Goal: Communication & Community: Answer question/provide support

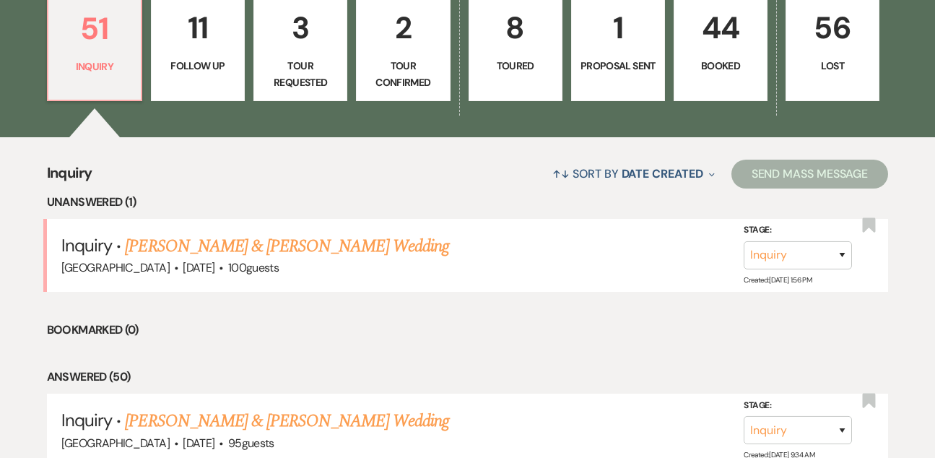
scroll to position [424, 0]
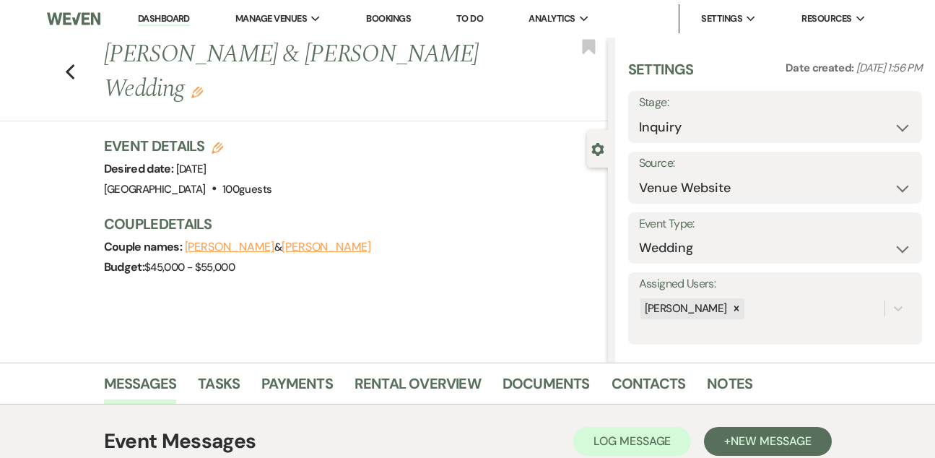
select select "5"
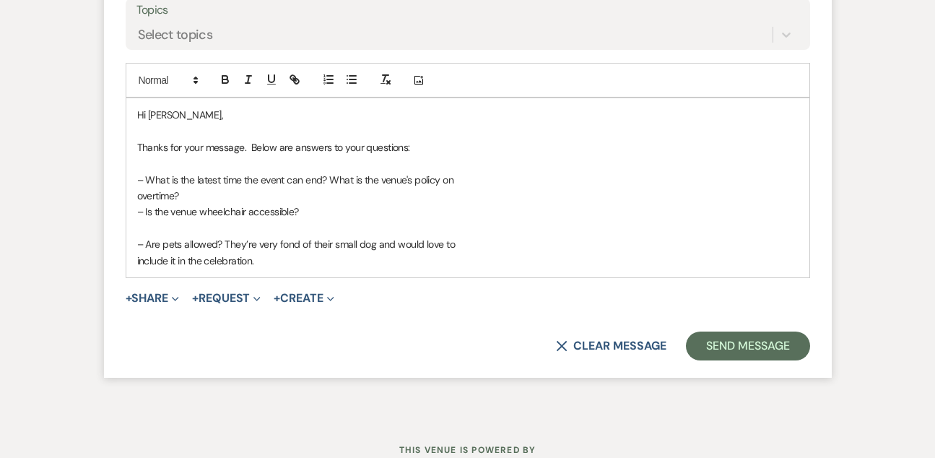
scroll to position [2280, 0]
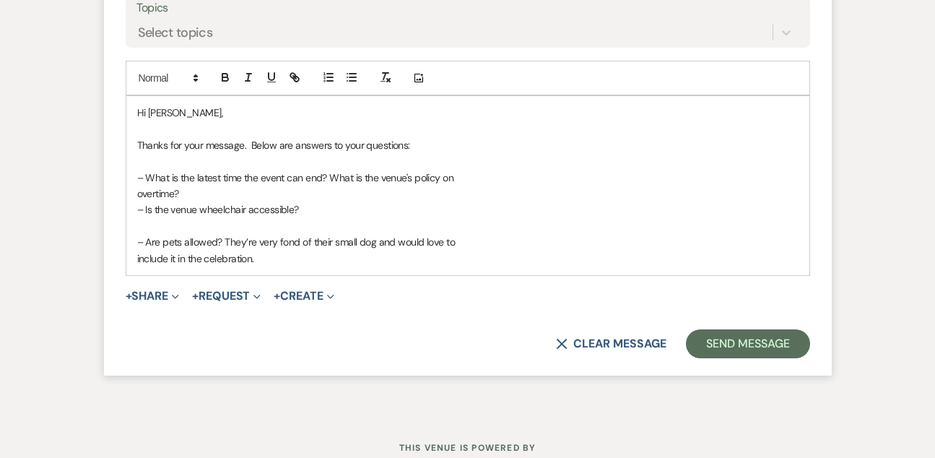
click at [191, 186] on p "overtime?" at bounding box center [467, 194] width 661 height 16
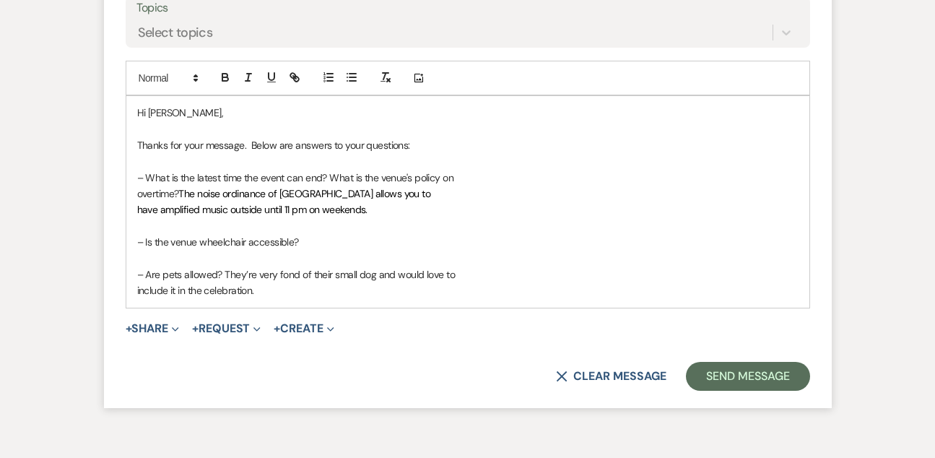
click at [133, 161] on div "Hi Anthony, Thanks for your message. Below are answers to your questions: – Wha…" at bounding box center [467, 202] width 683 height 212
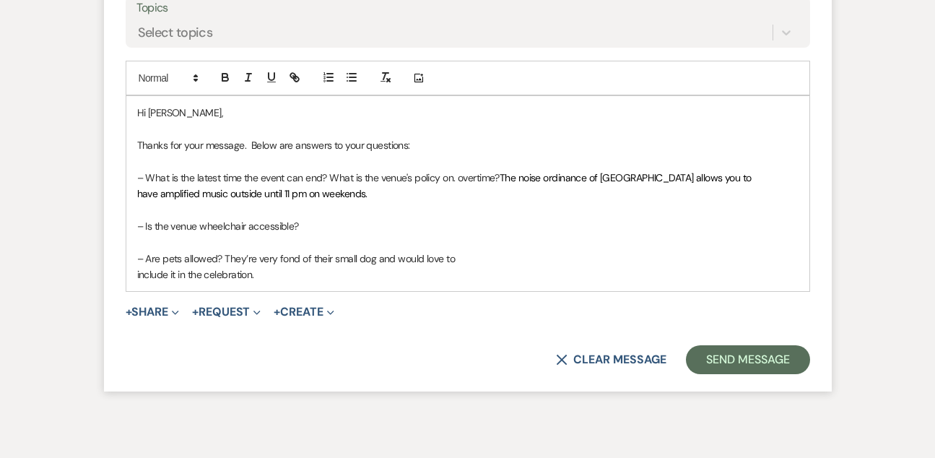
click at [439, 186] on p "have amplified music outside until 11 pm on weekends." at bounding box center [467, 194] width 661 height 16
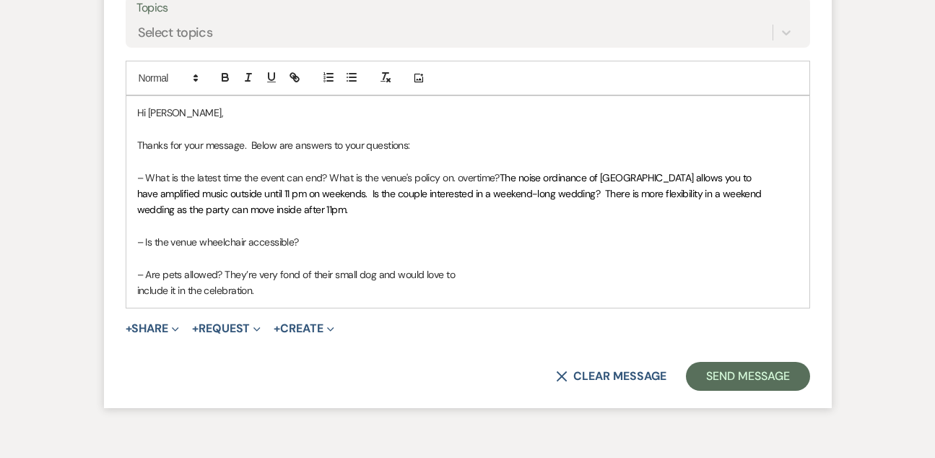
click at [207, 187] on span "have amplified music outside until 11 pm on weekends. Is the couple interested …" at bounding box center [451, 201] width 628 height 29
click at [406, 218] on p at bounding box center [467, 226] width 661 height 16
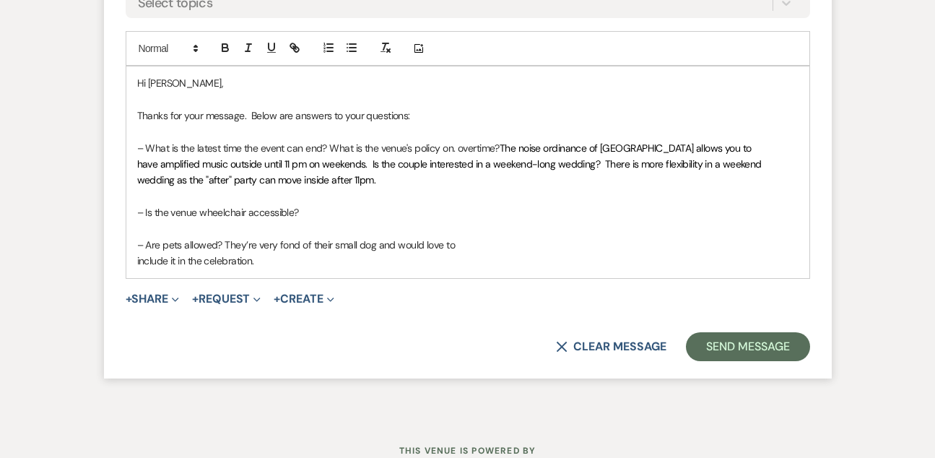
click at [364, 204] on p "– Is the venue wheelchair accessible?" at bounding box center [467, 212] width 661 height 16
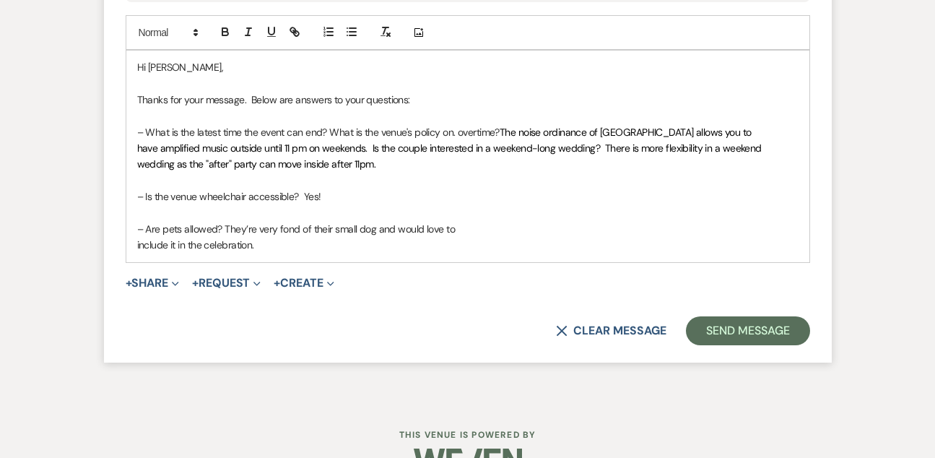
scroll to position [2325, 0]
click at [133, 210] on div "Hi Anthony, Thanks for your message. Below are answers to your questions: – Wha…" at bounding box center [467, 157] width 683 height 212
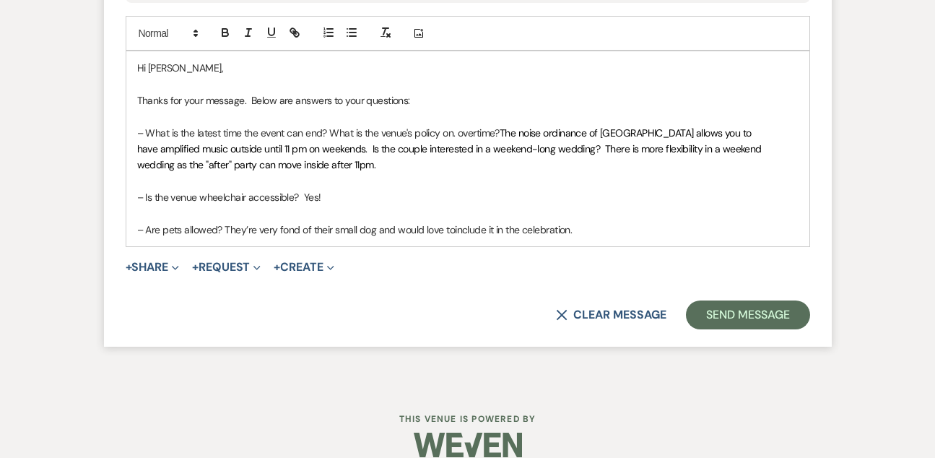
scroll to position [2309, 0]
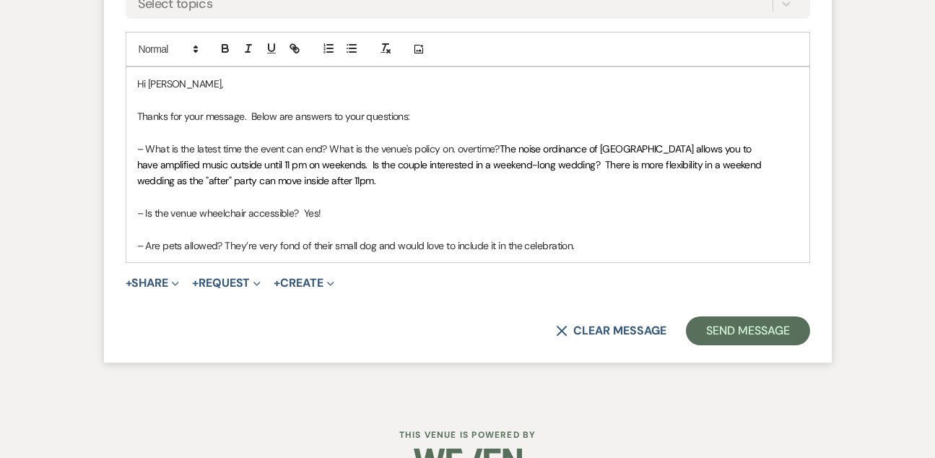
click at [644, 238] on p "– Are pets allowed? They’re very fond of their small dog and would love to incl…" at bounding box center [467, 246] width 661 height 16
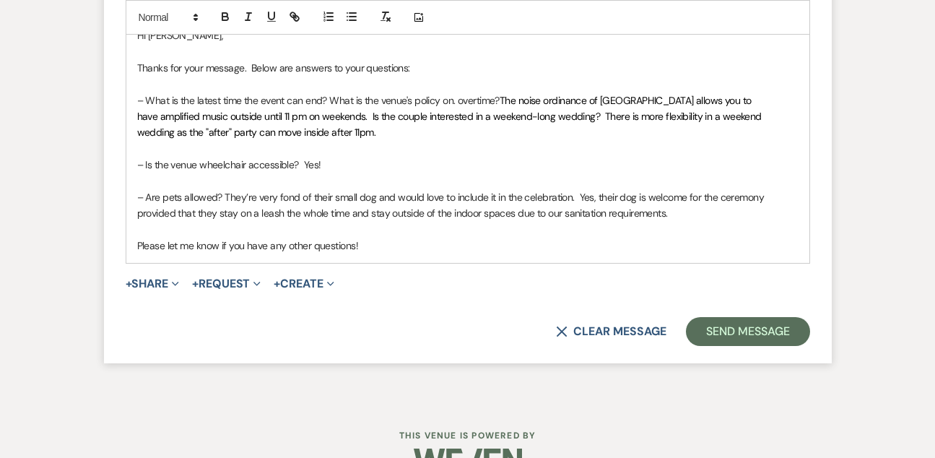
scroll to position [2356, 0]
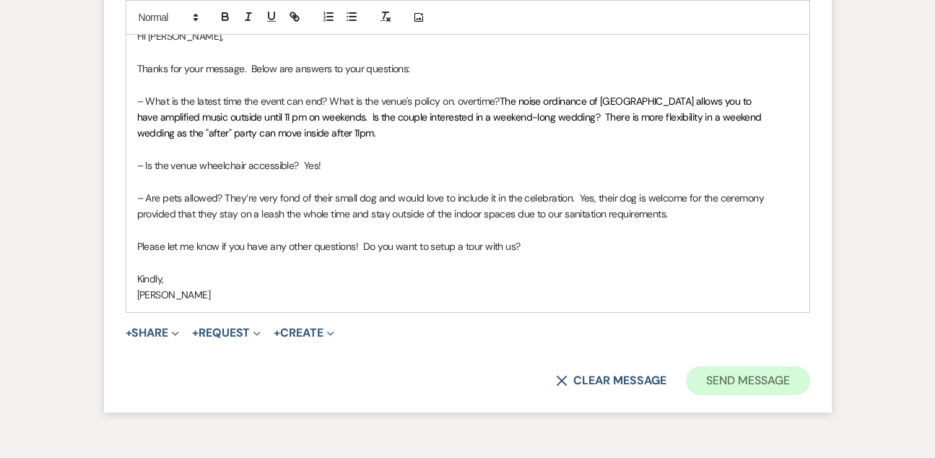
click at [782, 366] on button "Send Message" at bounding box center [747, 380] width 123 height 29
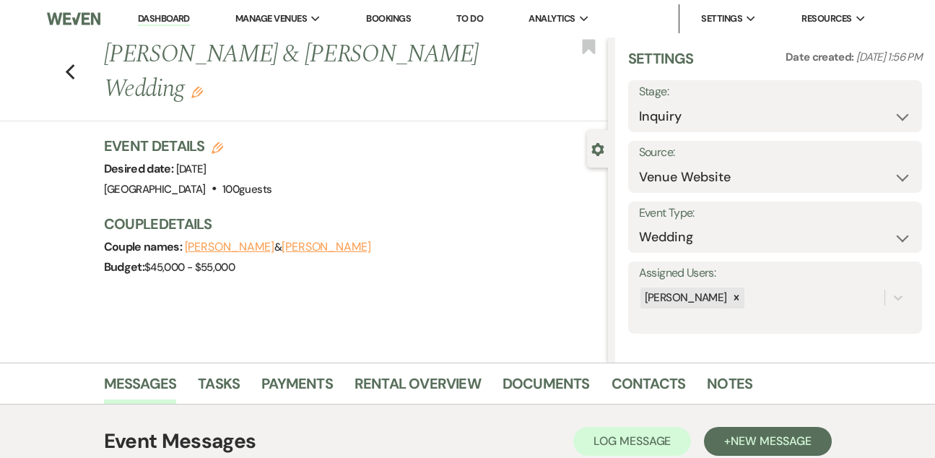
scroll to position [-1, 0]
click at [173, 27] on li "Dashboard" at bounding box center [164, 18] width 66 height 29
click at [171, 16] on link "Dashboard" at bounding box center [164, 19] width 52 height 14
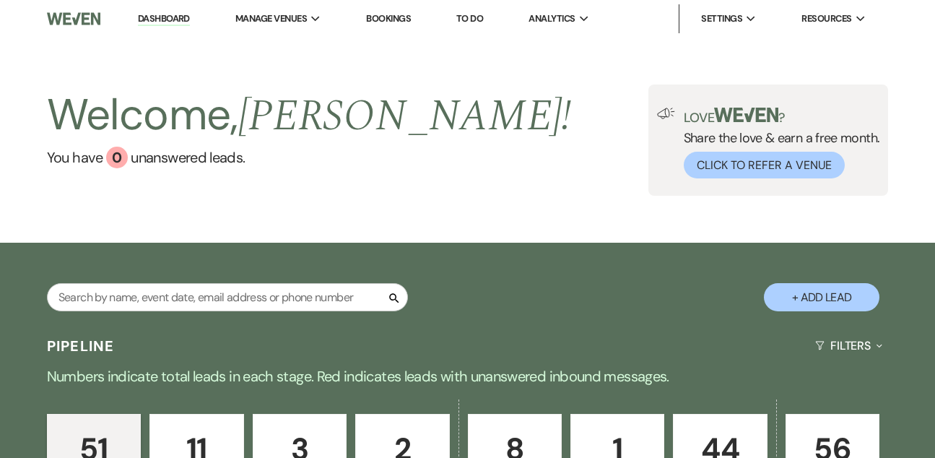
click at [182, 20] on link "Dashboard" at bounding box center [164, 19] width 52 height 14
click at [308, 48] on li "[GEOGRAPHIC_DATA]" at bounding box center [308, 47] width 130 height 14
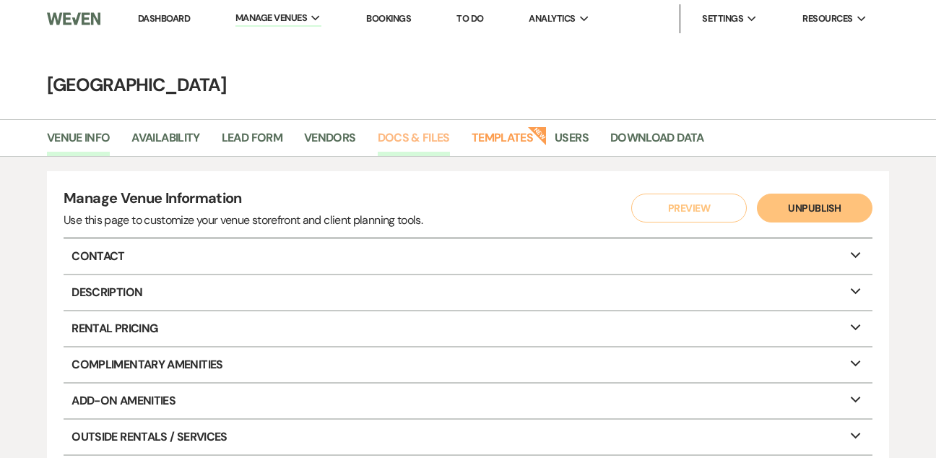
click at [424, 143] on link "Docs & Files" at bounding box center [414, 142] width 72 height 27
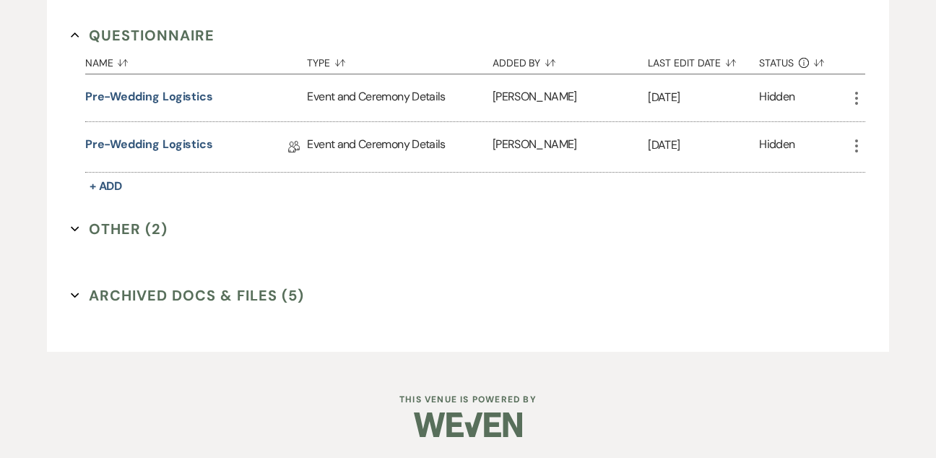
scroll to position [2369, 0]
click at [131, 227] on button "Other (2) Expand" at bounding box center [119, 230] width 97 height 22
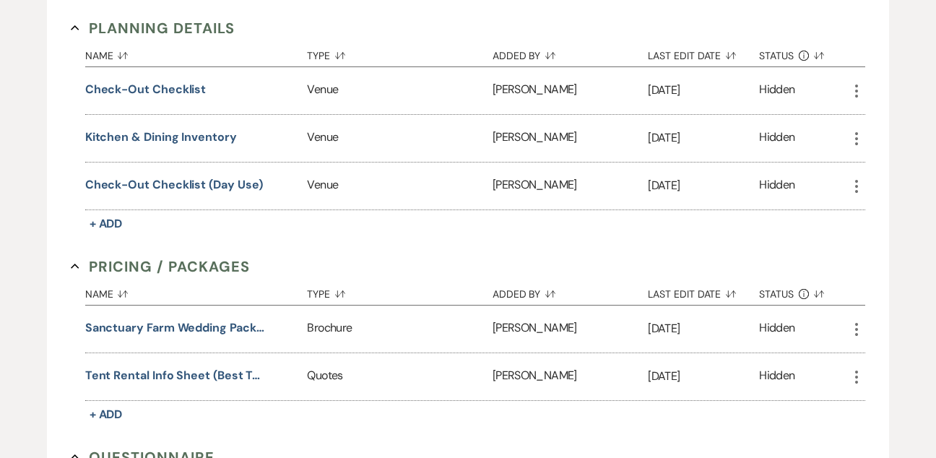
scroll to position [2018, 0]
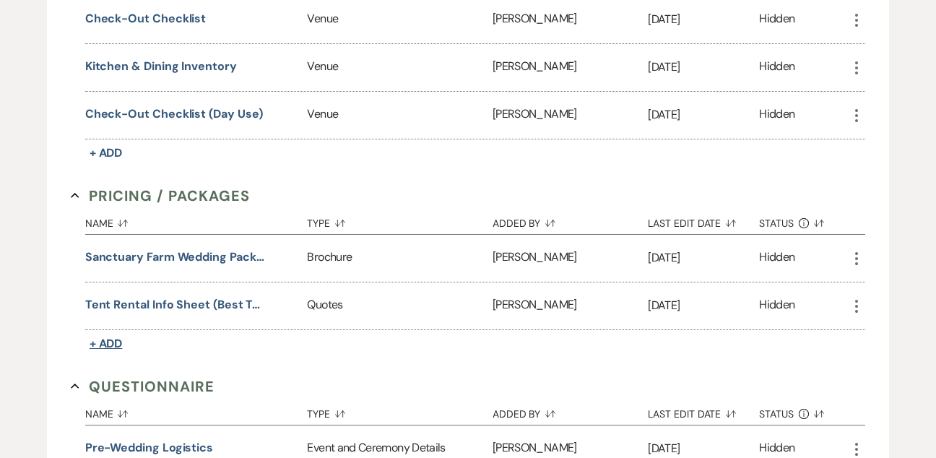
click at [97, 342] on span "+ Add" at bounding box center [106, 343] width 33 height 15
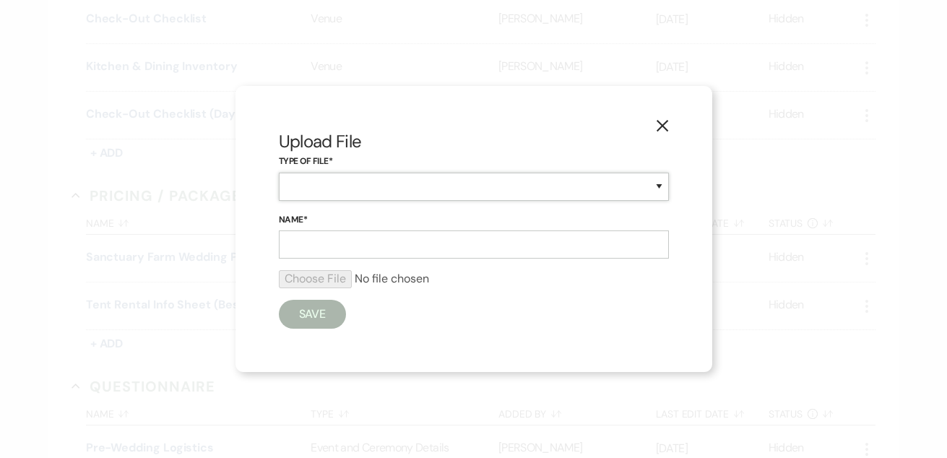
select select "43"
click at [316, 248] on input "Name*" at bounding box center [474, 244] width 390 height 28
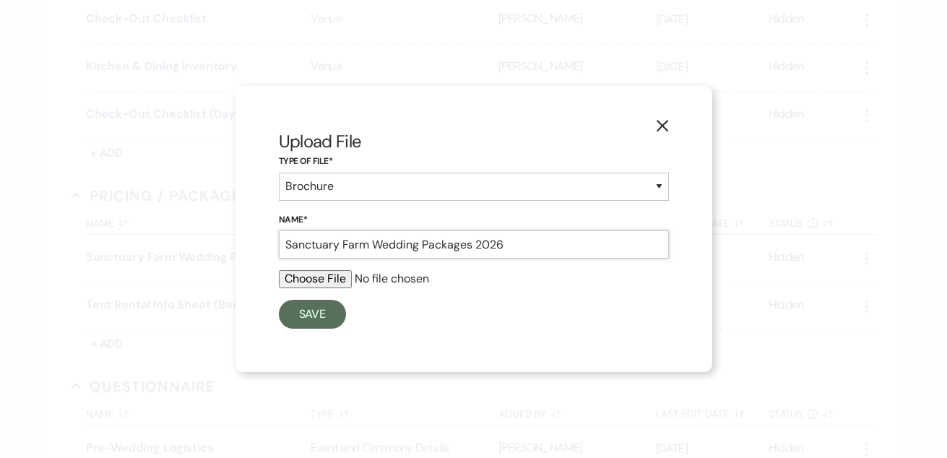
type input "Sanctuary Farm Wedding Packages 2026"
click at [329, 282] on input "file" at bounding box center [474, 278] width 390 height 17
type input "C:\fakepath\SF Wedding Packages 2026.png"
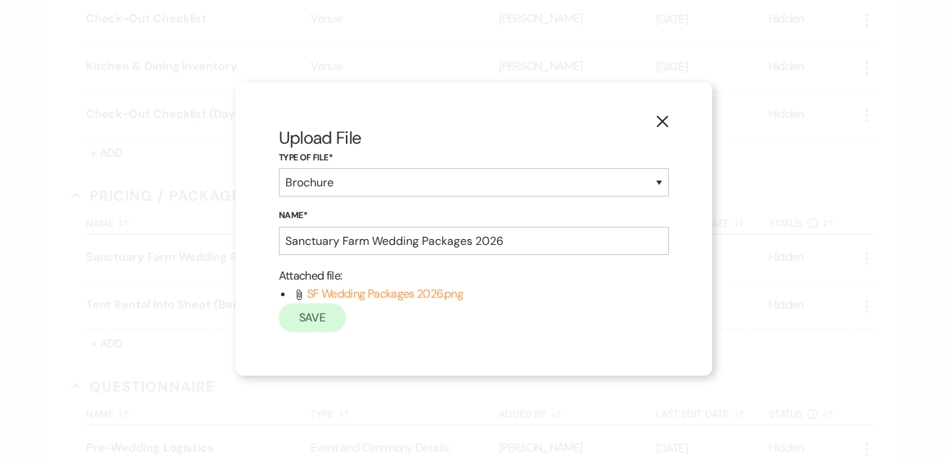
click at [320, 309] on button "Save" at bounding box center [313, 317] width 68 height 29
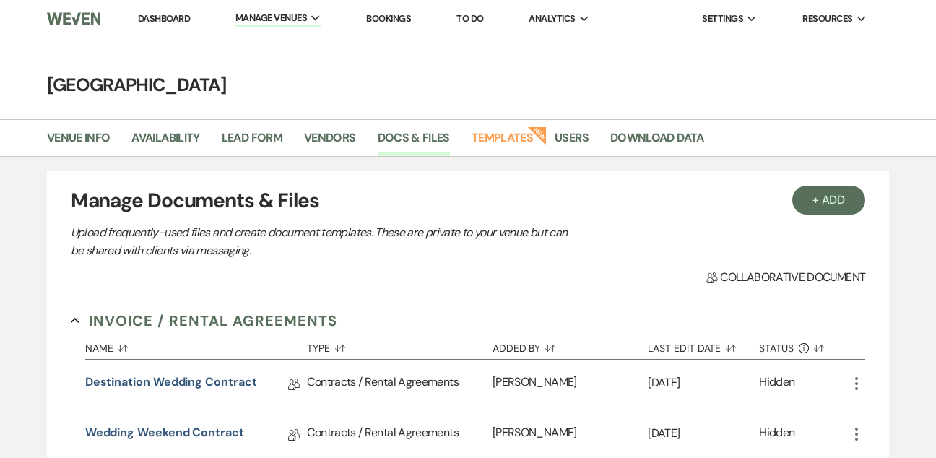
scroll to position [0, 0]
click at [513, 139] on link "Templates" at bounding box center [502, 142] width 61 height 27
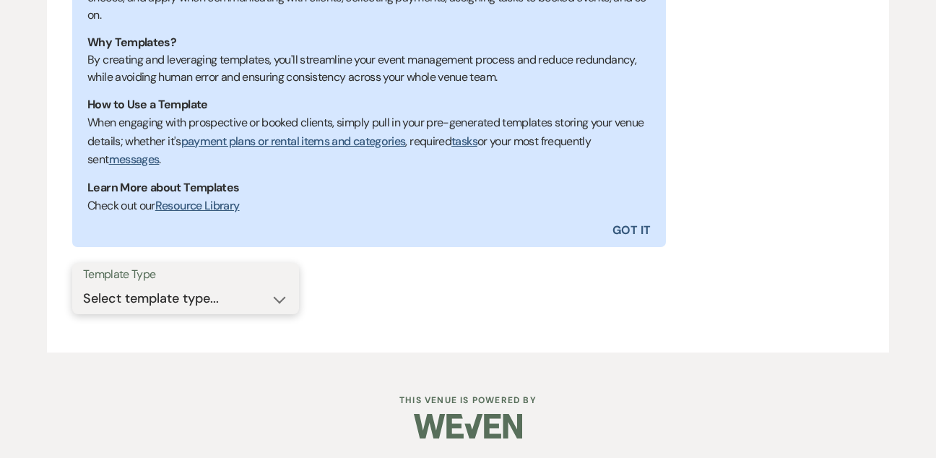
scroll to position [352, 0]
select select "Message Templates"
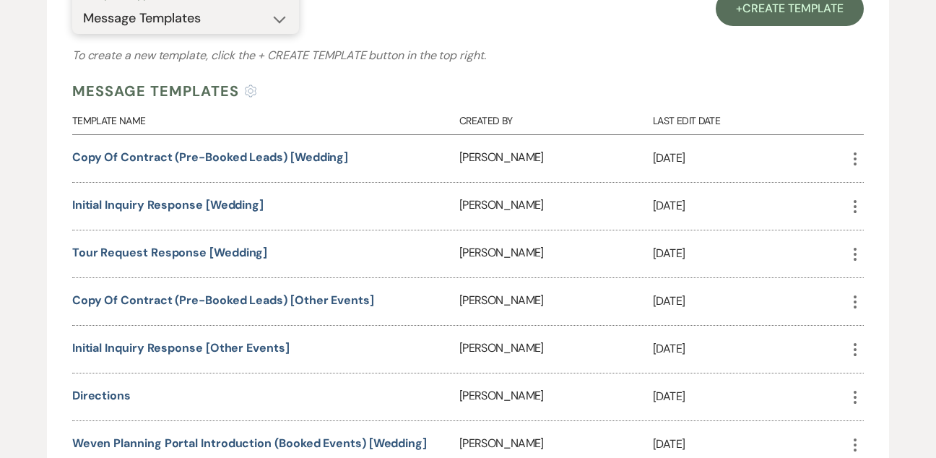
scroll to position [634, 0]
click at [247, 198] on link "Initial Inquiry Response [Wedding]" at bounding box center [167, 203] width 191 height 15
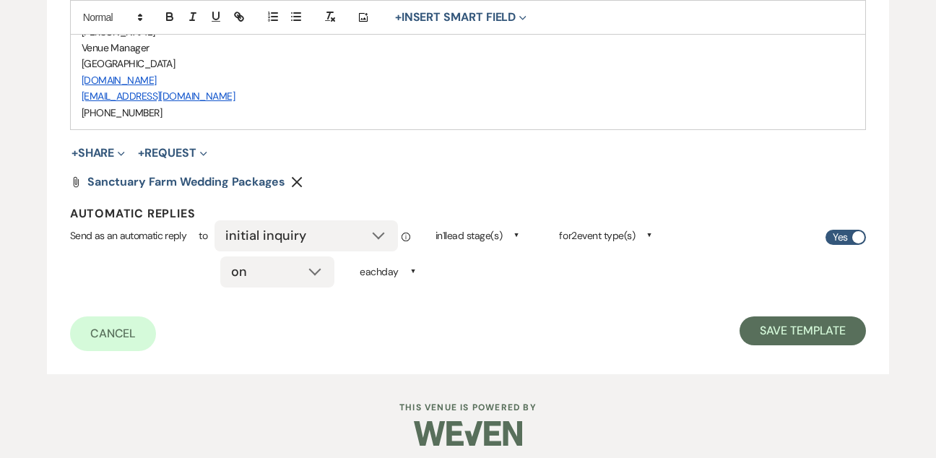
scroll to position [738, 0]
click at [304, 176] on button "Remove" at bounding box center [299, 182] width 17 height 12
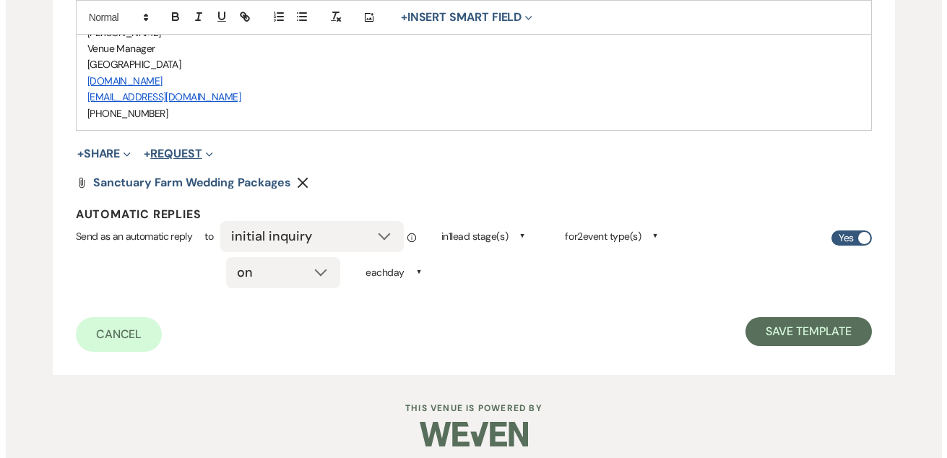
scroll to position [712, 0]
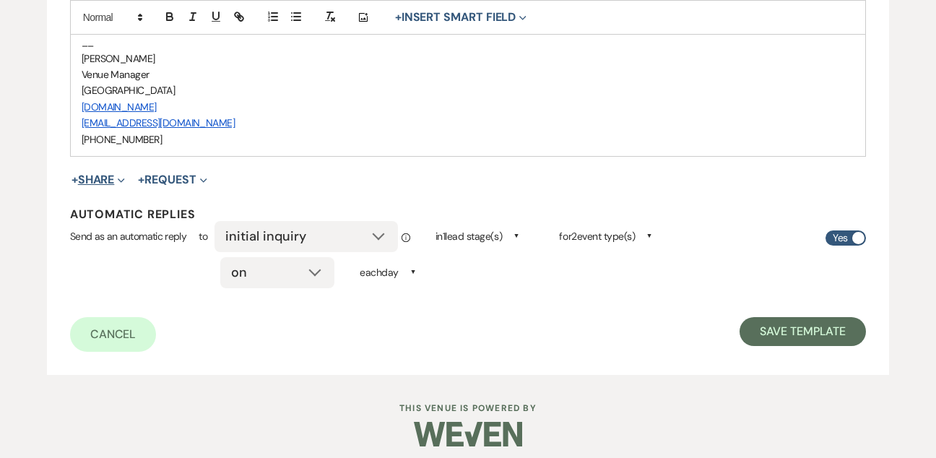
click at [113, 174] on button "+ Share Expand" at bounding box center [98, 180] width 54 height 12
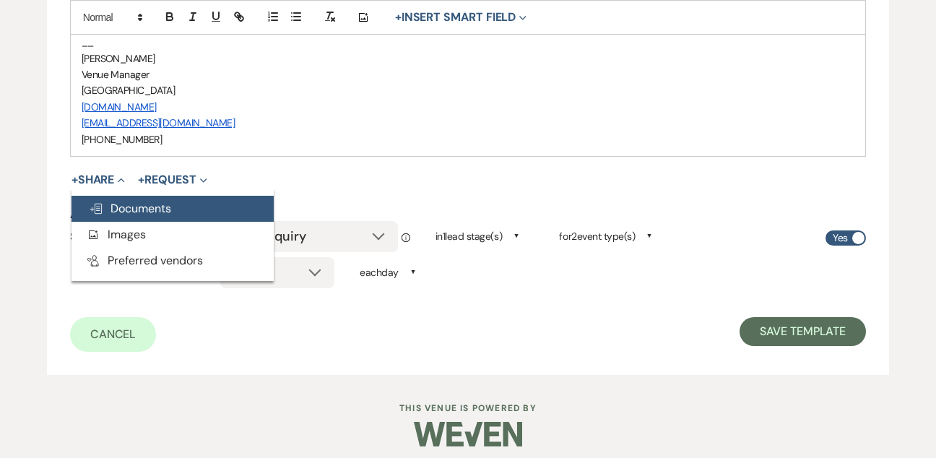
click at [115, 196] on button "Doc Upload Documents" at bounding box center [172, 209] width 202 height 26
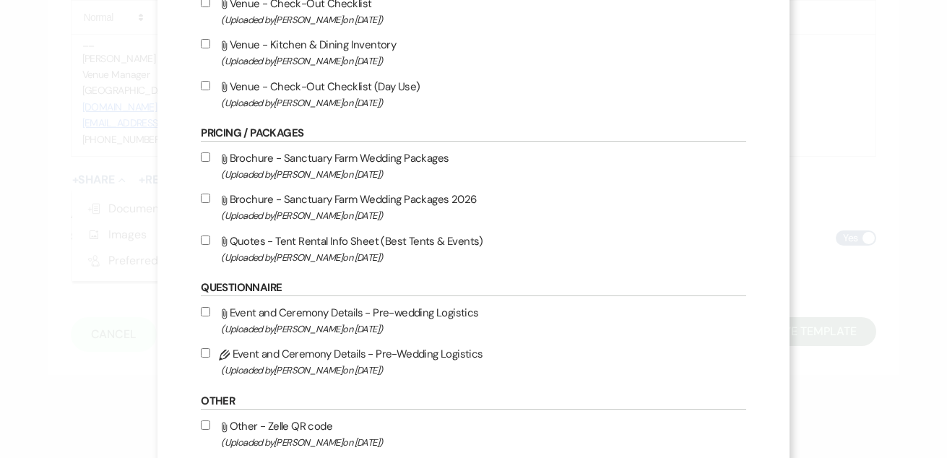
scroll to position [1305, 0]
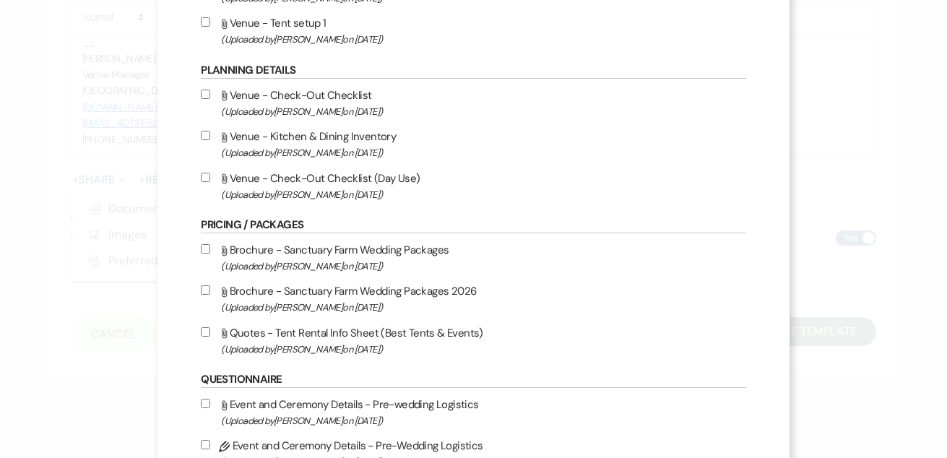
click at [210, 295] on input "Attach File Brochure - Sanctuary Farm Wedding Packages 2026 (Uploaded by [PERSO…" at bounding box center [205, 289] width 9 height 9
checkbox input "true"
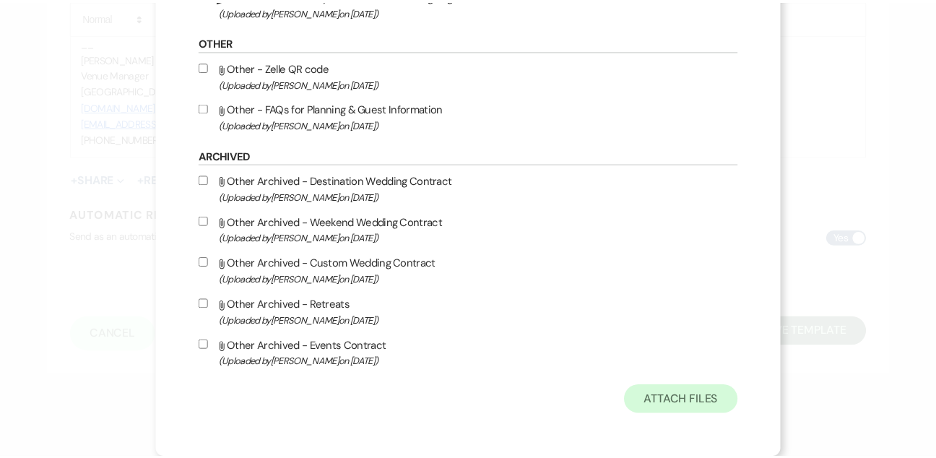
scroll to position [1805, 0]
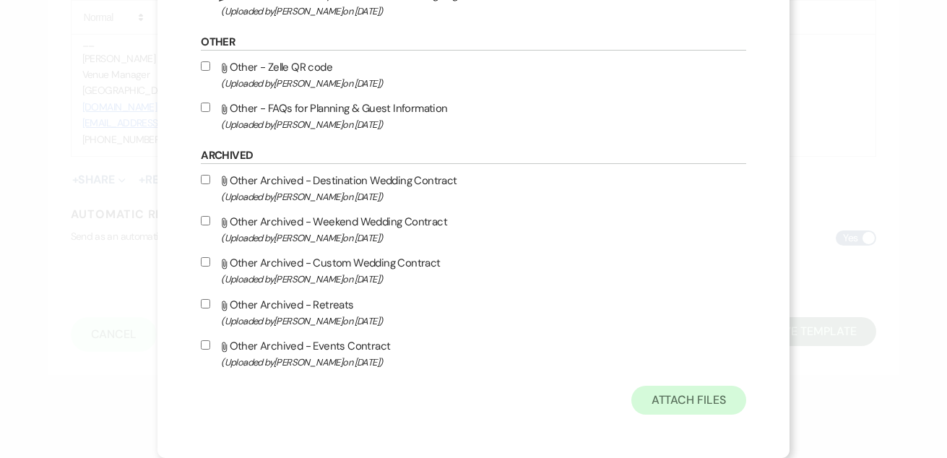
click at [663, 397] on button "Attach Files" at bounding box center [688, 400] width 115 height 29
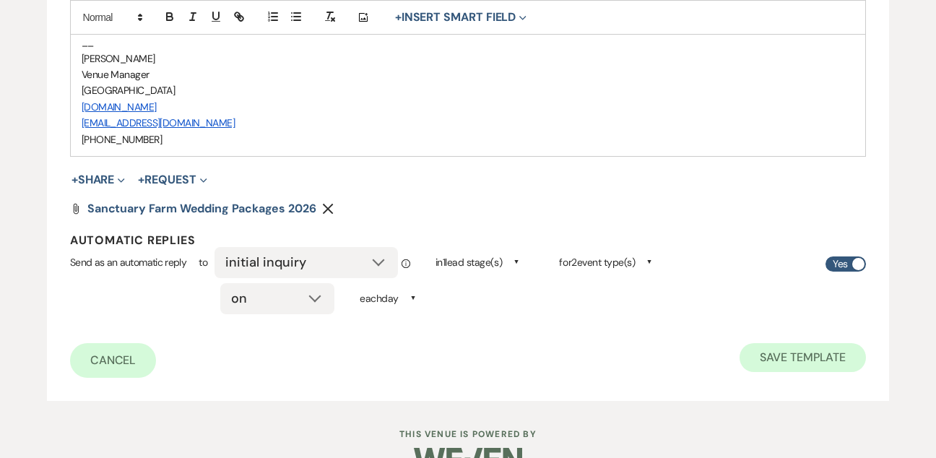
click at [798, 347] on button "Save Template" at bounding box center [802, 357] width 126 height 29
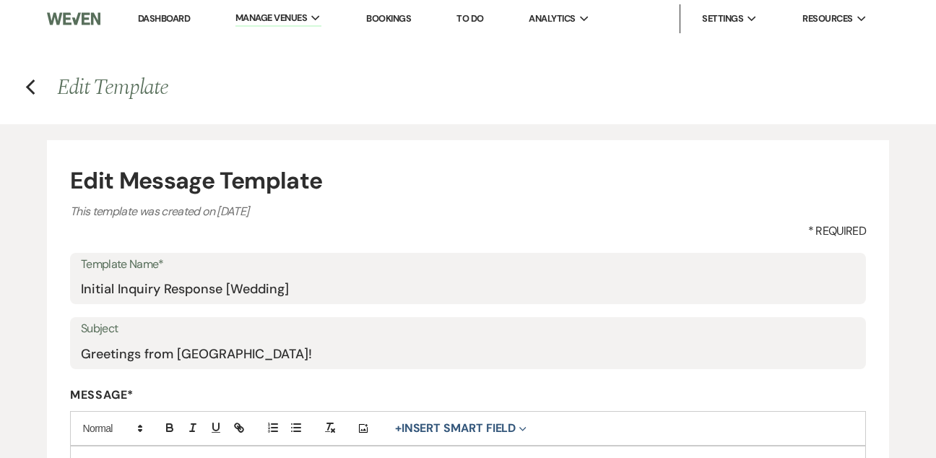
select select "Message Templates"
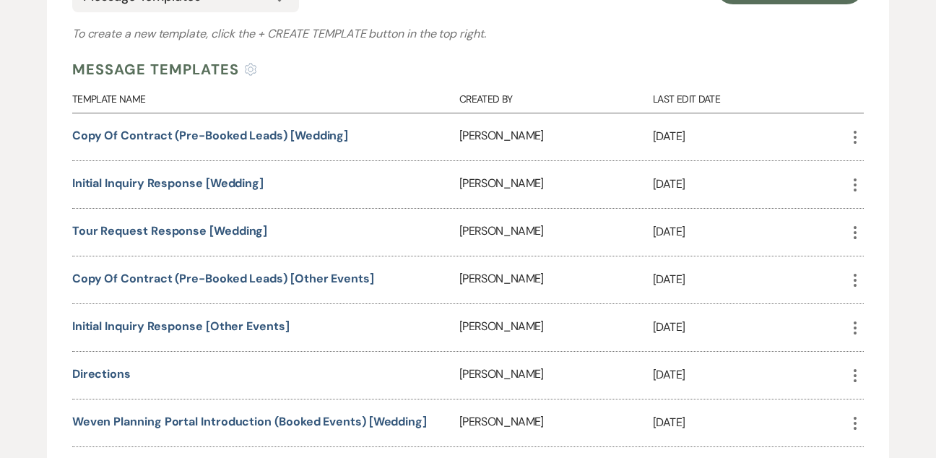
scroll to position [677, 0]
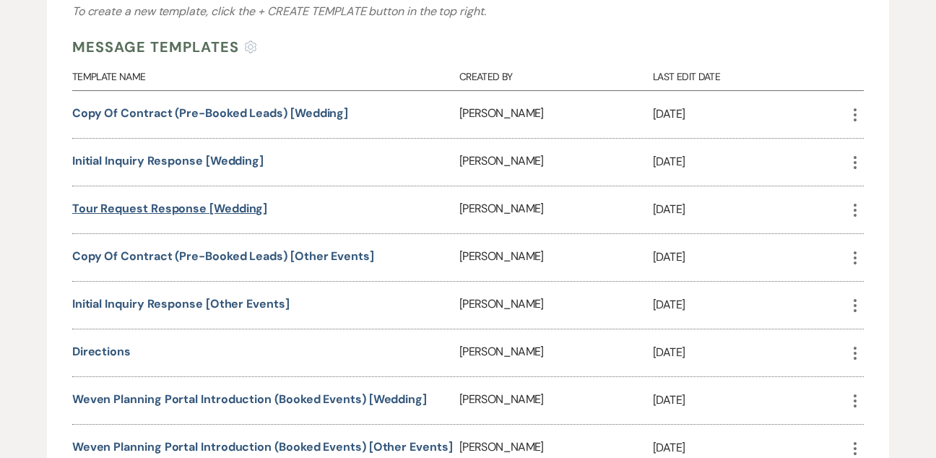
click at [211, 210] on link "Tour Request Response [Wedding]" at bounding box center [170, 208] width 196 height 15
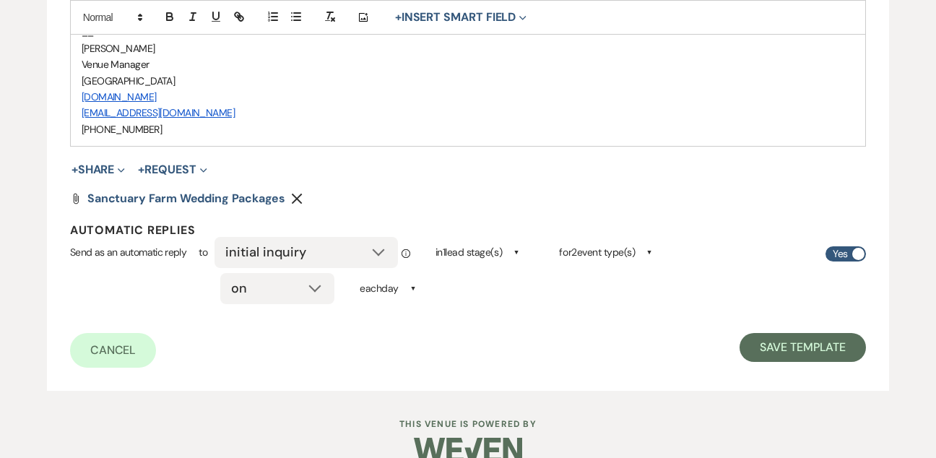
scroll to position [770, 0]
click at [288, 194] on div "Attach File Sanctuary Farm Wedding Packages Remove" at bounding box center [468, 200] width 796 height 12
click at [297, 194] on use "button" at bounding box center [297, 199] width 11 height 11
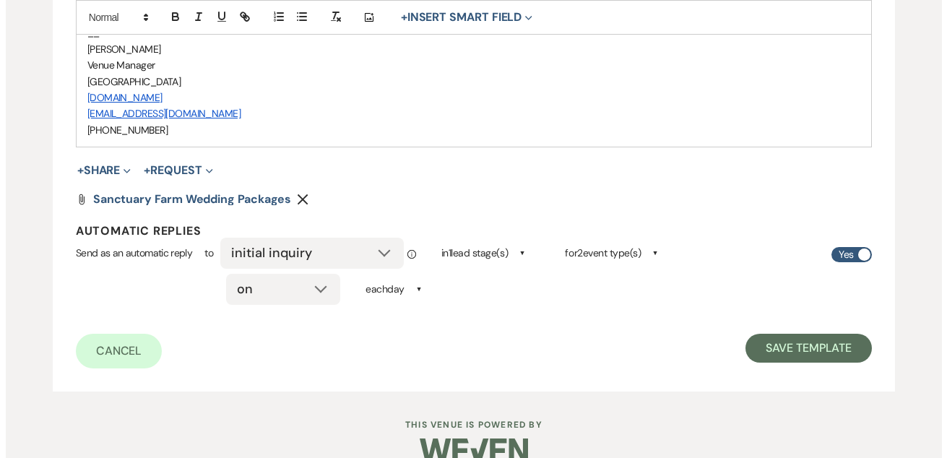
scroll to position [744, 0]
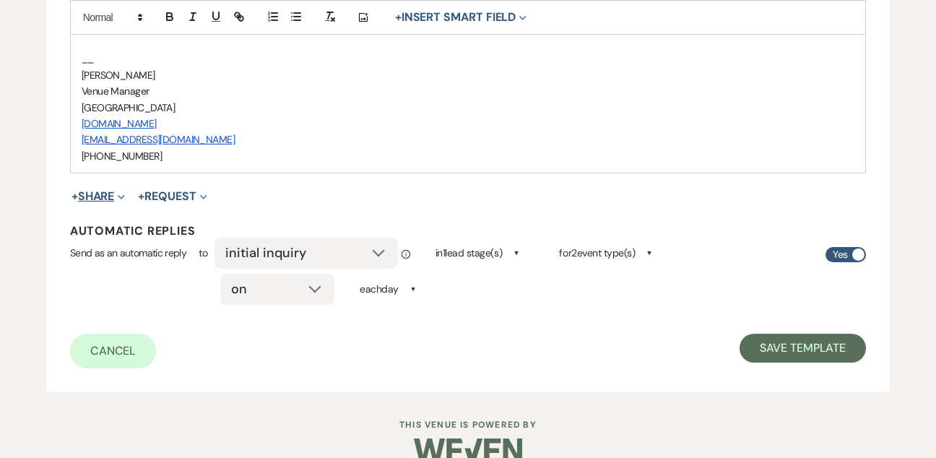
click at [80, 191] on button "+ Share Expand" at bounding box center [98, 197] width 54 height 12
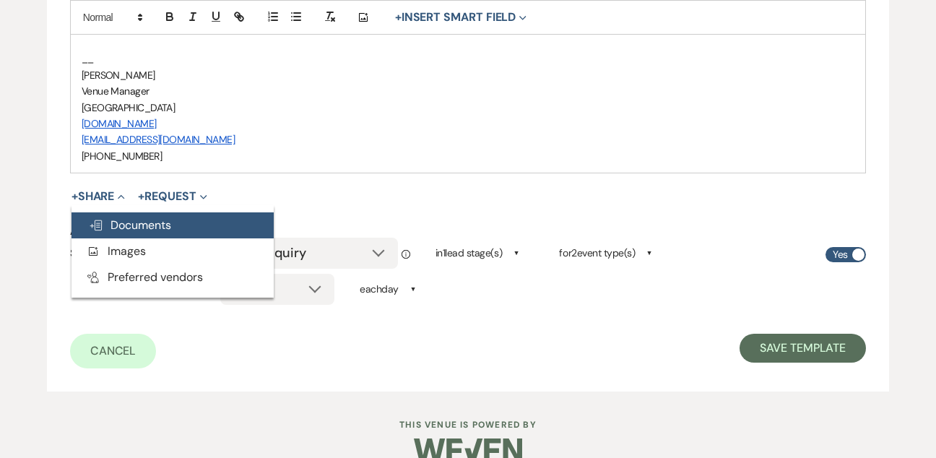
click at [129, 217] on span "Doc Upload Documents" at bounding box center [130, 224] width 82 height 15
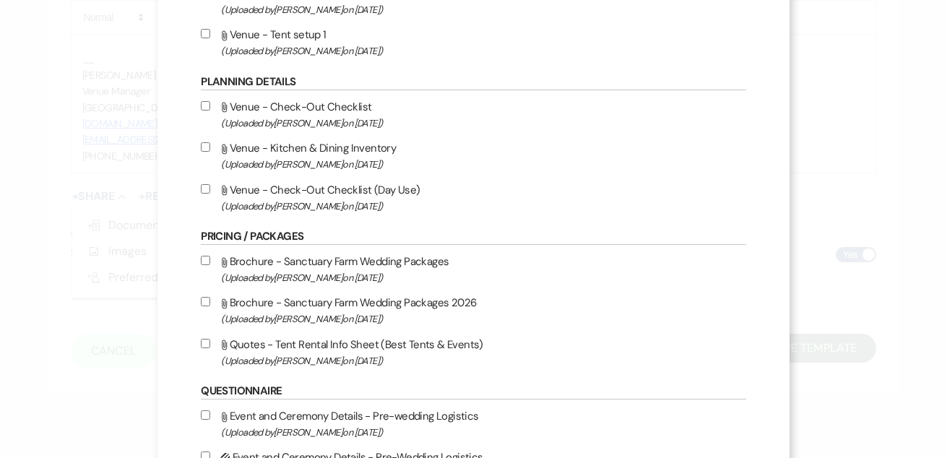
scroll to position [1298, 0]
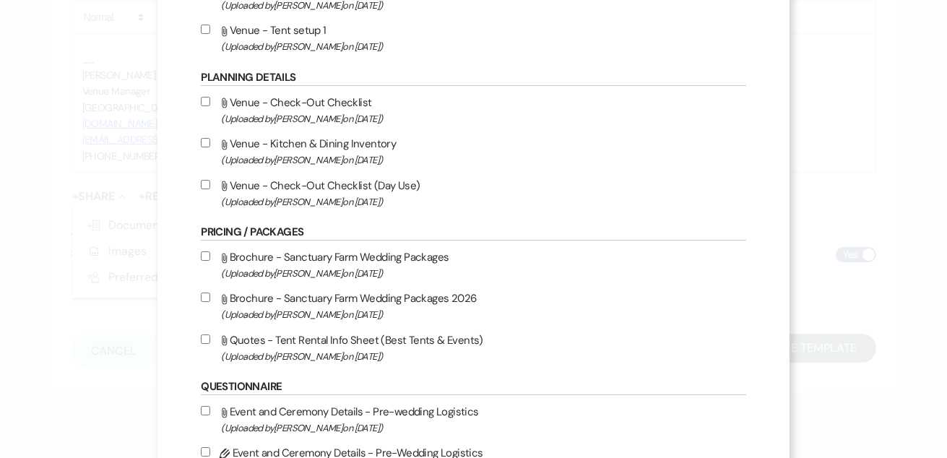
click at [210, 302] on input "Attach File Brochure - Sanctuary Farm Wedding Packages 2026 (Uploaded by Pam Mo…" at bounding box center [205, 296] width 9 height 9
checkbox input "true"
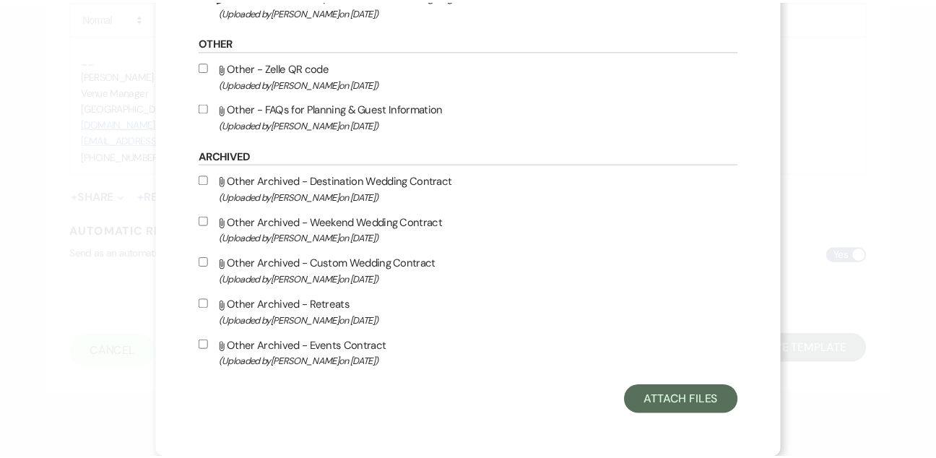
scroll to position [1805, 0]
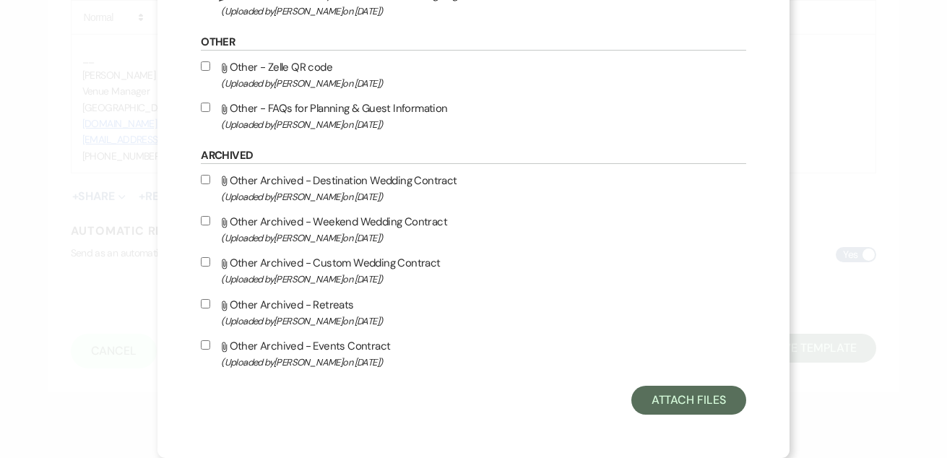
click at [647, 403] on button "Attach Files" at bounding box center [688, 400] width 115 height 29
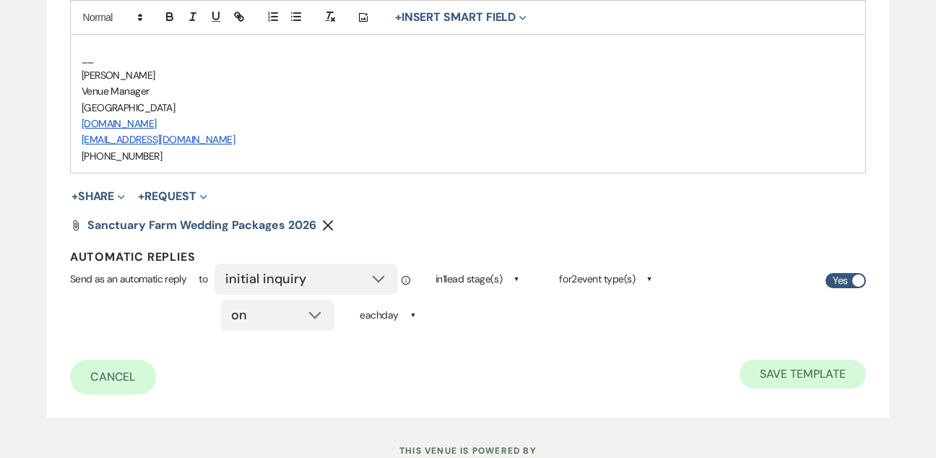
click at [775, 360] on button "Save Template" at bounding box center [802, 374] width 126 height 29
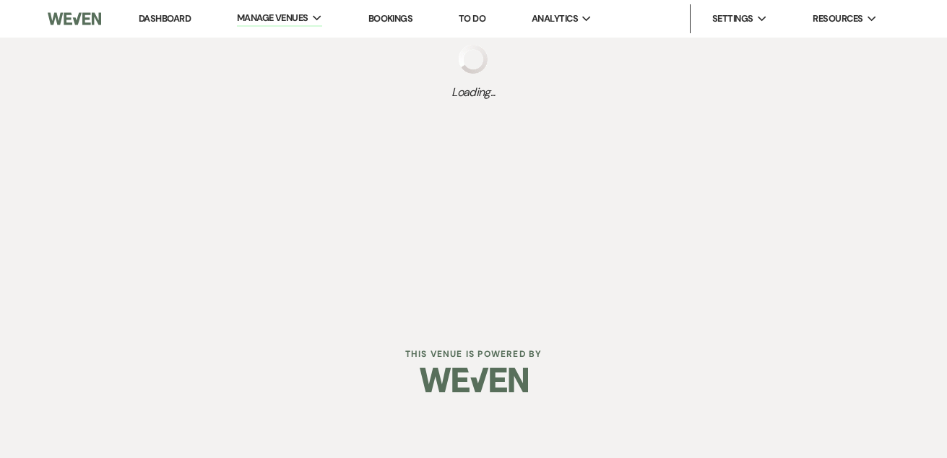
select select "Message Templates"
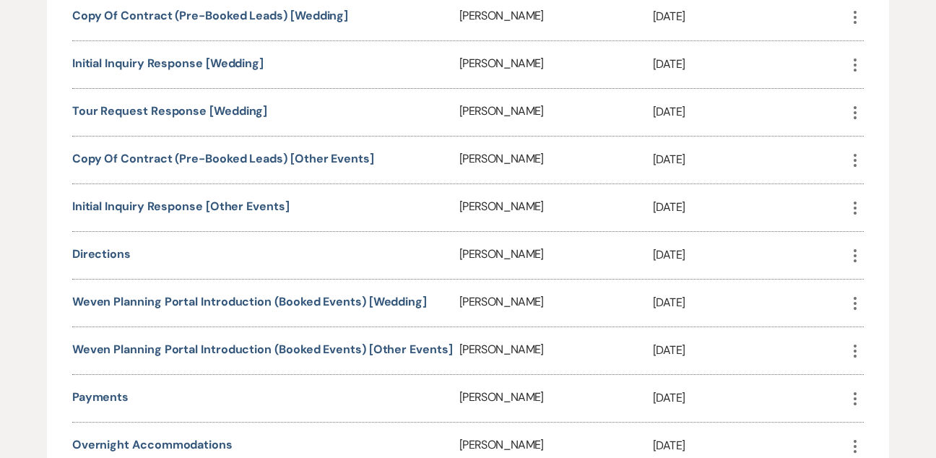
scroll to position [779, 0]
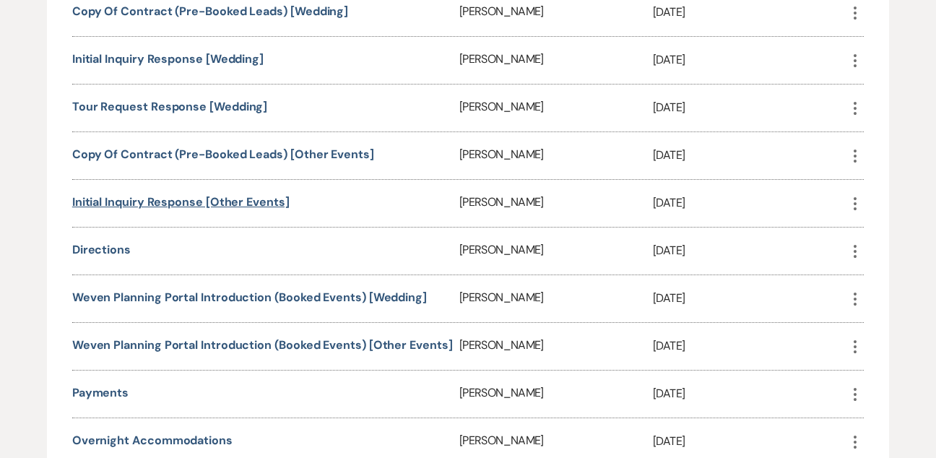
click at [235, 199] on link "Initial Inquiry Response [Other events]" at bounding box center [180, 201] width 217 height 15
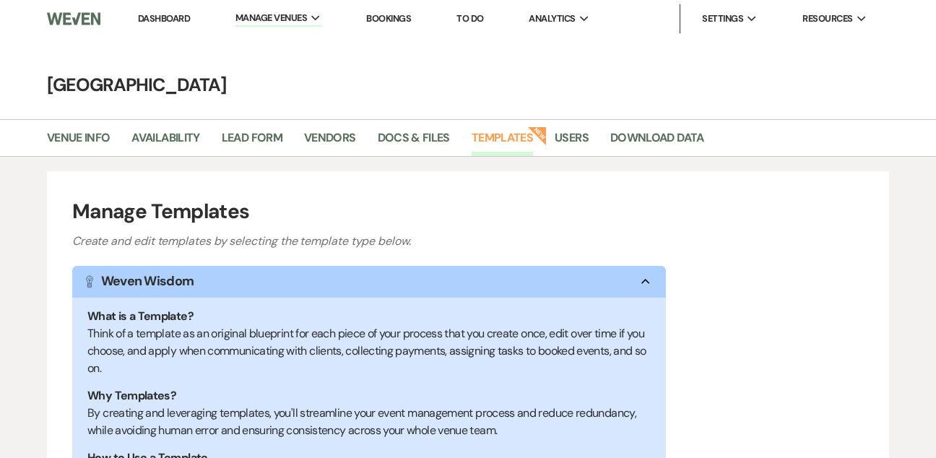
scroll to position [0, 0]
click at [162, 17] on link "Dashboard" at bounding box center [164, 18] width 52 height 12
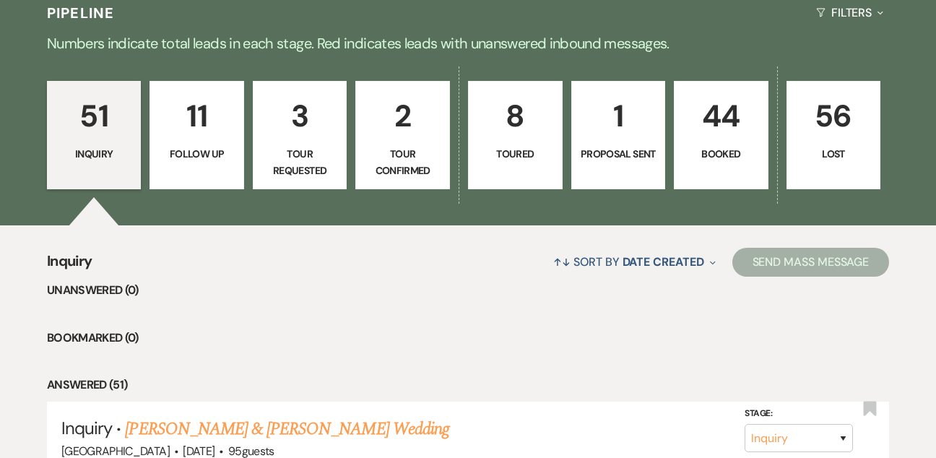
click at [716, 136] on p "44" at bounding box center [721, 116] width 76 height 48
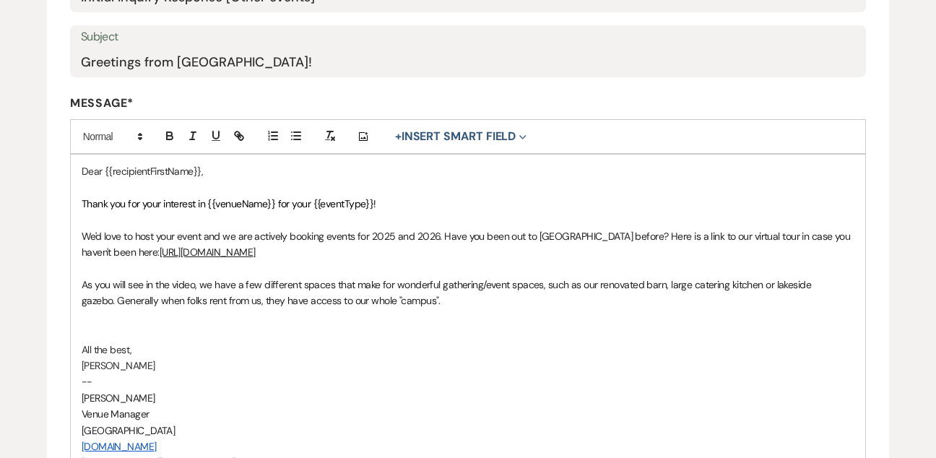
scroll to position [284, 0]
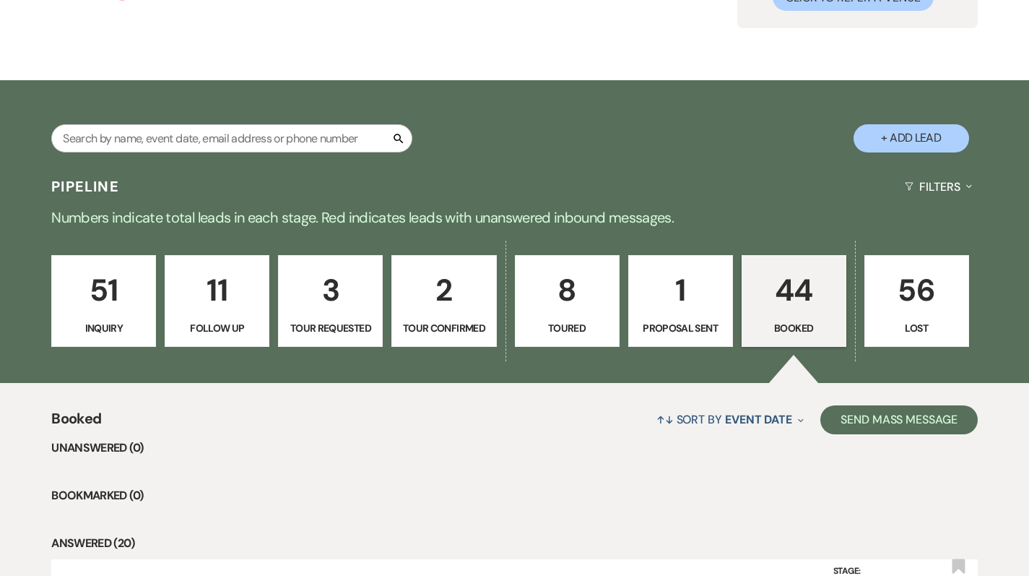
scroll to position [202, 0]
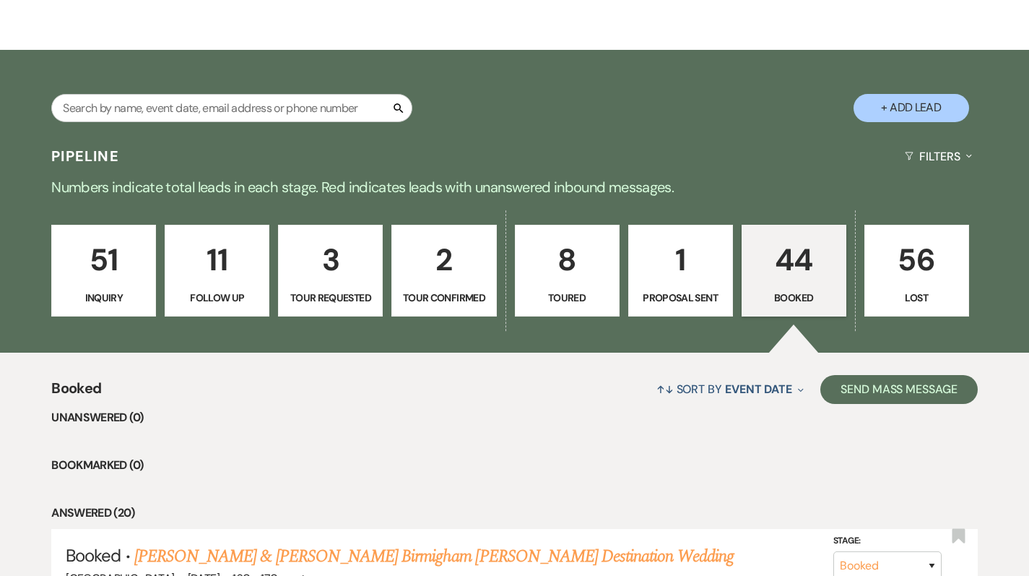
click at [800, 277] on p "44" at bounding box center [794, 259] width 86 height 48
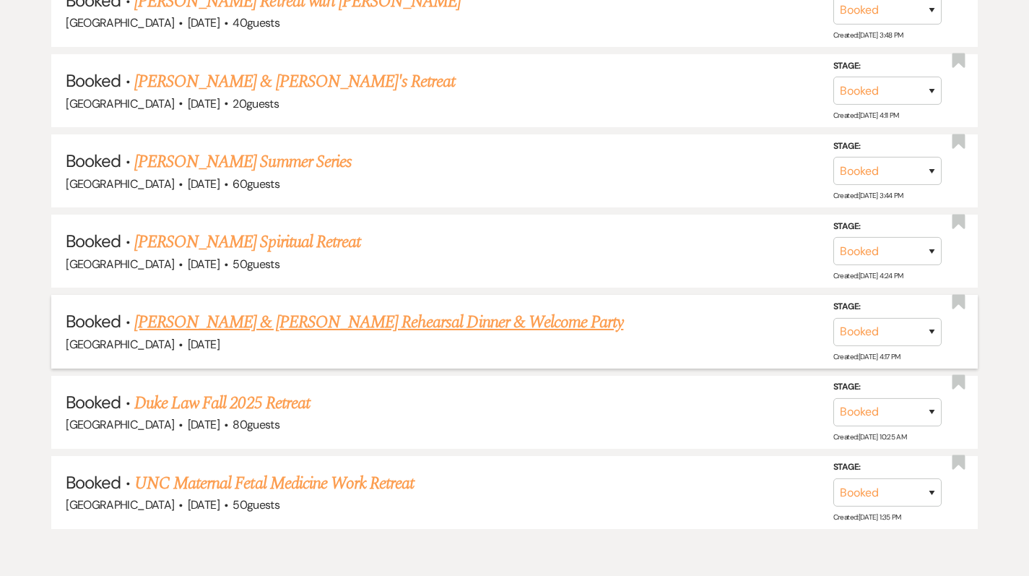
scroll to position [3774, 0]
click at [320, 311] on link "[PERSON_NAME] & [PERSON_NAME] Rehearsal Dinner & Welcome Party" at bounding box center [378, 324] width 489 height 26
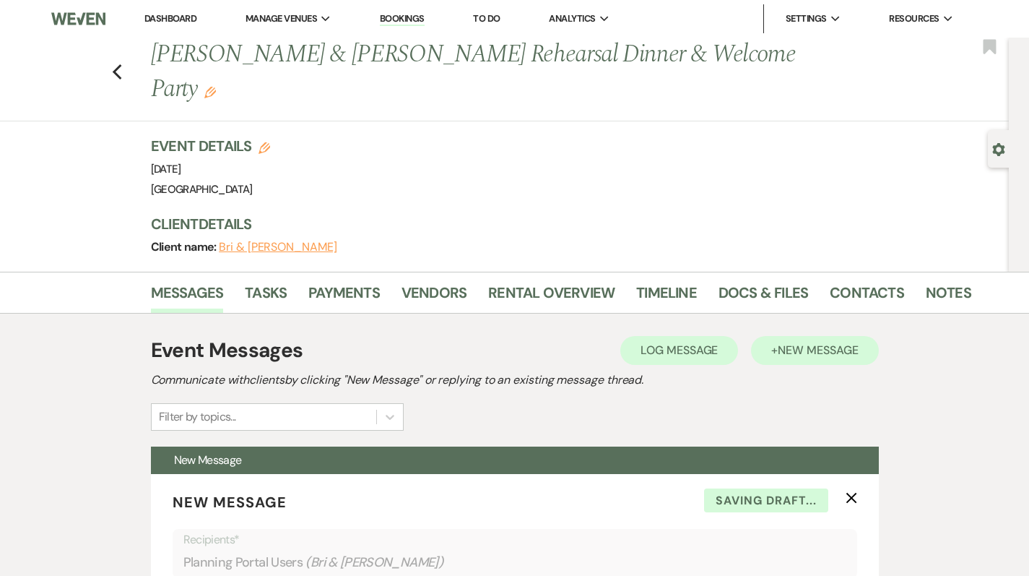
click at [824, 342] on span "New Message" at bounding box center [818, 349] width 80 height 15
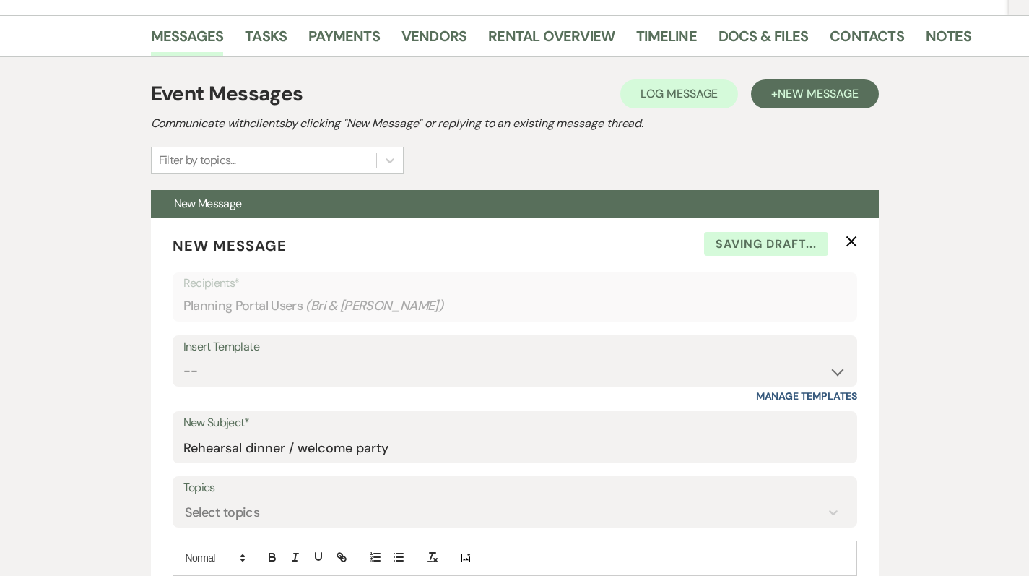
scroll to position [377, 0]
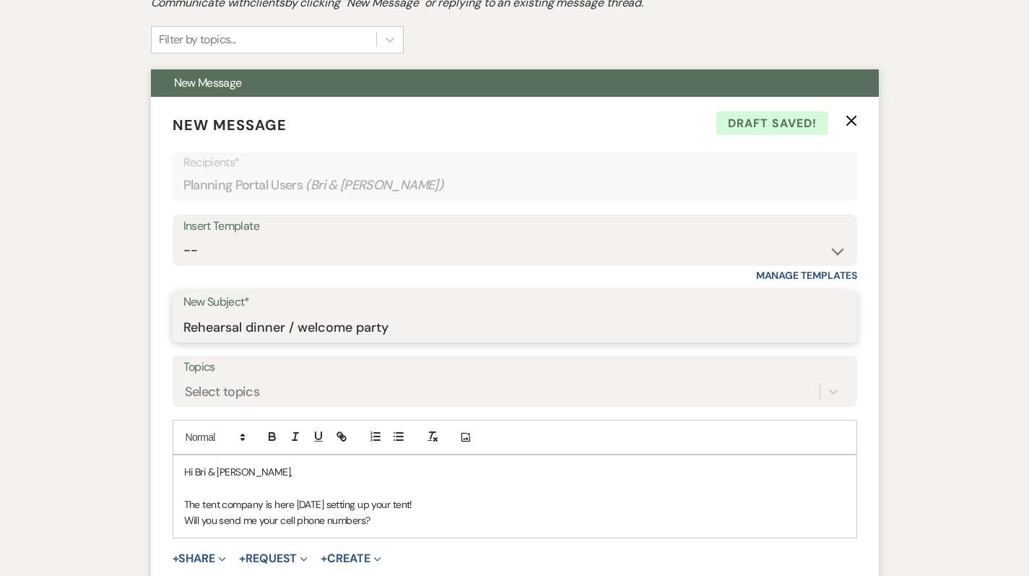
click at [412, 313] on input "Rehearsal dinner / welcome party" at bounding box center [514, 327] width 663 height 28
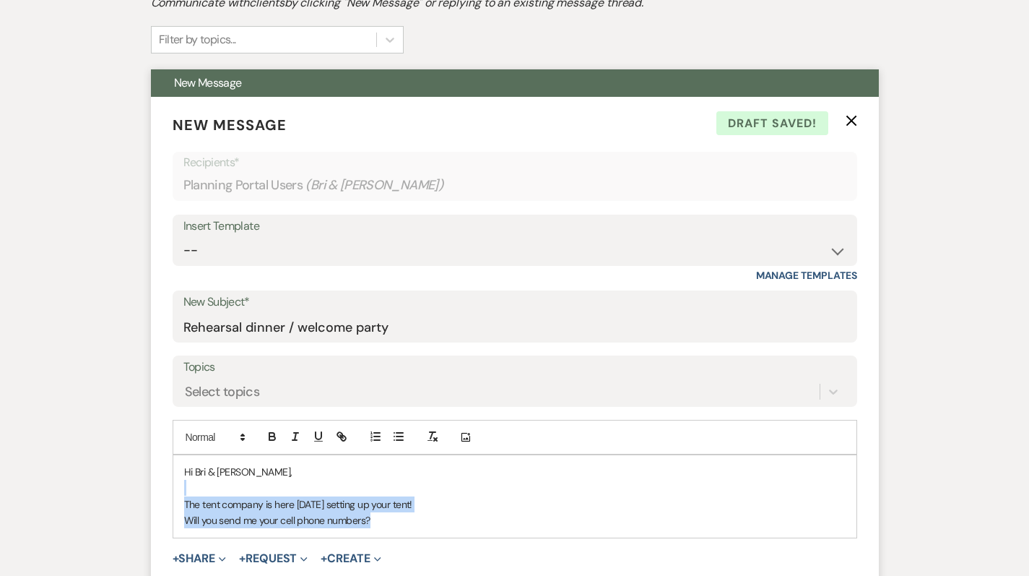
drag, startPoint x: 383, startPoint y: 485, endPoint x: 157, endPoint y: 451, distance: 228.6
click at [157, 451] on form "New Message X Draft saved! Recipients* Planning Portal Users ( Bri & Nick Begla…" at bounding box center [515, 367] width 728 height 541
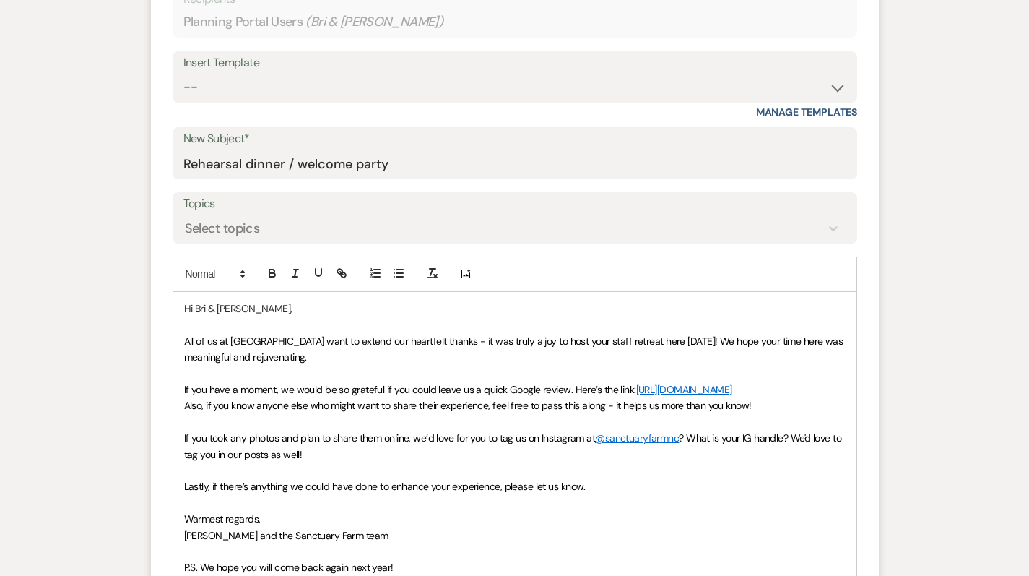
scroll to position [543, 0]
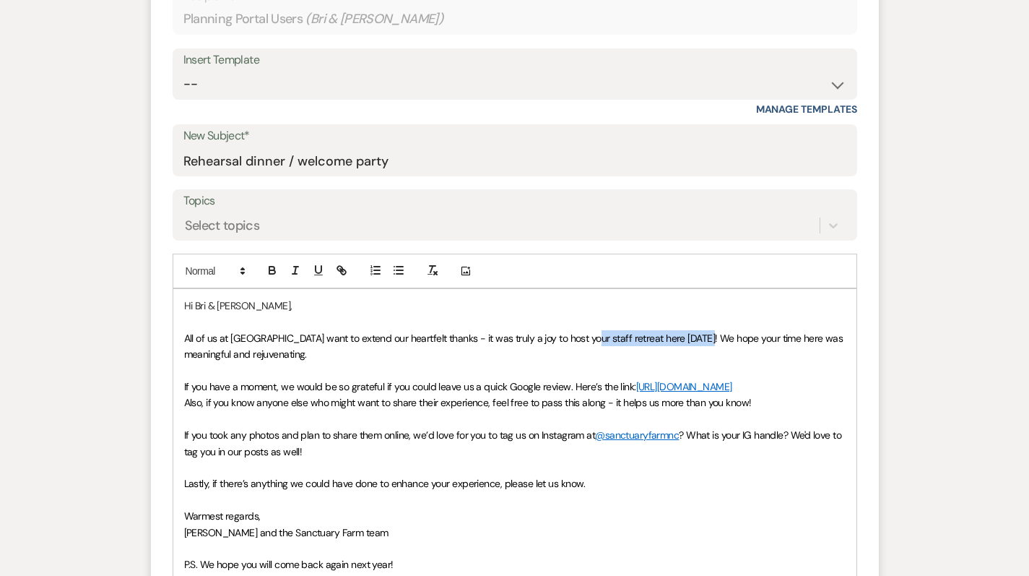
drag, startPoint x: 586, startPoint y: 299, endPoint x: 706, endPoint y: 304, distance: 120.7
click at [708, 331] on span "All of us at Sanctuary Farm want to extend our heartfelt thanks - it was truly …" at bounding box center [514, 345] width 661 height 29
click at [560, 330] on p "All of us at Sanctuary Farm want to extend our heartfelt thanks - it was truly …" at bounding box center [514, 346] width 661 height 32
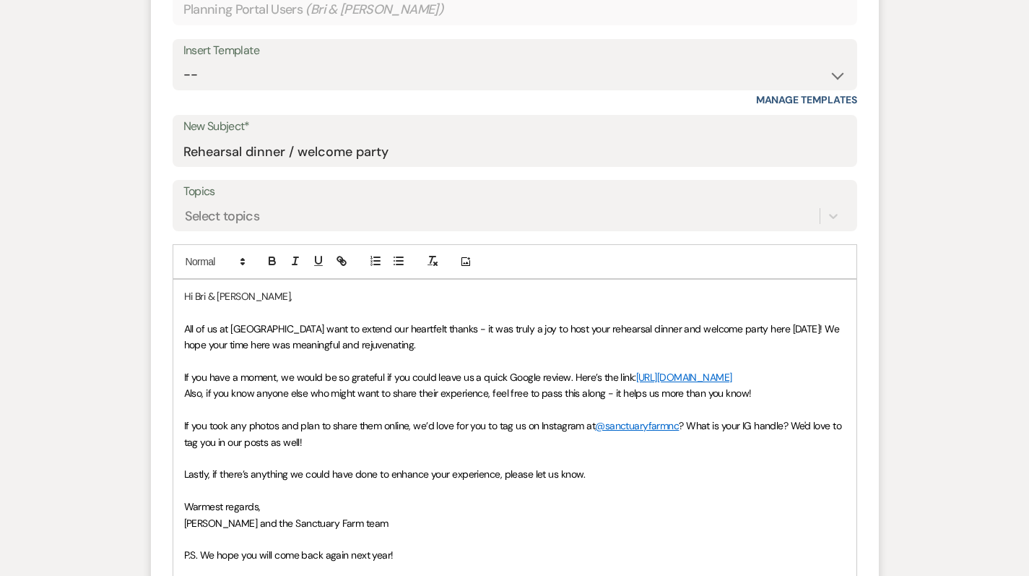
drag, startPoint x: 424, startPoint y: 311, endPoint x: 225, endPoint y: 307, distance: 199.3
click at [225, 321] on p "All of us at Sanctuary Farm want to extend our heartfelt thanks - it was truly …" at bounding box center [514, 337] width 661 height 32
click at [285, 498] on p "Warmest regards," at bounding box center [514, 506] width 661 height 16
click at [608, 466] on p "Lastly, if there’s anything we could have done to enhance your experience, plea…" at bounding box center [514, 474] width 661 height 16
drag, startPoint x: 389, startPoint y: 514, endPoint x: 203, endPoint y: 511, distance: 186.4
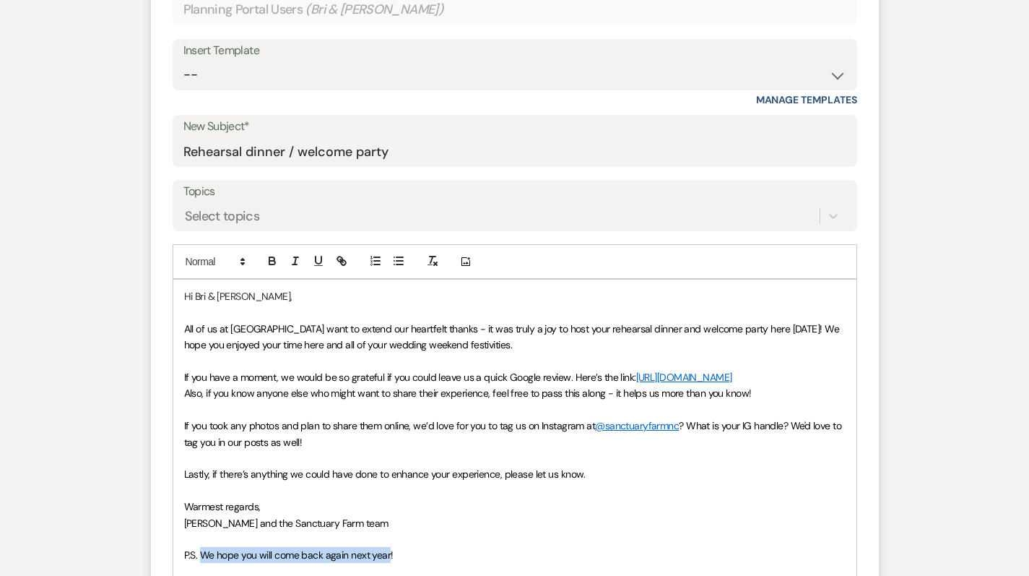
click at [203, 548] on span "P.S. We hope you will come back again next year!" at bounding box center [288, 554] width 209 height 13
click at [302, 482] on p at bounding box center [514, 490] width 661 height 16
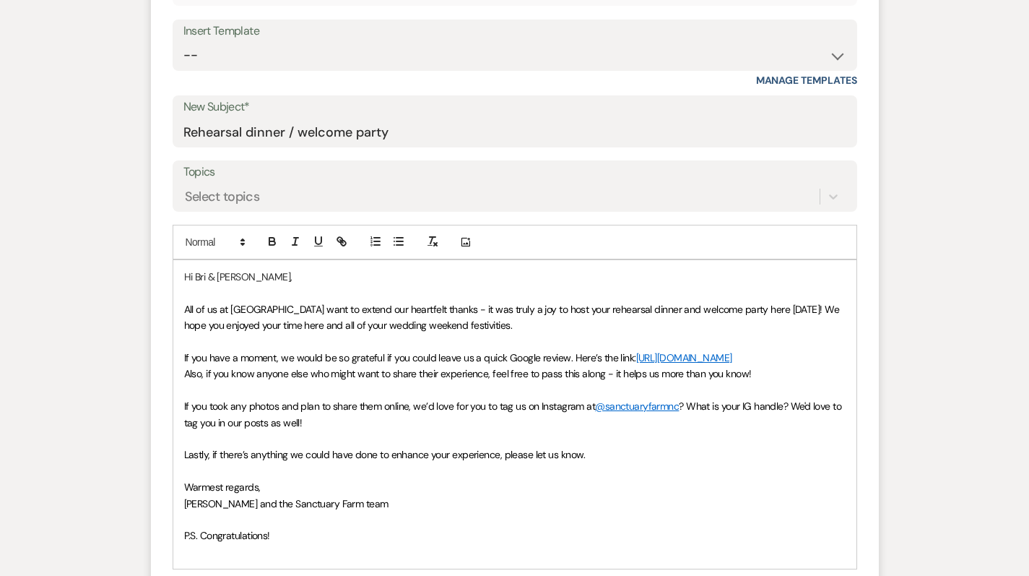
scroll to position [573, 0]
click at [693, 445] on p "Lastly, if there’s anything we could have done to enhance your experience, plea…" at bounding box center [514, 453] width 661 height 16
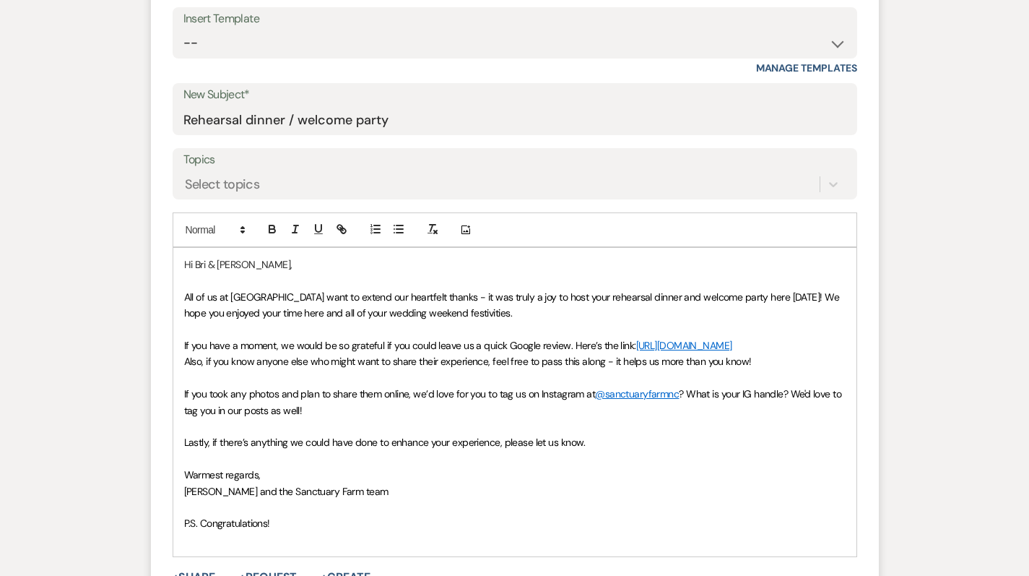
click at [679, 451] on p at bounding box center [514, 459] width 661 height 16
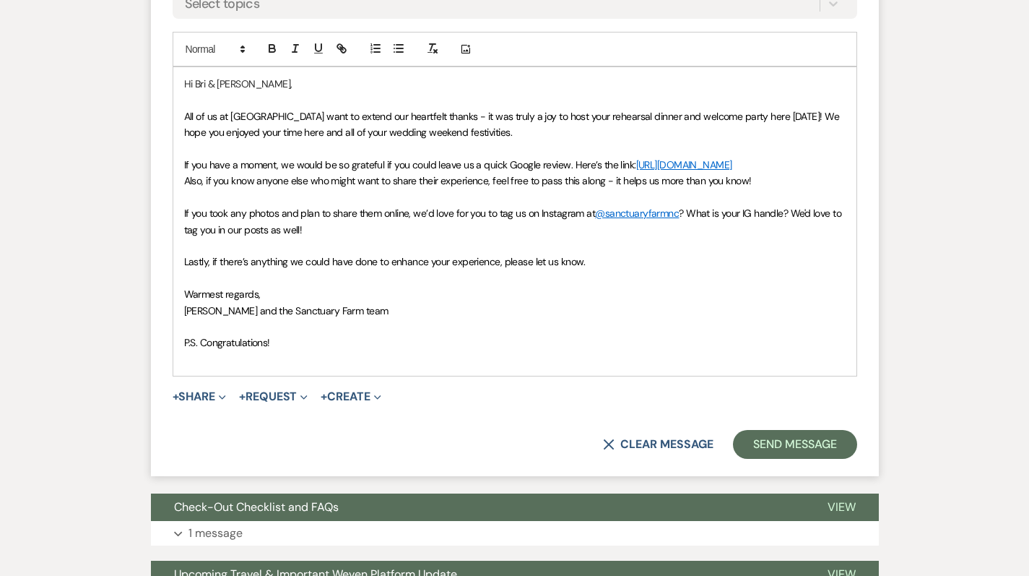
scroll to position [768, 0]
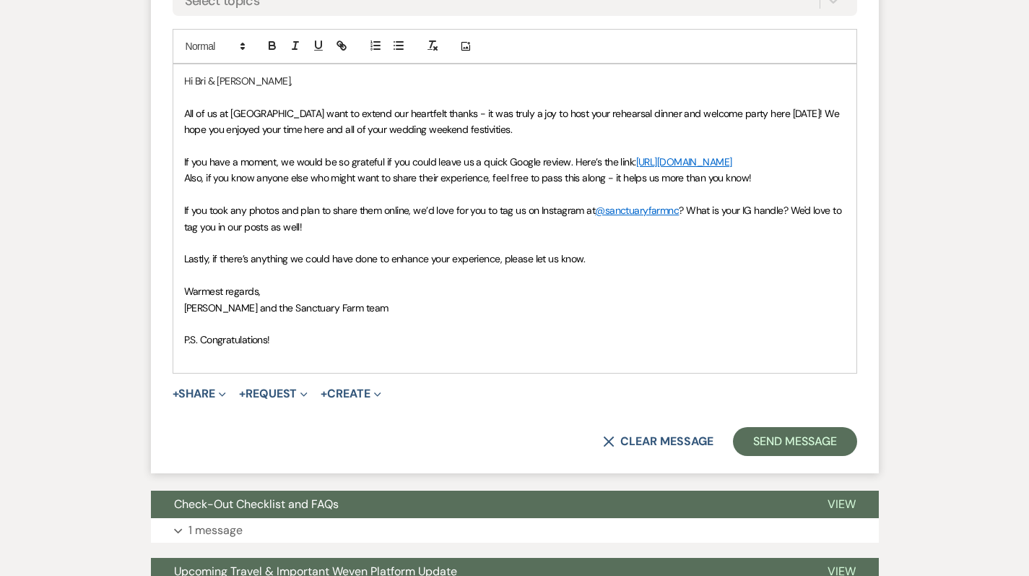
click at [606, 330] on div "Hi Bri & Nick, All of us at Sanctuary Farm want to extend our heartfelt thanks …" at bounding box center [515, 219] width 685 height 310
click at [554, 316] on p at bounding box center [514, 324] width 661 height 16
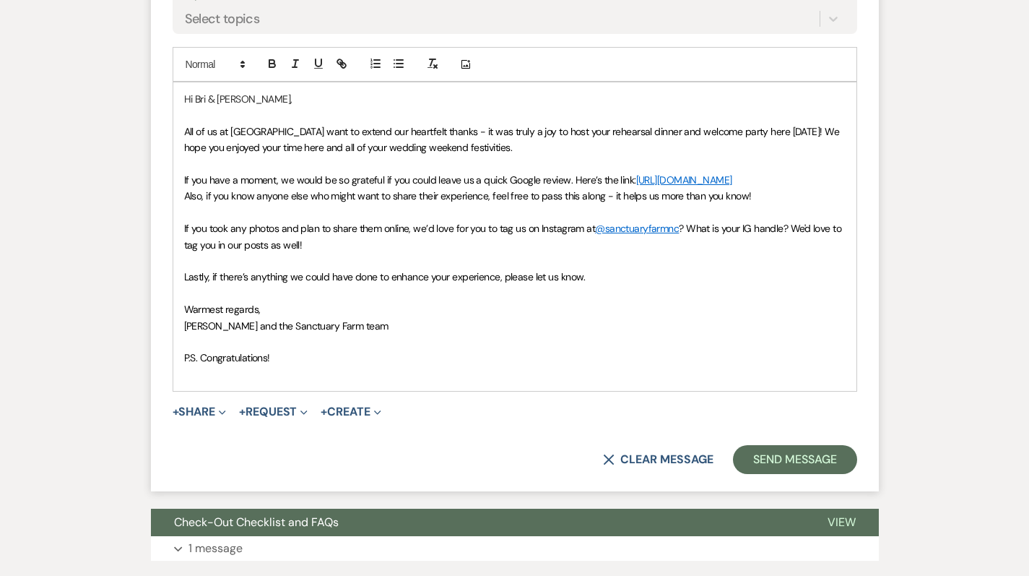
scroll to position [745, 0]
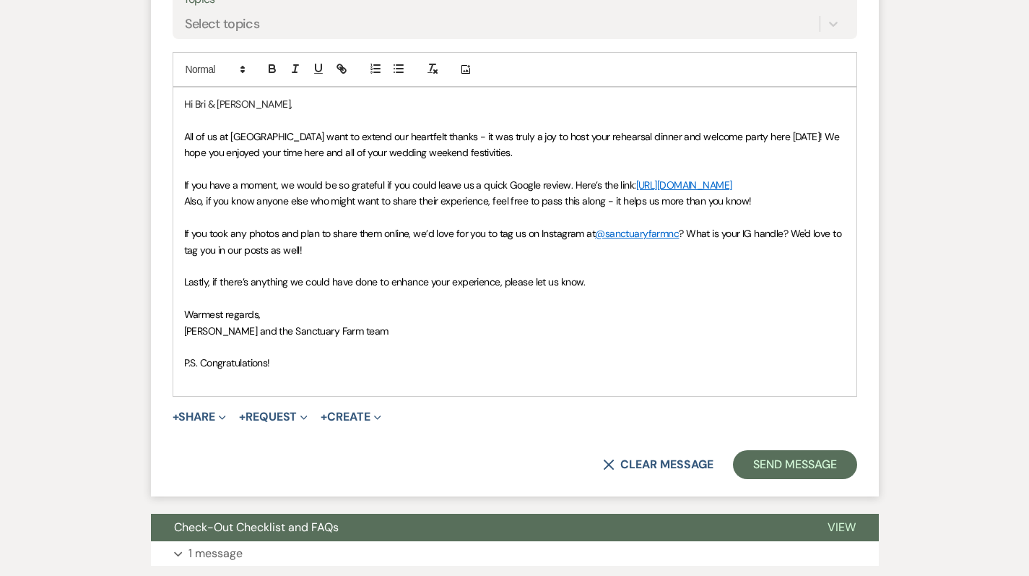
click at [617, 274] on p "Lastly, if there’s anything we could have done to enhance your experience, plea…" at bounding box center [514, 282] width 661 height 16
click at [457, 225] on p "If you took any photos and plan to share them online, we’d love for you to tag …" at bounding box center [514, 241] width 661 height 32
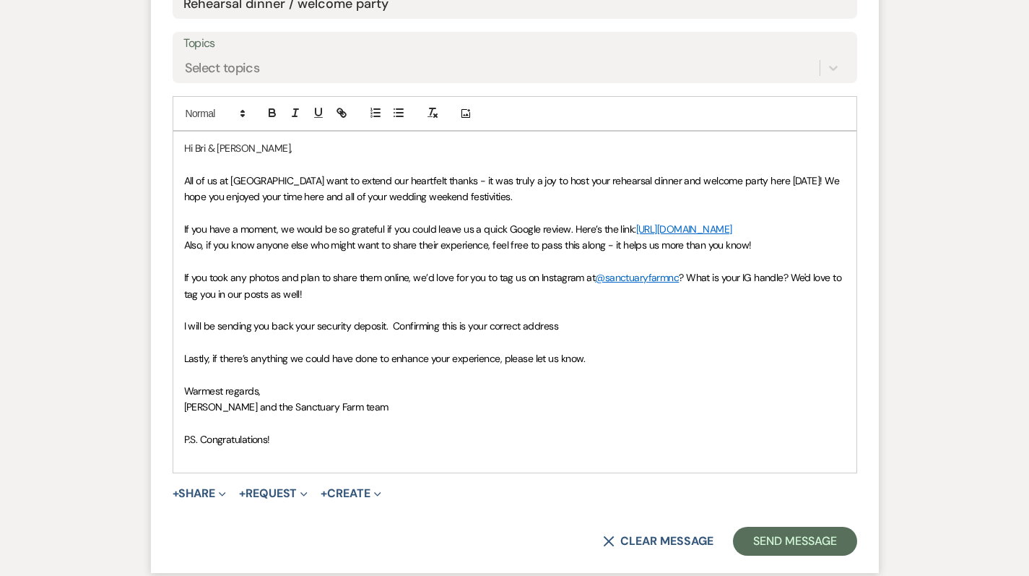
scroll to position [698, 0]
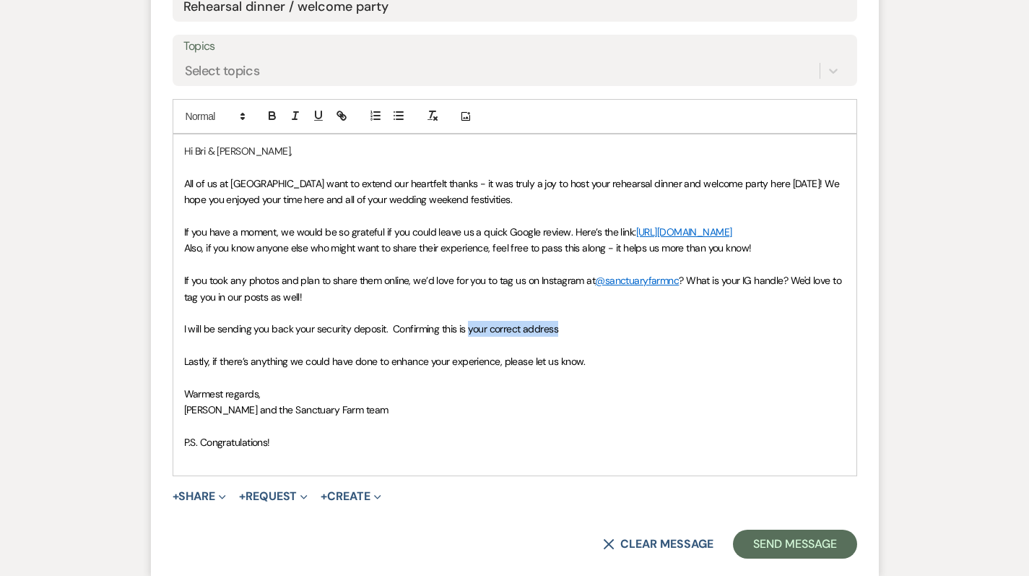
drag, startPoint x: 583, startPoint y: 284, endPoint x: 470, endPoint y: 284, distance: 113.4
click at [470, 321] on p "I will be sending you back your security deposit. Confirming this is your corre…" at bounding box center [514, 329] width 661 height 16
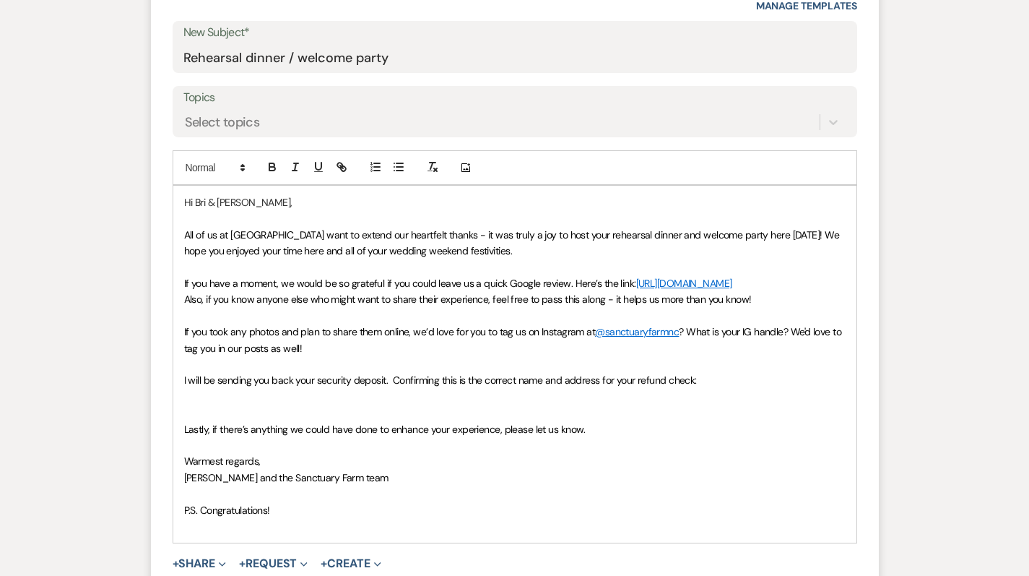
scroll to position [647, 0]
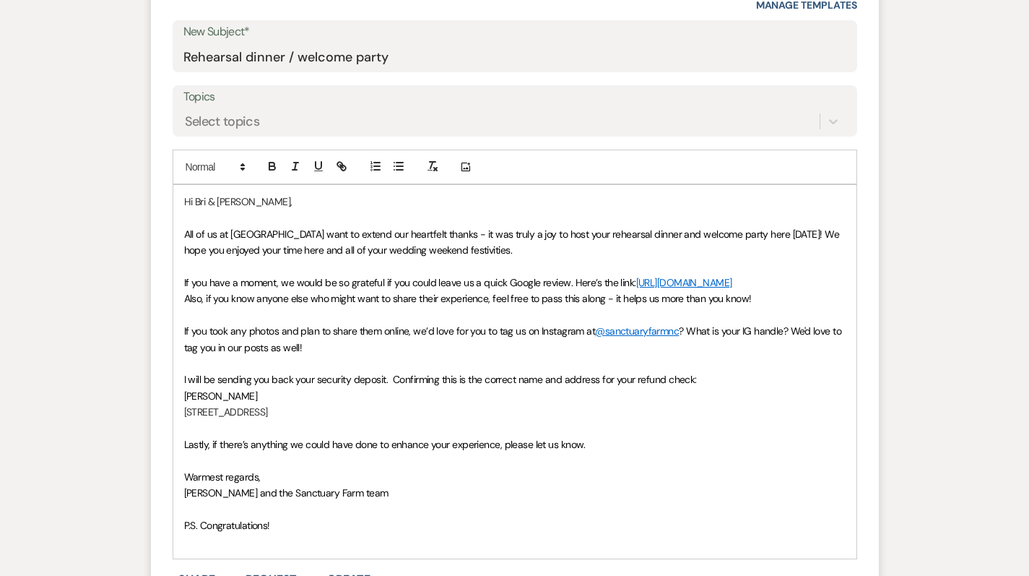
click at [385, 373] on span "I will be sending you back your security deposit. Confirming this is the correc…" at bounding box center [440, 379] width 513 height 13
click at [317, 373] on span "I will be sending you back your security deposit. Confirming this is the correc…" at bounding box center [440, 379] width 513 height 13
click at [409, 373] on span "I will be sending you back your $500 security deposit. Confirming this is the c…" at bounding box center [454, 379] width 540 height 13
click at [412, 373] on span "I will be sending you back your $500 security deposit. Confirming this is the c…" at bounding box center [454, 379] width 540 height 13
drag, startPoint x: 464, startPoint y: 339, endPoint x: 511, endPoint y: 339, distance: 46.9
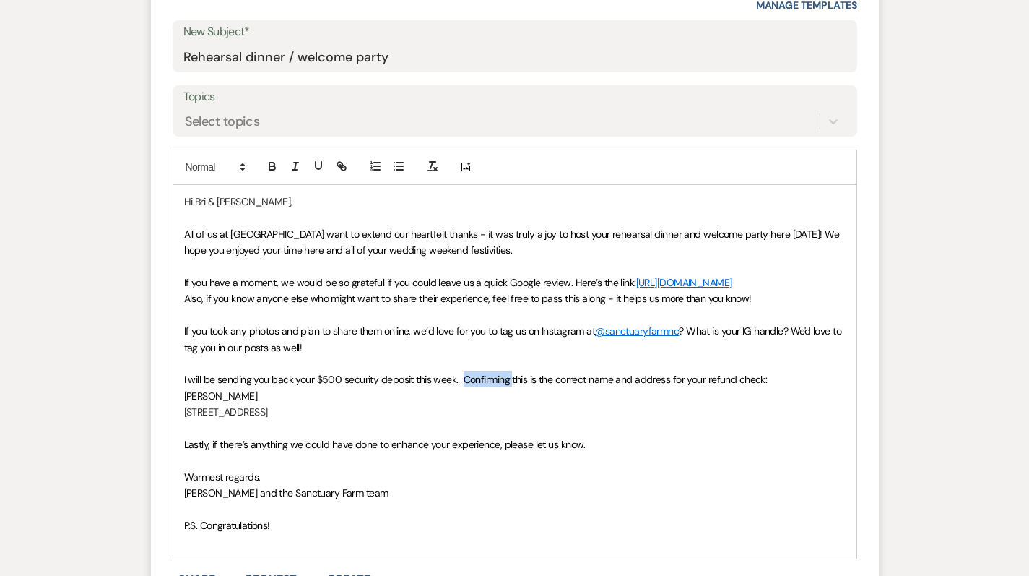
click at [511, 373] on span "I will be sending you back your $500 security deposit this week. Confirming thi…" at bounding box center [475, 379] width 583 height 13
drag, startPoint x: 342, startPoint y: 368, endPoint x: 181, endPoint y: 357, distance: 162.1
click at [181, 357] on div "Hi Bri & Nick, All of us at Sanctuary Farm want to extend our heartfelt thanks …" at bounding box center [514, 371] width 683 height 373
click at [271, 388] on p "[PERSON_NAME]" at bounding box center [514, 396] width 661 height 16
drag, startPoint x: 344, startPoint y: 372, endPoint x: 165, endPoint y: 357, distance: 179.0
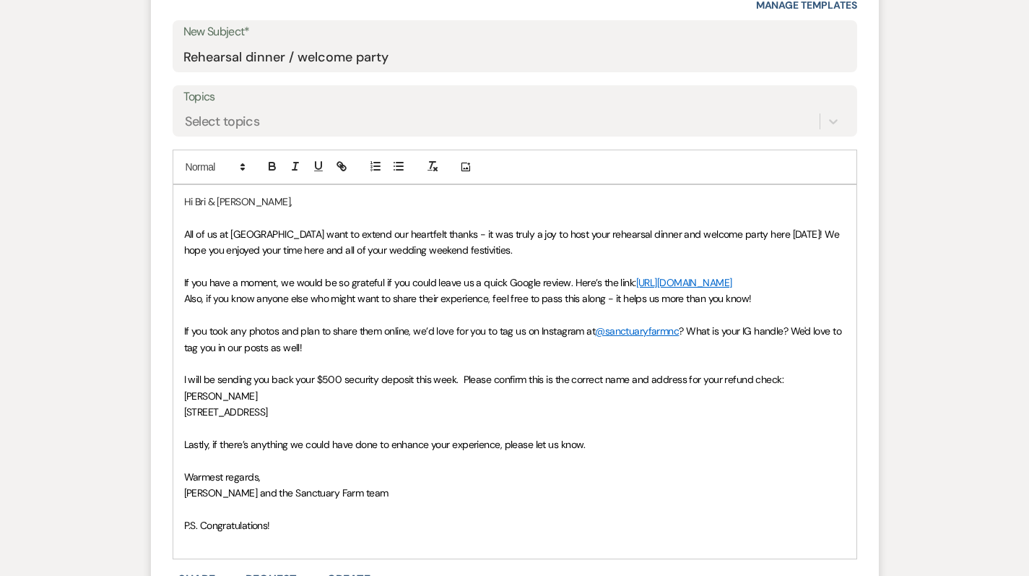
click at [165, 357] on form "New Message X Saving draft... Recipients* Planning Portal Users ( Bri & Nick Be…" at bounding box center [515, 243] width 728 height 832
click at [272, 405] on strong "[STREET_ADDRESS]" at bounding box center [228, 411] width 88 height 13
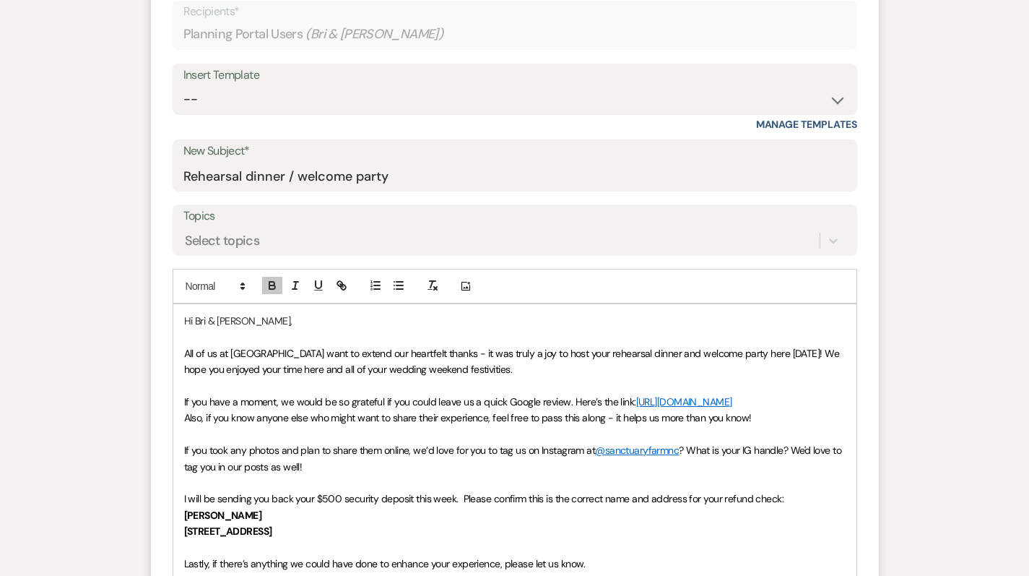
scroll to position [500, 0]
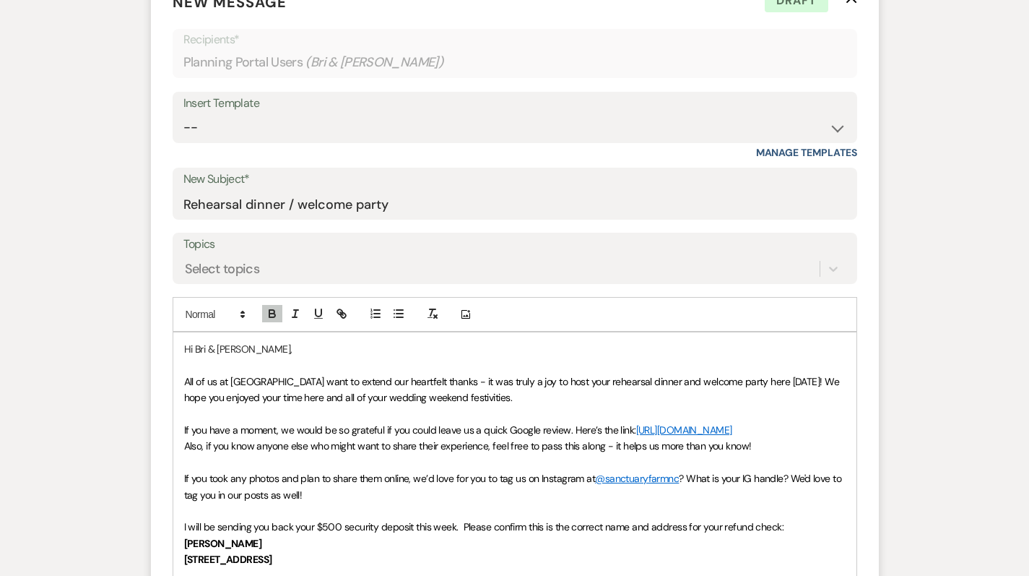
click at [274, 341] on p "Hi Bri & [PERSON_NAME]," at bounding box center [514, 349] width 661 height 16
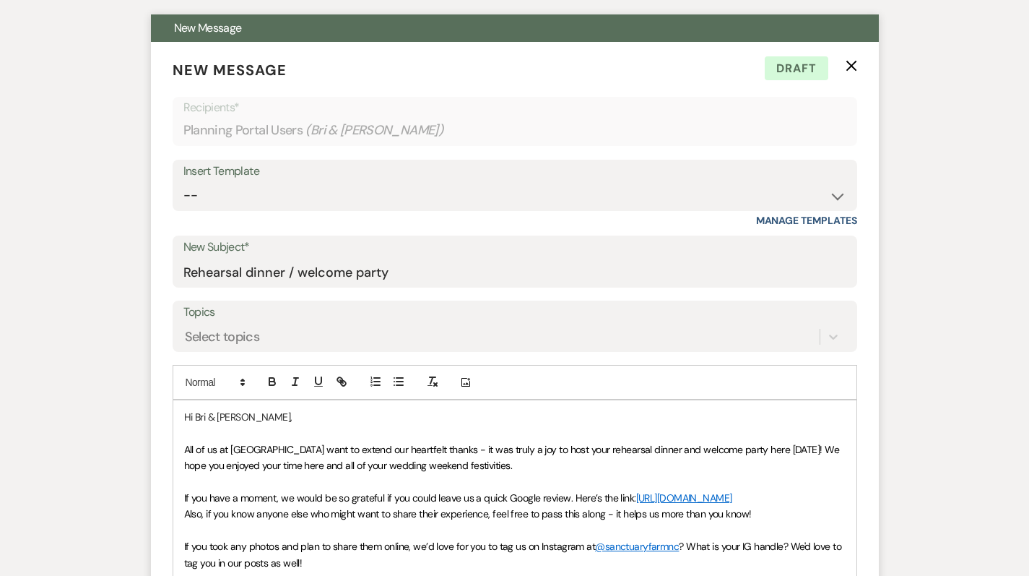
scroll to position [435, 0]
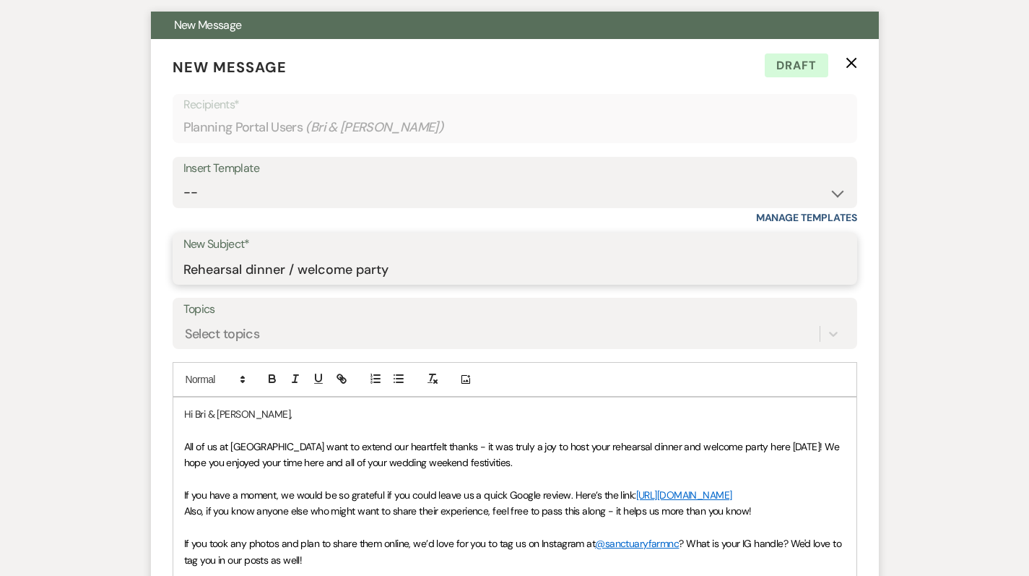
click at [390, 255] on input "Rehearsal dinner / welcome party" at bounding box center [514, 269] width 663 height 28
drag, startPoint x: 428, startPoint y: 230, endPoint x: 174, endPoint y: 229, distance: 254.2
click at [174, 233] on div "New Subject* Rehearsal dinner / welcome party" at bounding box center [515, 259] width 685 height 52
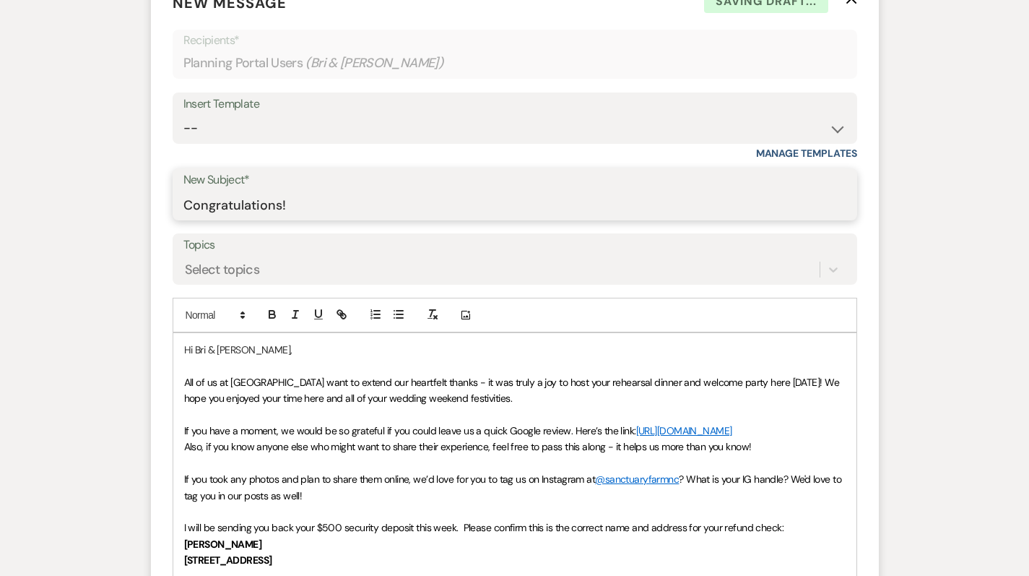
scroll to position [504, 0]
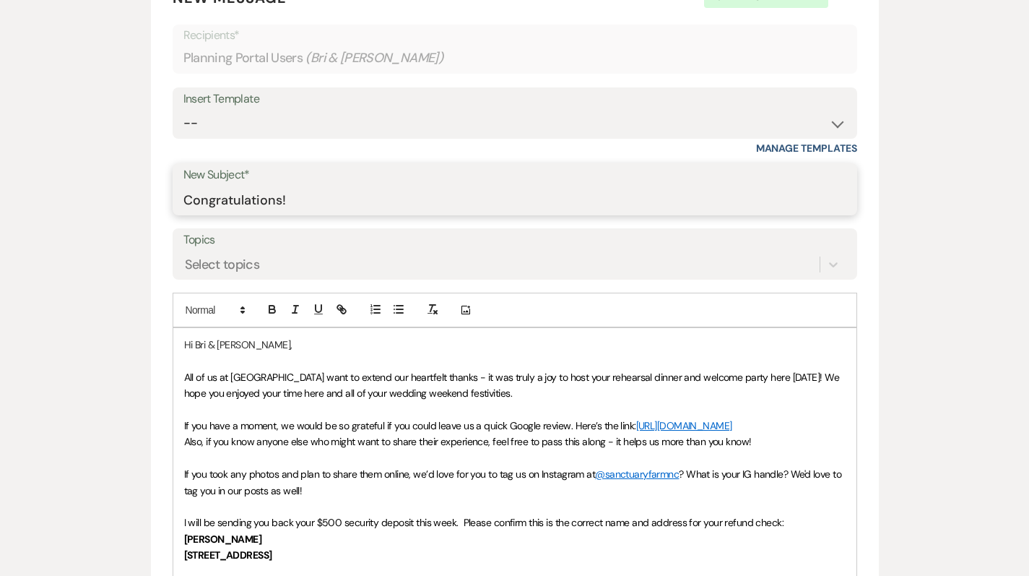
drag, startPoint x: 298, startPoint y: 162, endPoint x: 140, endPoint y: 161, distance: 157.4
click at [140, 161] on div "Event Messages Log Log Message + New Message Communicate with clients by clicki…" at bounding box center [514, 518] width 823 height 1419
click at [254, 186] on input "Thank you, feedback and security deposit refund" at bounding box center [514, 200] width 663 height 28
drag, startPoint x: 492, startPoint y: 163, endPoint x: 93, endPoint y: 163, distance: 398.6
click at [93, 163] on div "Messages Tasks Payments Vendors Rental Overview Timeline Docs & Files Contacts …" at bounding box center [514, 497] width 1029 height 1461
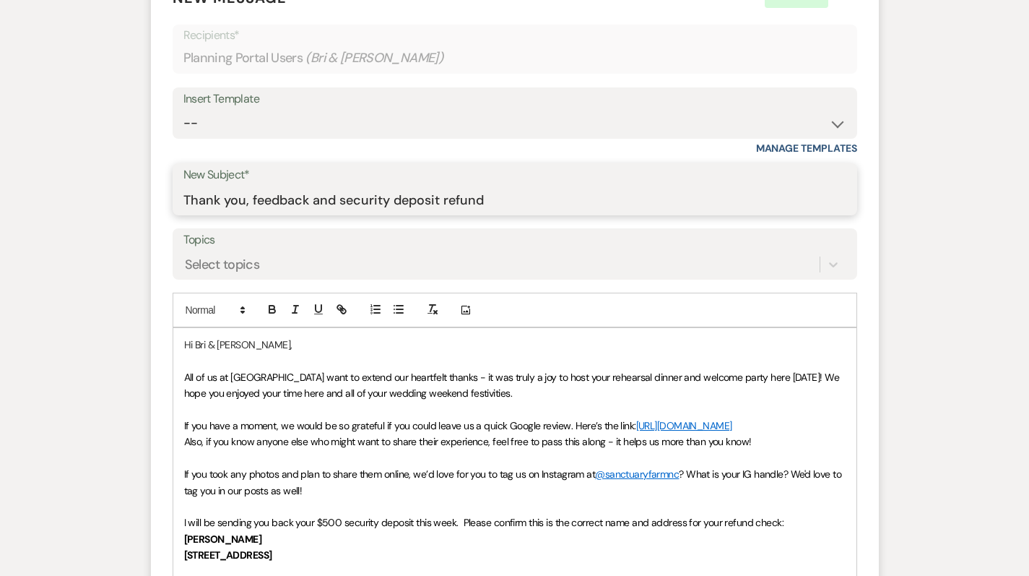
paste input "You! We'd Love Your Feedback + Refund Info Included"
drag, startPoint x: 422, startPoint y: 162, endPoint x: 465, endPoint y: 162, distance: 42.6
click at [465, 186] on input "Thank You! We'd Love Your Feedback + Refund Info Included" at bounding box center [514, 200] width 663 height 28
drag, startPoint x: 573, startPoint y: 162, endPoint x: 693, endPoint y: 162, distance: 119.2
click at [690, 186] on input "Thank You! We'd Love Your Feedback + Security Deposit Refund Info Included" at bounding box center [514, 200] width 663 height 28
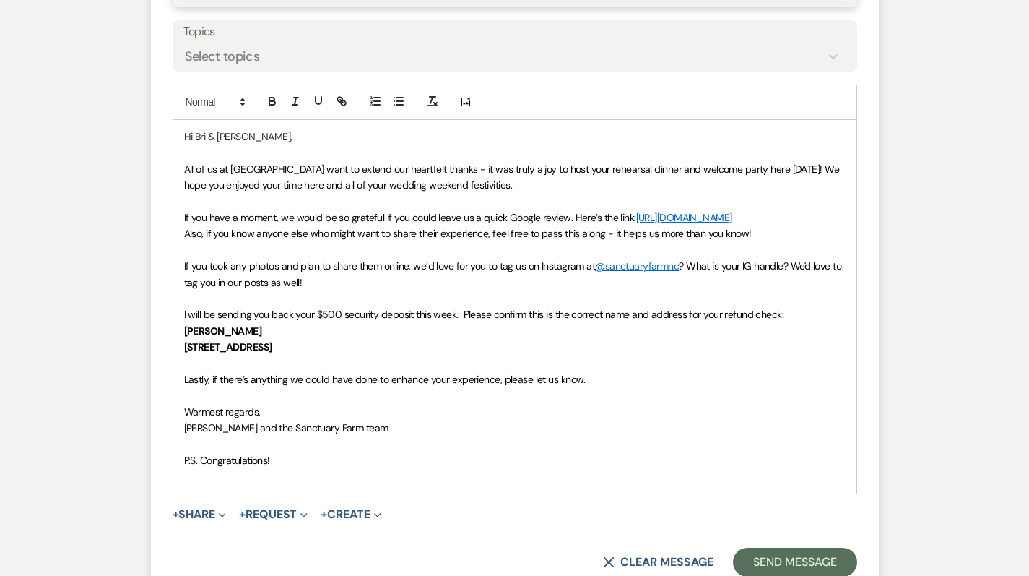
scroll to position [704, 0]
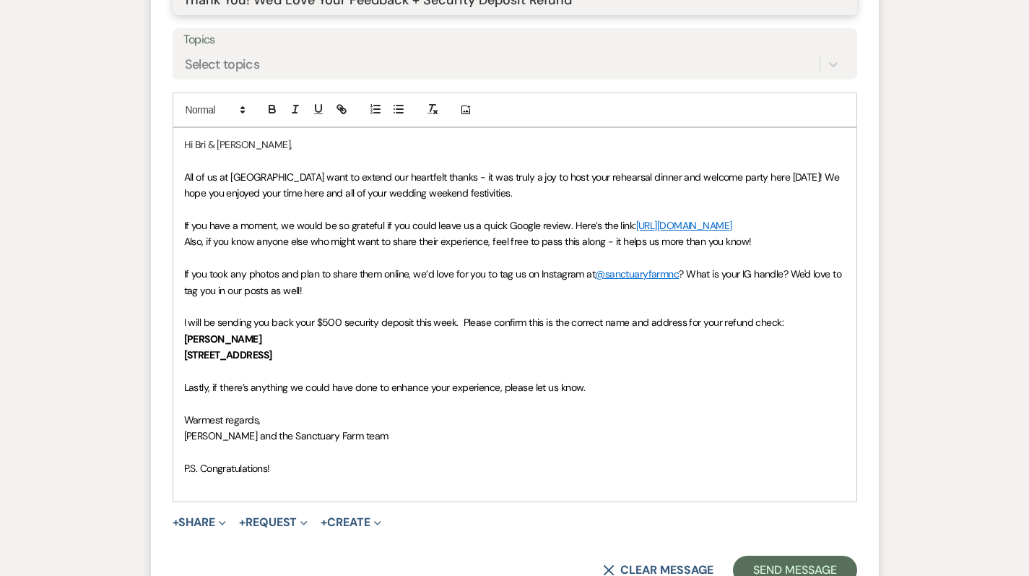
type input "Thank You! We'd Love Your Feedback + Security Deposit Refund"
click at [278, 460] on p "P.S. Congratulations!" at bounding box center [514, 468] width 661 height 16
drag, startPoint x: 290, startPoint y: 426, endPoint x: 156, endPoint y: 128, distance: 326.8
click at [156, 128] on form "New Message X Draft Recipients* Planning Portal Users ( Bri & Nick Beglane ) In…" at bounding box center [515, 186] width 728 height 832
copy div "All of us at Sanctuary Farm want to extend our heartfelt thanks - it was truly …"
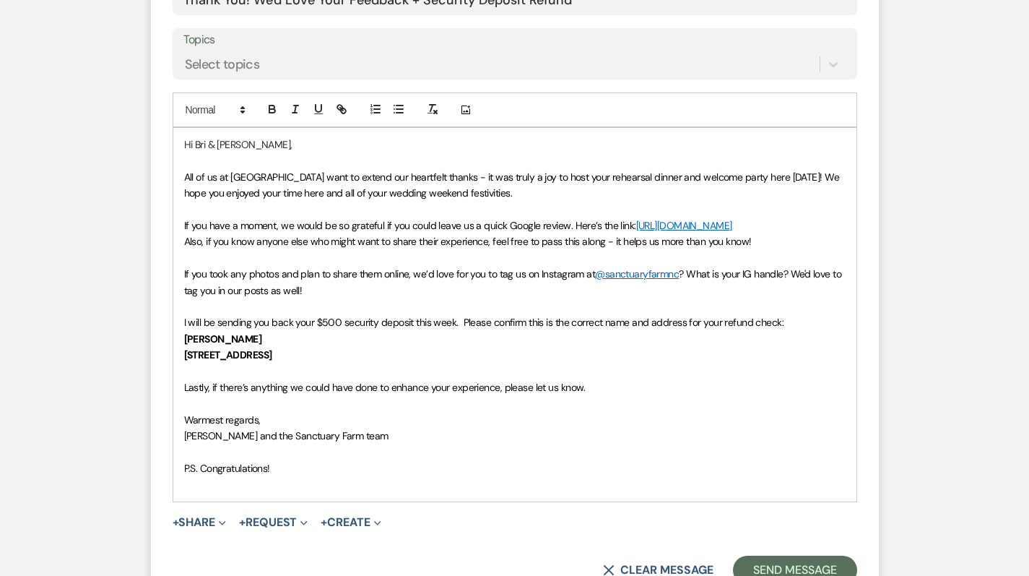
click at [381, 219] on span "If you have a moment, we would be so grateful if you could leave us a quick Goo…" at bounding box center [410, 225] width 452 height 13
click at [793, 555] on button "Send Message" at bounding box center [794, 569] width 123 height 29
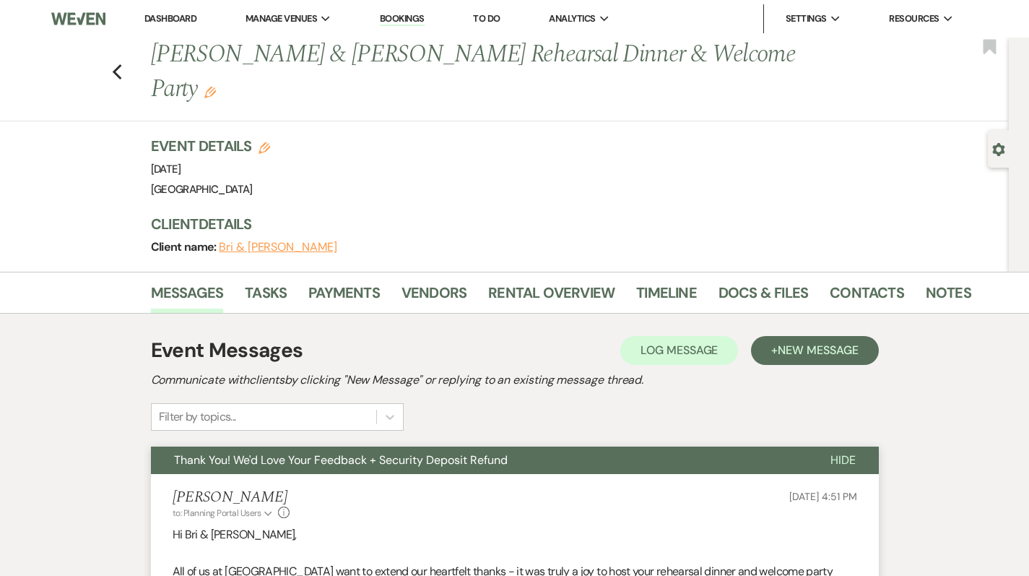
scroll to position [0, 0]
click at [120, 64] on use "button" at bounding box center [116, 72] width 9 height 16
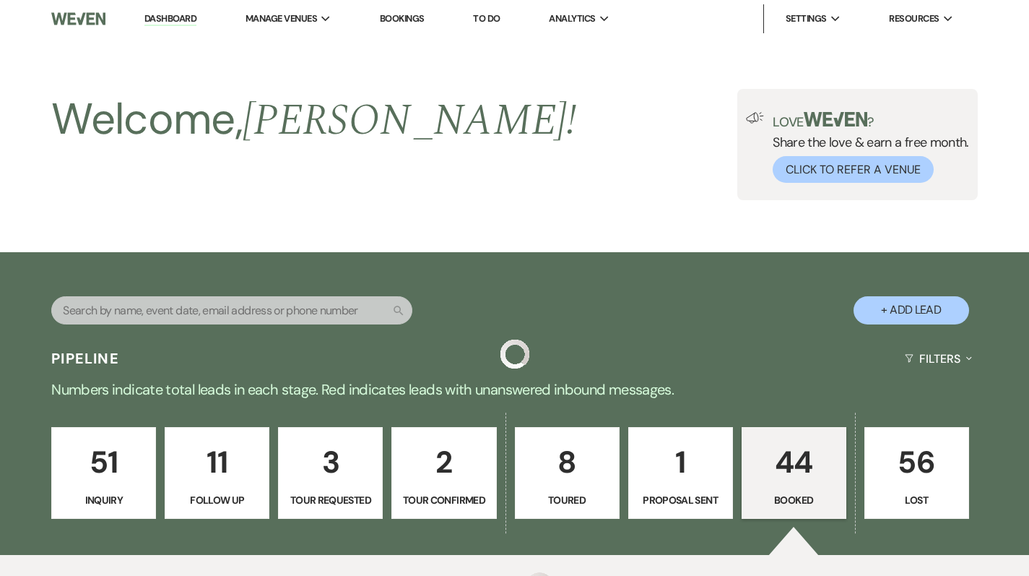
scroll to position [3774, 0]
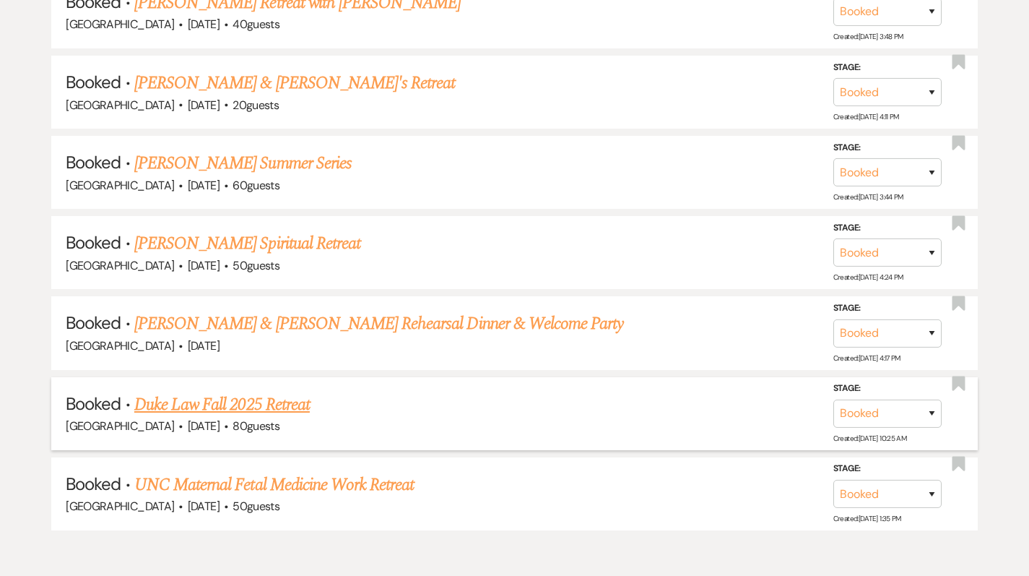
click at [232, 391] on link "Duke Law Fall 2025 Retreat" at bounding box center [221, 404] width 175 height 26
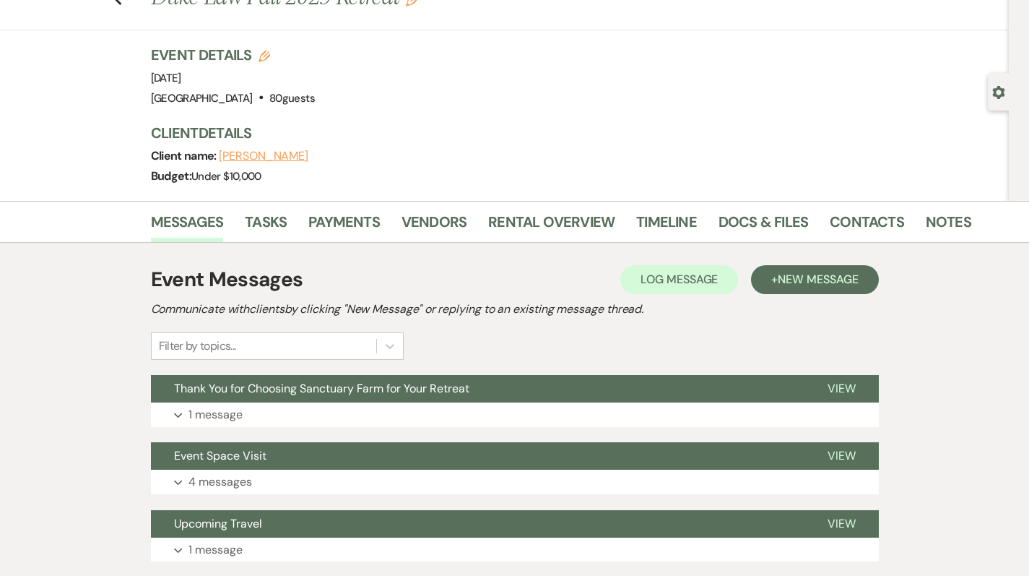
scroll to position [56, 0]
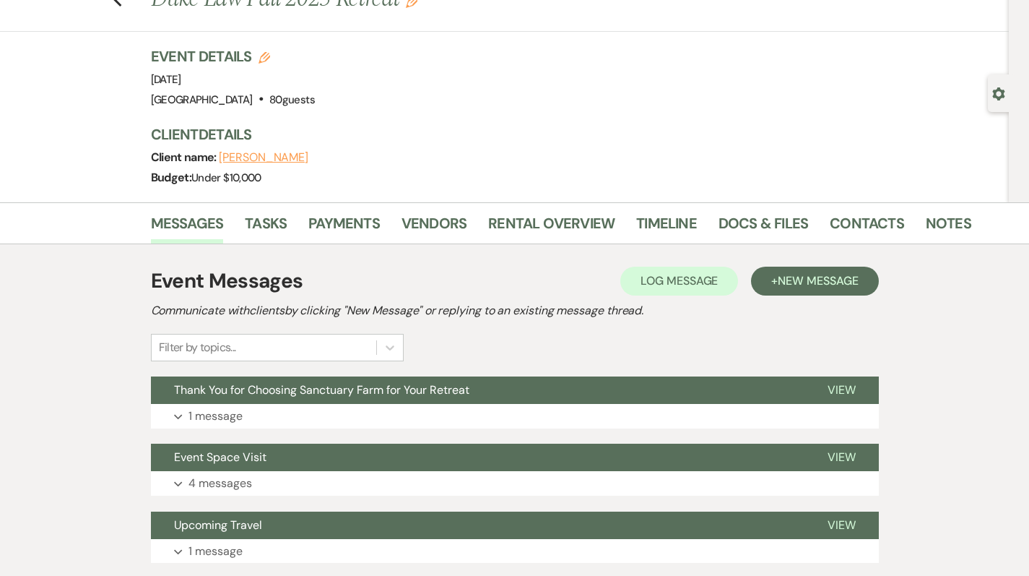
click at [438, 66] on div "Event Details Edit Event Date: Saturday, September 13th, 2025 Venue: Sanctuary …" at bounding box center [555, 78] width 809 height 64
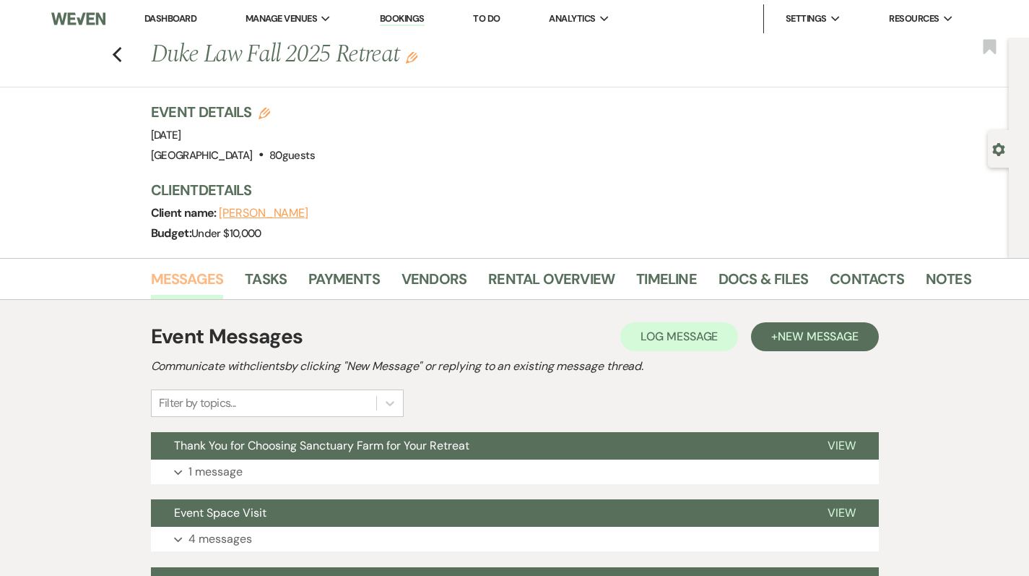
scroll to position [0, 0]
click at [823, 333] on span "New Message" at bounding box center [818, 336] width 80 height 15
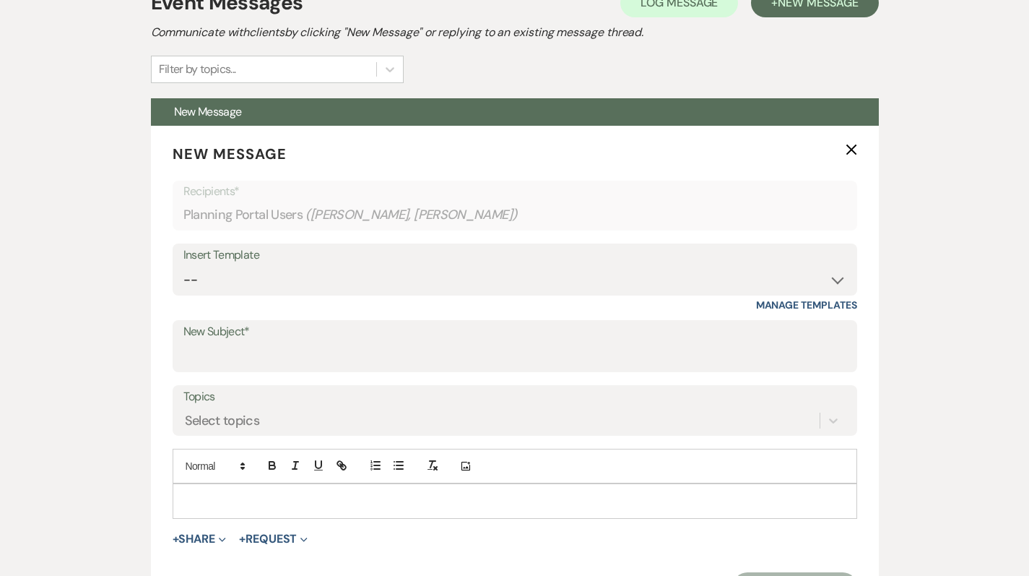
scroll to position [441, 0]
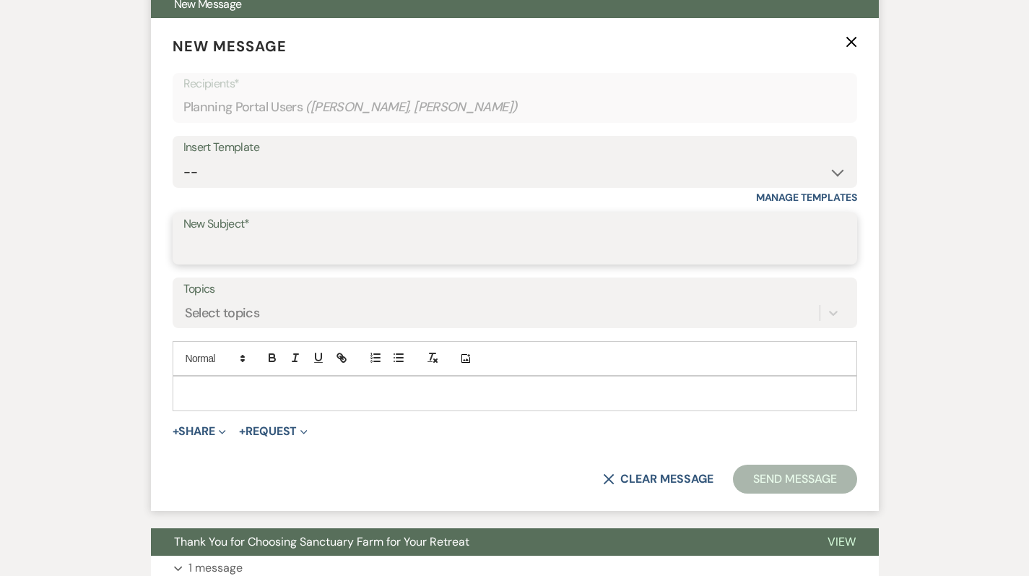
click at [313, 249] on input "New Subject*" at bounding box center [514, 249] width 663 height 28
type input "Security Deposit Refund"
click at [287, 389] on p at bounding box center [514, 393] width 661 height 16
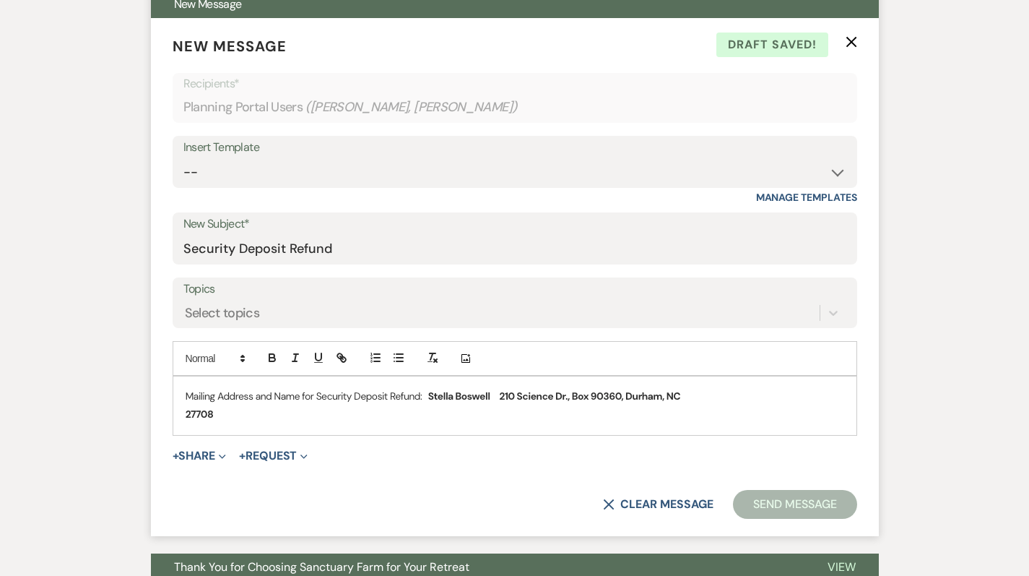
click at [178, 390] on div at bounding box center [514, 405] width 683 height 58
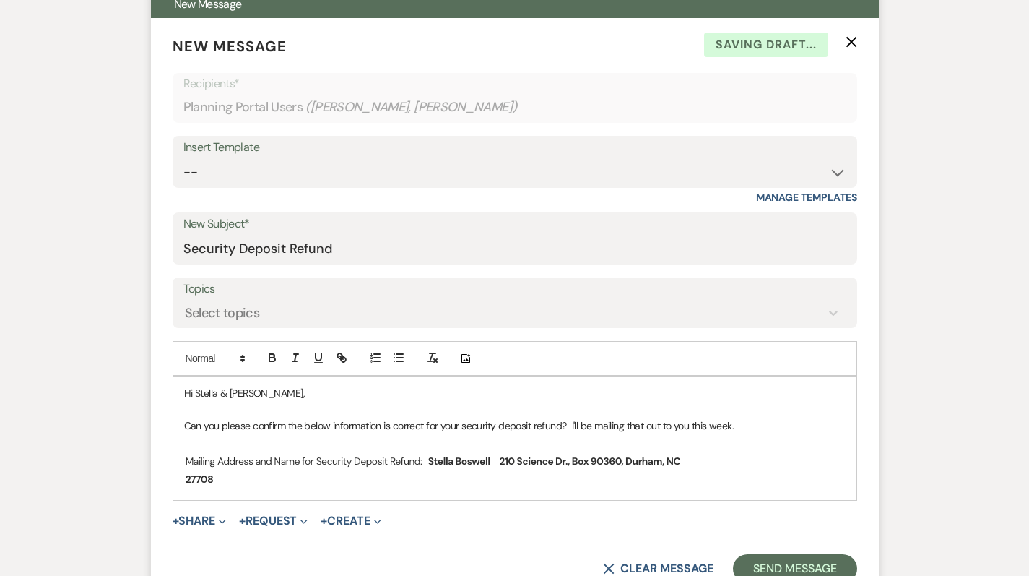
click at [463, 420] on p "Can you please confirm the below information is correct for your security depos…" at bounding box center [514, 425] width 661 height 16
click at [716, 498] on form "New Message X Saving draft... Recipients* Planning Portal Users ( Stella Boswel…" at bounding box center [515, 309] width 728 height 582
click at [716, 482] on p at bounding box center [514, 470] width 661 height 41
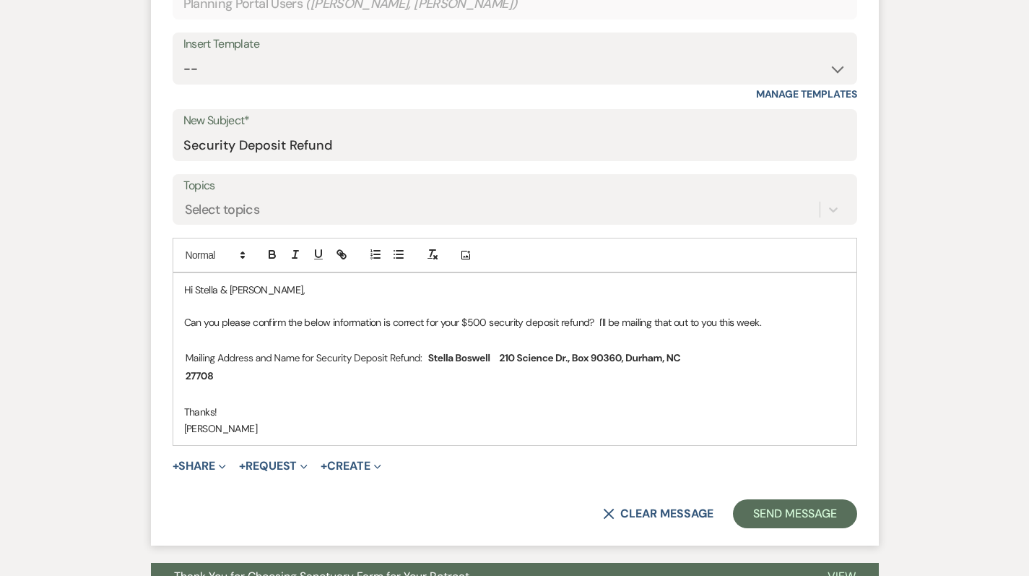
scroll to position [555, 0]
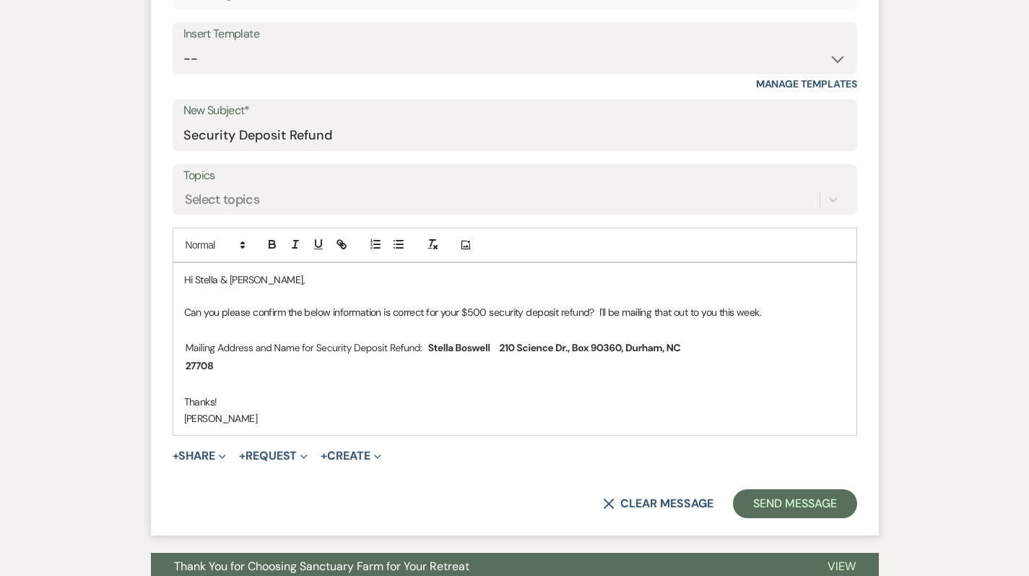
click at [344, 394] on p "Thanks!" at bounding box center [514, 402] width 661 height 16
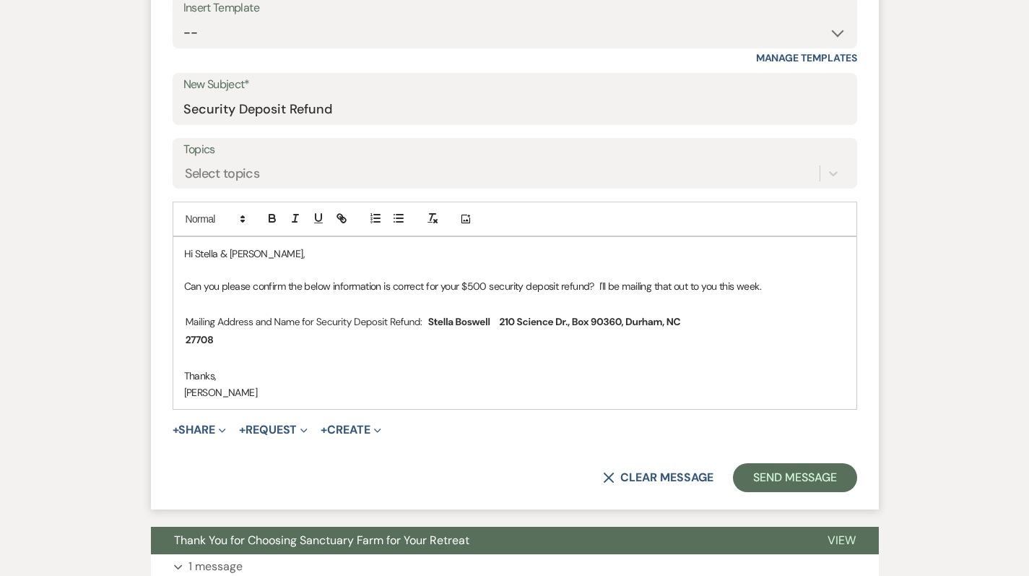
scroll to position [582, 0]
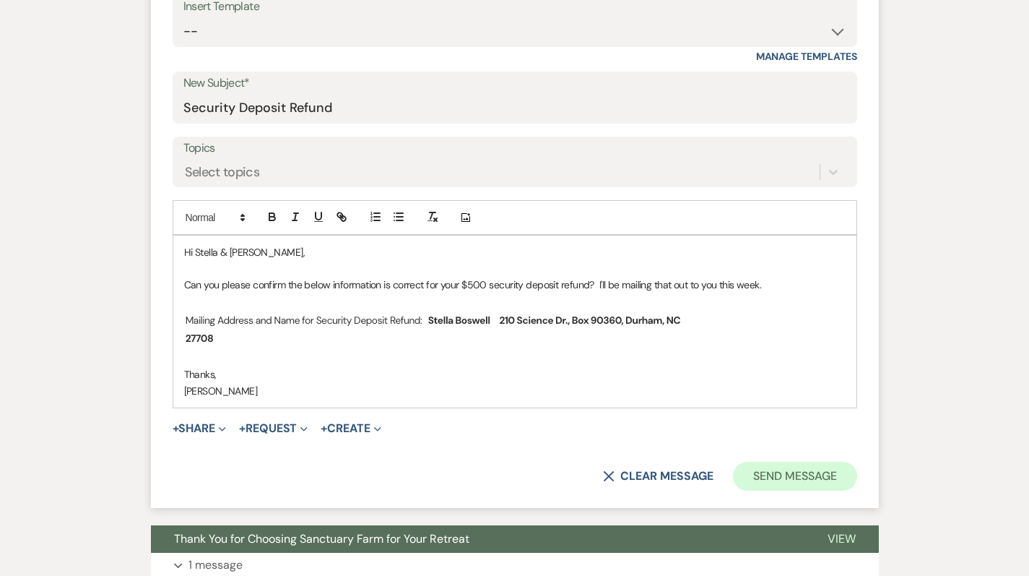
click at [809, 467] on button "Send Message" at bounding box center [794, 475] width 123 height 29
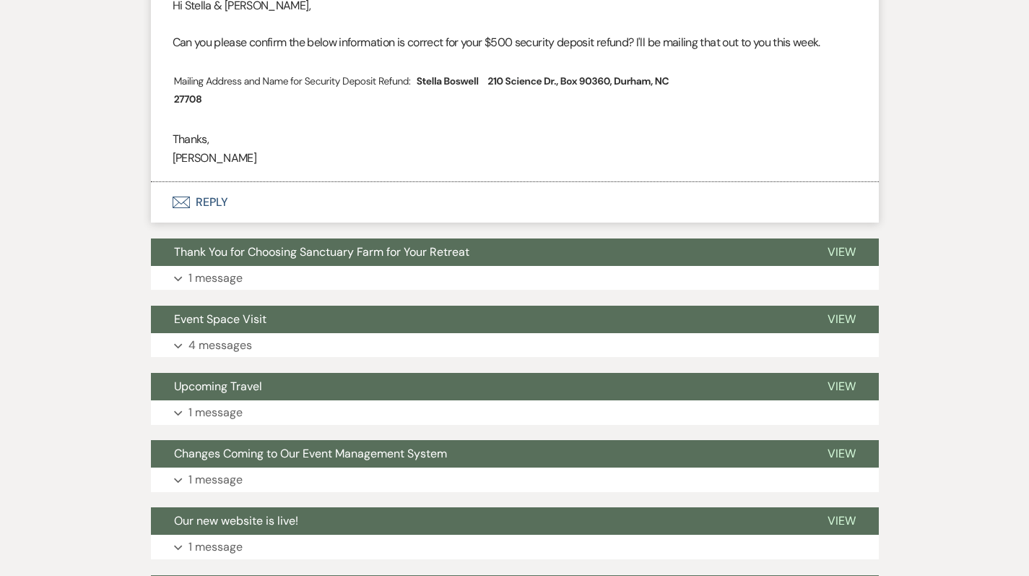
scroll to position [447, 0]
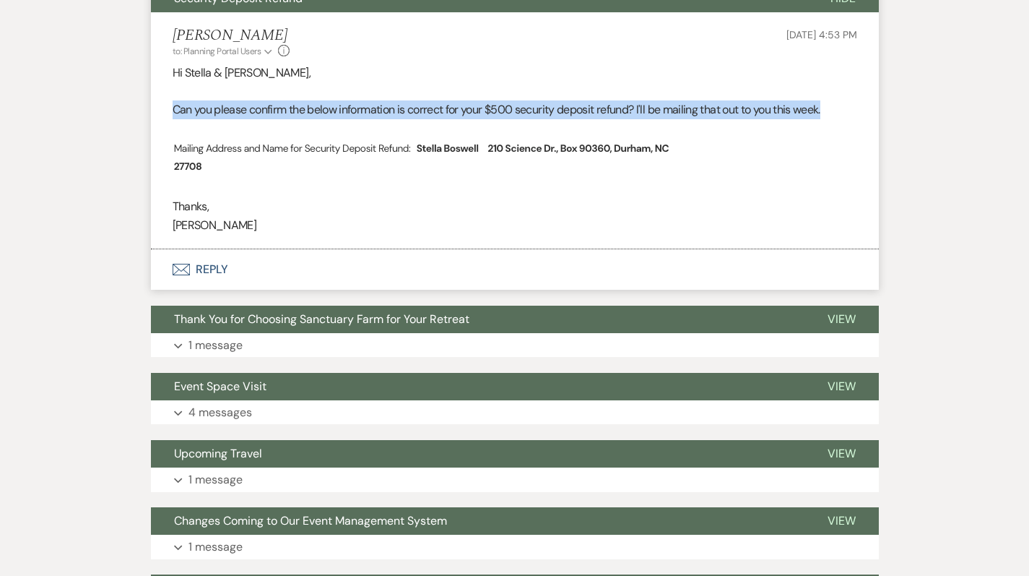
drag, startPoint x: 173, startPoint y: 108, endPoint x: 873, endPoint y: 111, distance: 700.5
click at [873, 112] on li "Pam Morrow to: Planning Portal Users Expand Info Sep 17, 2025, 4:53 PM Hi Stell…" at bounding box center [515, 130] width 728 height 237
copy p "Can you please confirm the below information is correct for your $500 security …"
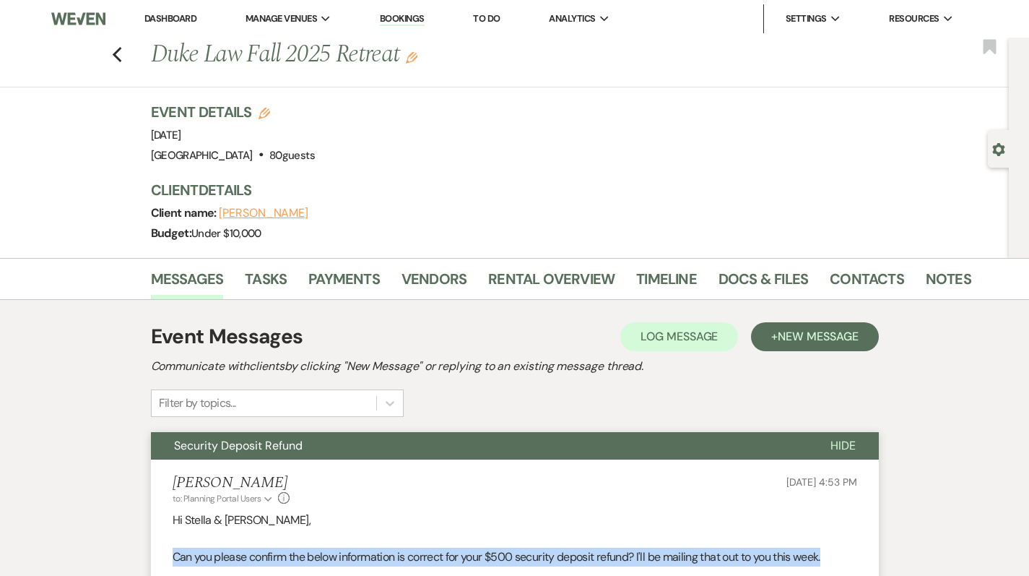
scroll to position [0, 0]
click at [121, 53] on use "button" at bounding box center [116, 55] width 9 height 16
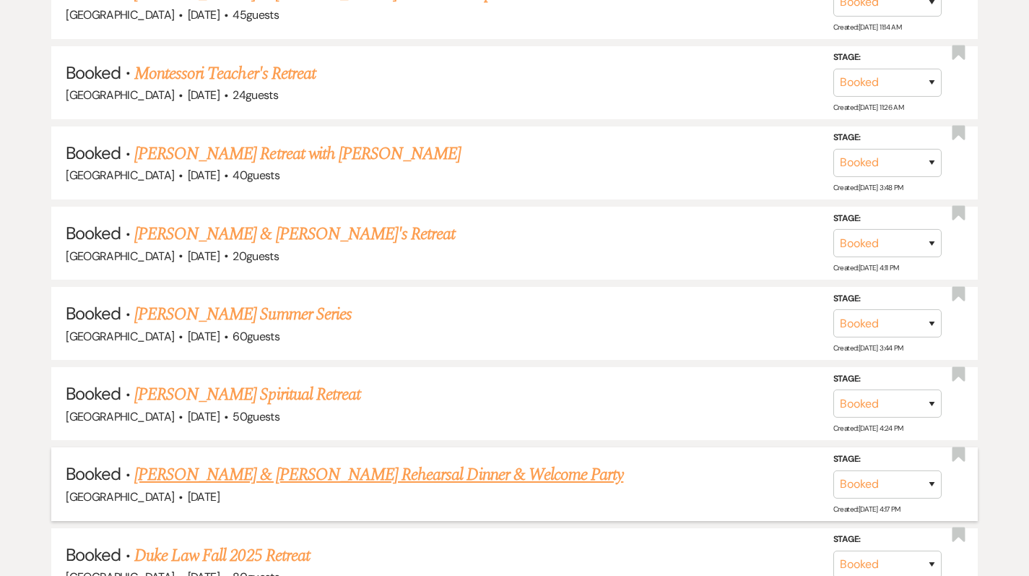
click at [322, 461] on link "Nick Beglane & Brianna Pertak's Rehearsal Dinner & Welcome Party" at bounding box center [378, 474] width 489 height 26
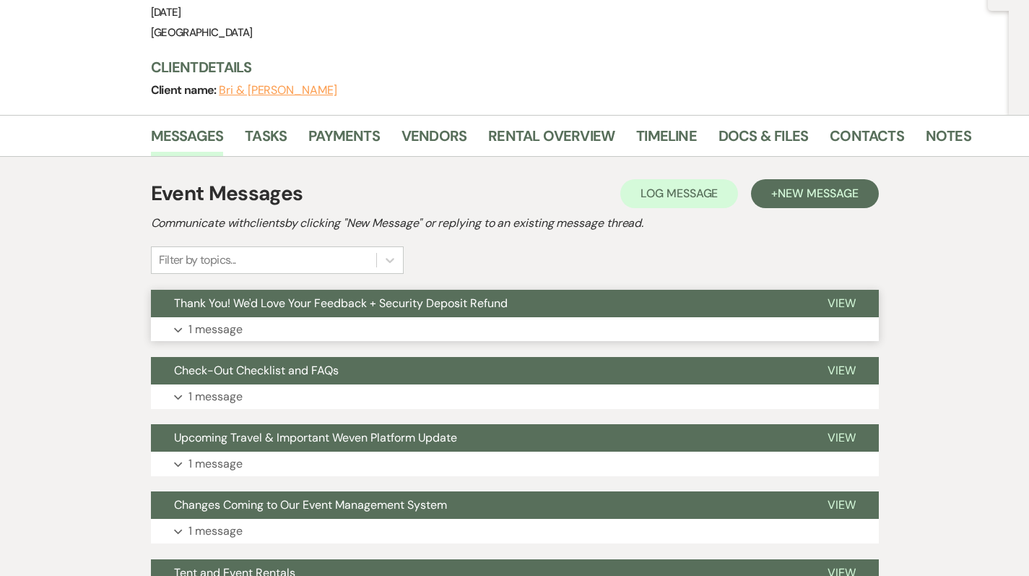
click at [456, 290] on button "Thank You! We'd Love Your Feedback + Security Deposit Refund" at bounding box center [478, 303] width 654 height 27
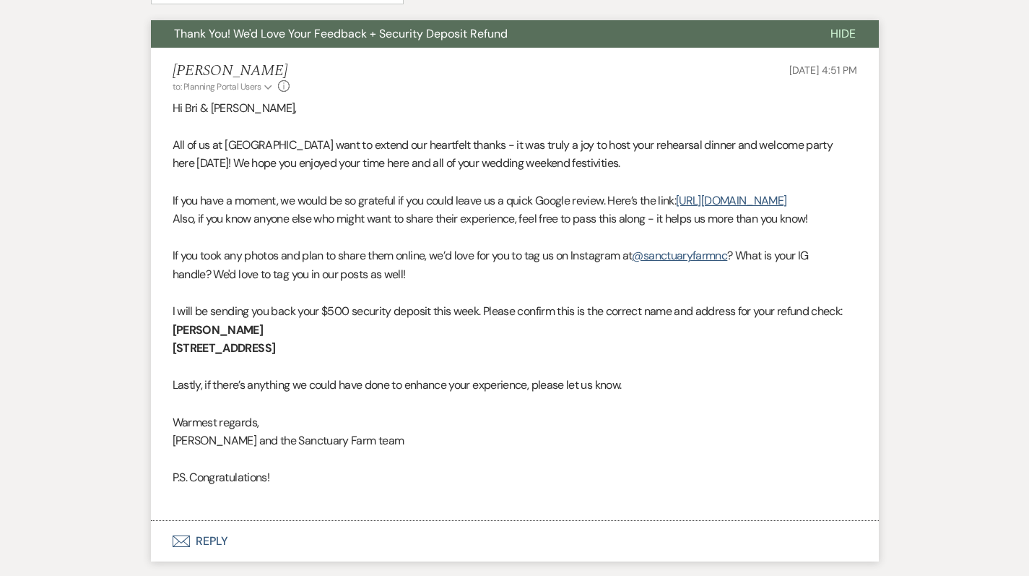
scroll to position [487, 0]
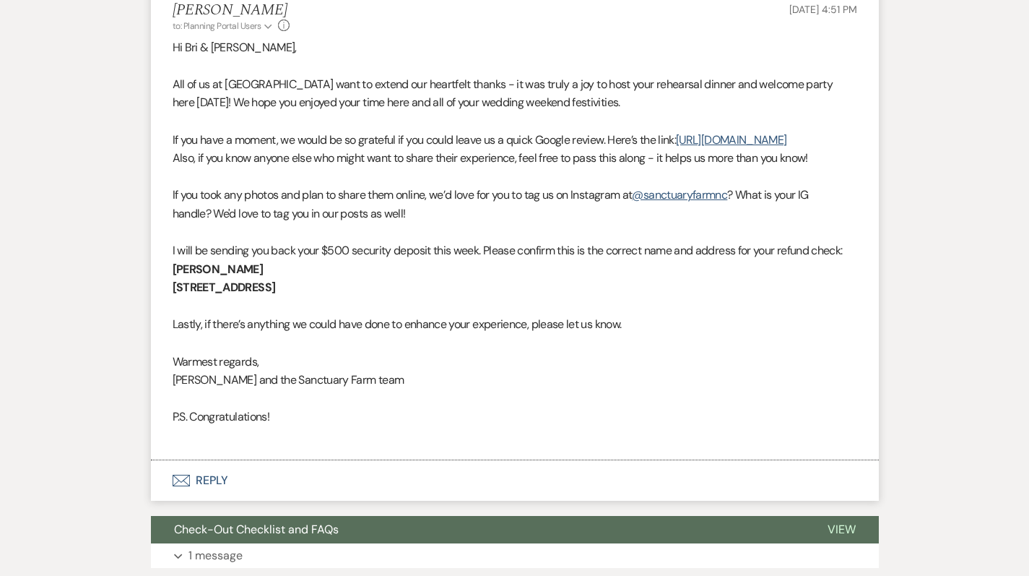
click at [290, 407] on p "P.S. Congratulations!" at bounding box center [515, 416] width 685 height 19
drag, startPoint x: 277, startPoint y: 394, endPoint x: 171, endPoint y: 5, distance: 402.6
click at [171, 5] on li "Pam Morrow to: Planning Portal Users Expand Info Sep 17, 2025, 4:51 PM Hi Bri &…" at bounding box center [515, 223] width 728 height 473
copy div "Hi Bri & Nick, All of us at Sanctuary Farm want to extend our heartfelt thanks …"
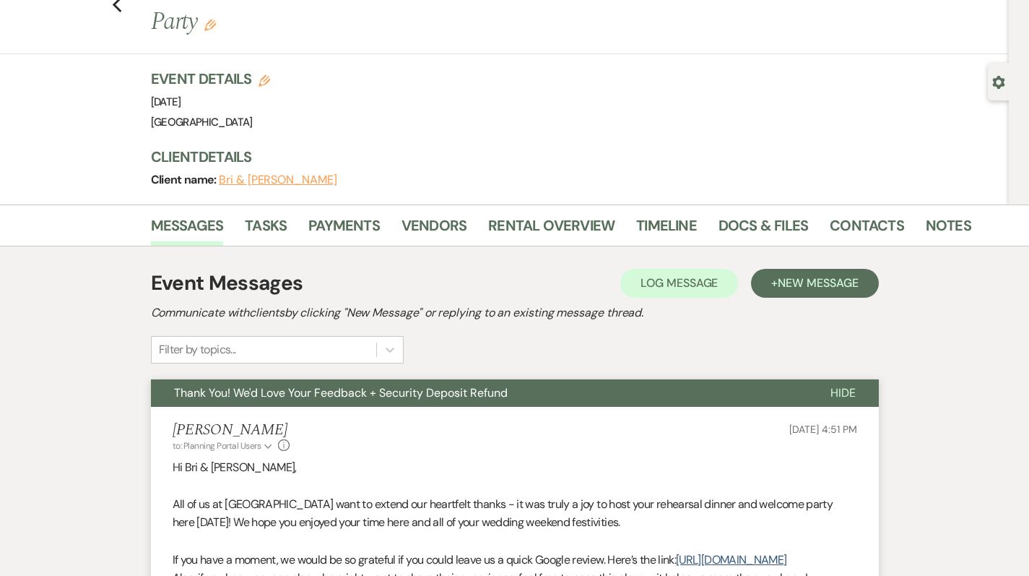
scroll to position [79, 0]
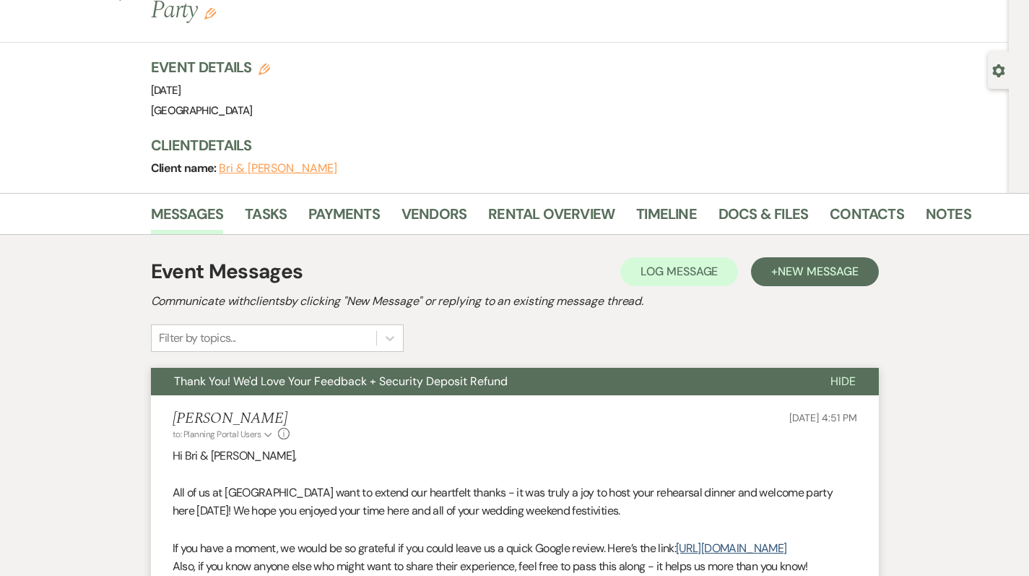
click at [170, 368] on button "Thank You! We'd Love Your Feedback + Security Deposit Refund" at bounding box center [479, 381] width 656 height 27
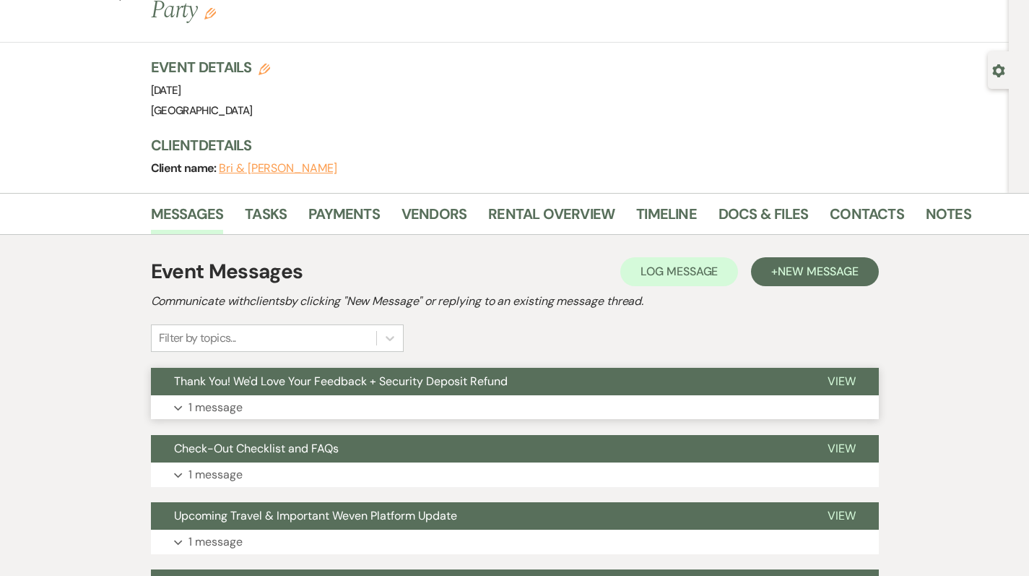
drag, startPoint x: 176, startPoint y: 344, endPoint x: 352, endPoint y: 342, distance: 176.2
click at [352, 373] on span "Thank You! We'd Love Your Feedback + Security Deposit Refund" at bounding box center [341, 380] width 334 height 15
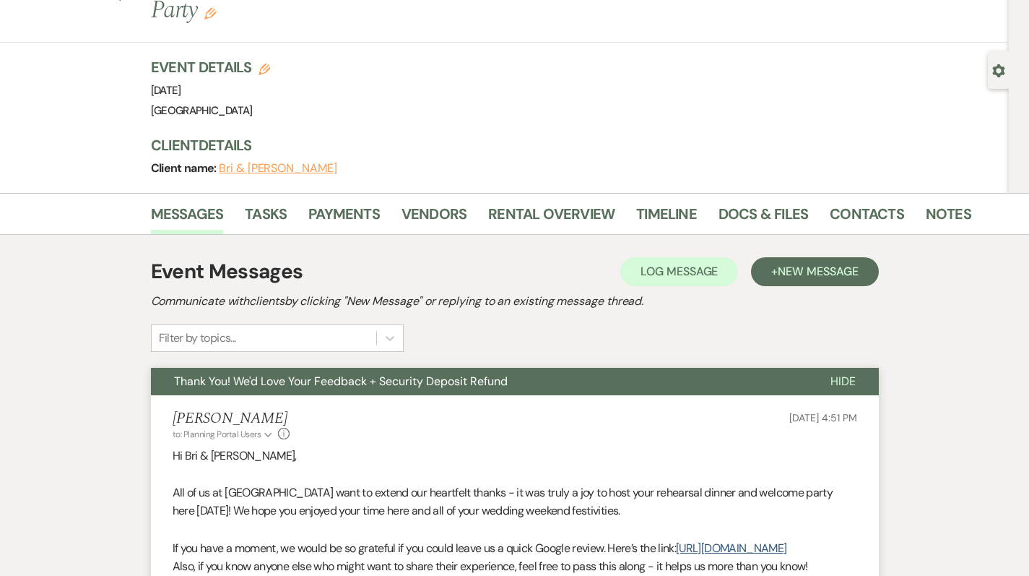
click at [352, 373] on span "Thank You! We'd Love Your Feedback + Security Deposit Refund" at bounding box center [341, 380] width 334 height 15
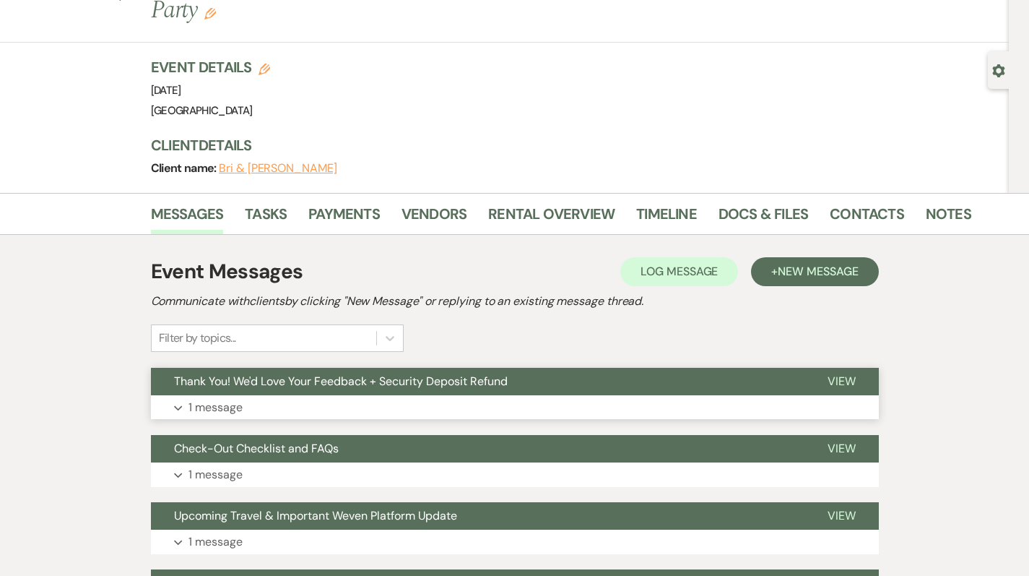
click at [352, 373] on span "Thank You! We'd Love Your Feedback + Security Deposit Refund" at bounding box center [341, 380] width 334 height 15
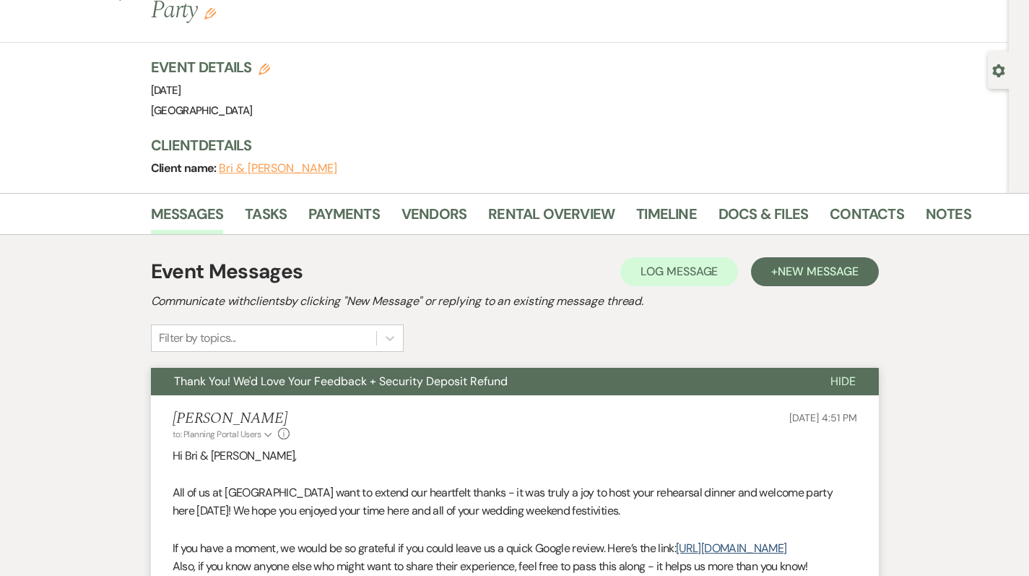
drag, startPoint x: 515, startPoint y: 347, endPoint x: 240, endPoint y: 347, distance: 275.1
click at [240, 368] on button "Thank You! We'd Love Your Feedback + Security Deposit Refund" at bounding box center [479, 381] width 656 height 27
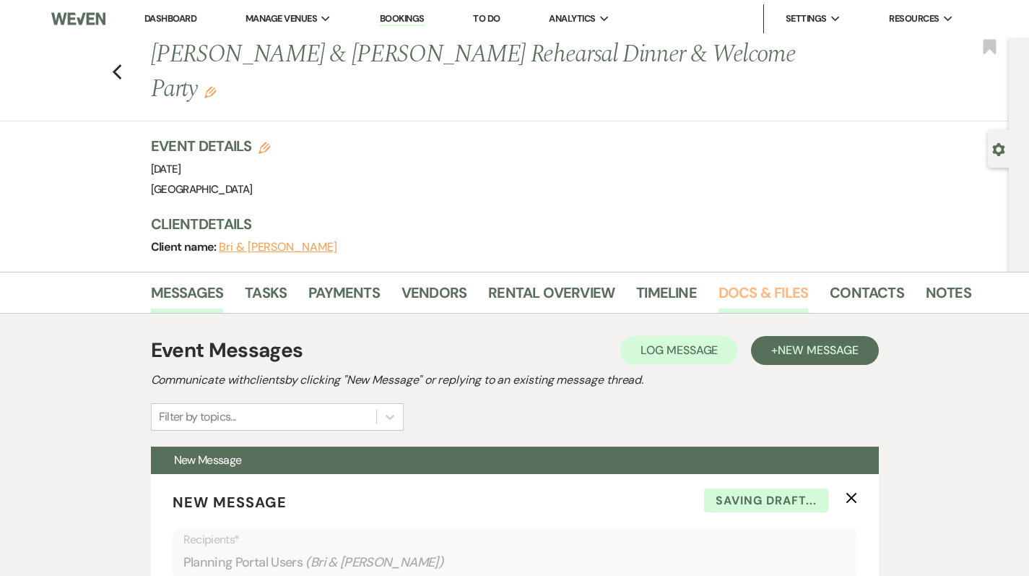
click at [765, 281] on link "Docs & Files" at bounding box center [764, 297] width 90 height 32
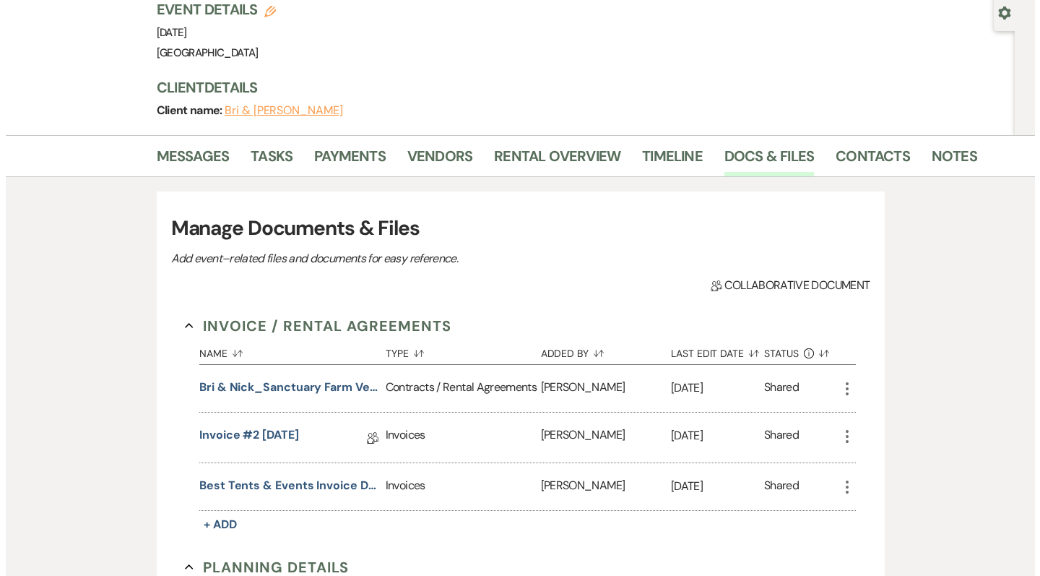
scroll to position [167, 0]
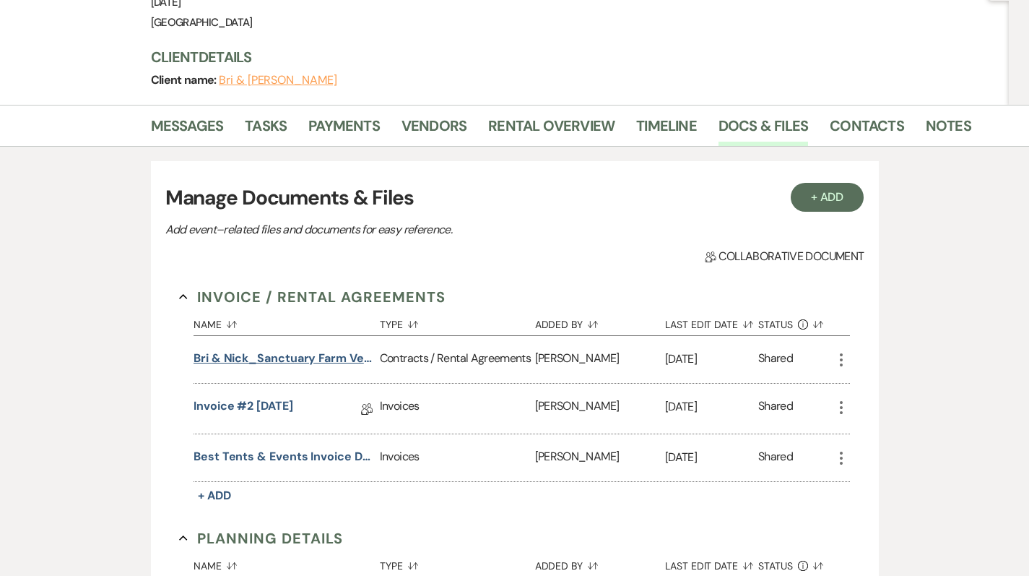
click at [318, 350] on button "Bri & Nick_Sanctuary Farm Venue Rental Contract" at bounding box center [284, 358] width 181 height 17
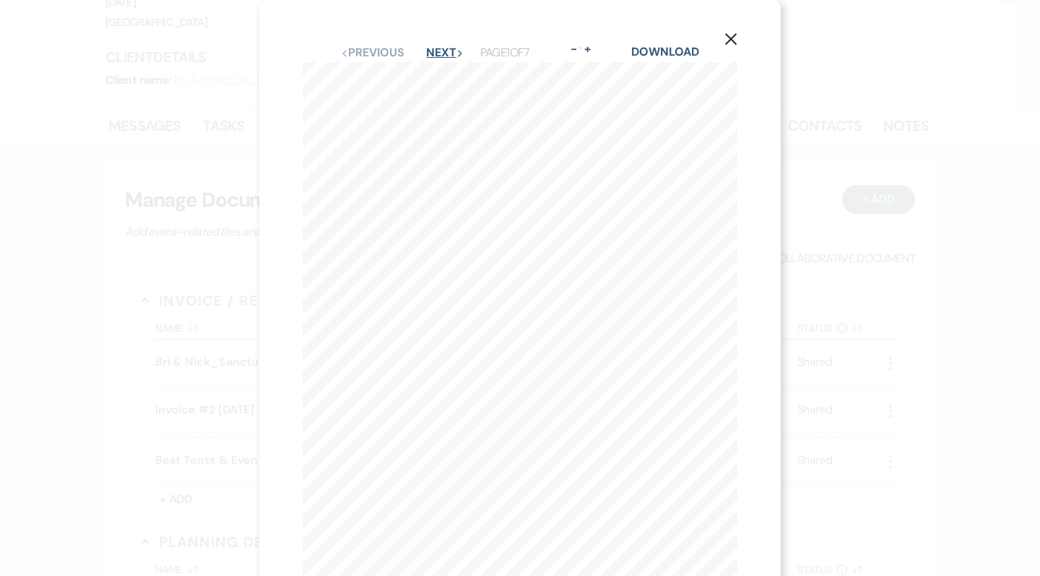
scroll to position [0, 0]
click at [426, 56] on button "Next Next" at bounding box center [445, 53] width 38 height 12
click at [426, 55] on button "Next Next" at bounding box center [445, 53] width 38 height 12
click at [425, 55] on button "Next Next" at bounding box center [444, 53] width 38 height 12
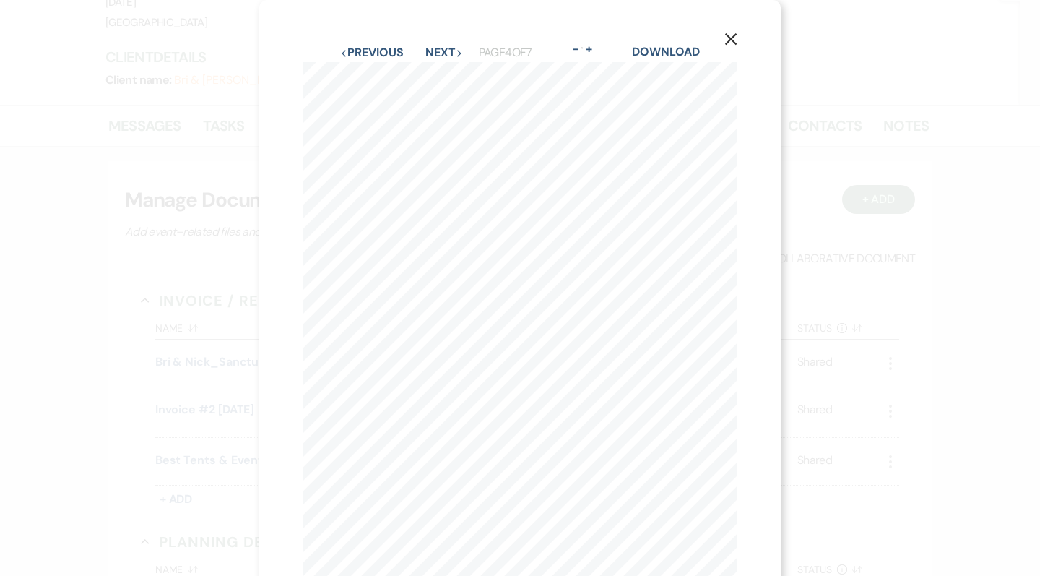
click at [425, 55] on button "Next Next" at bounding box center [444, 53] width 38 height 12
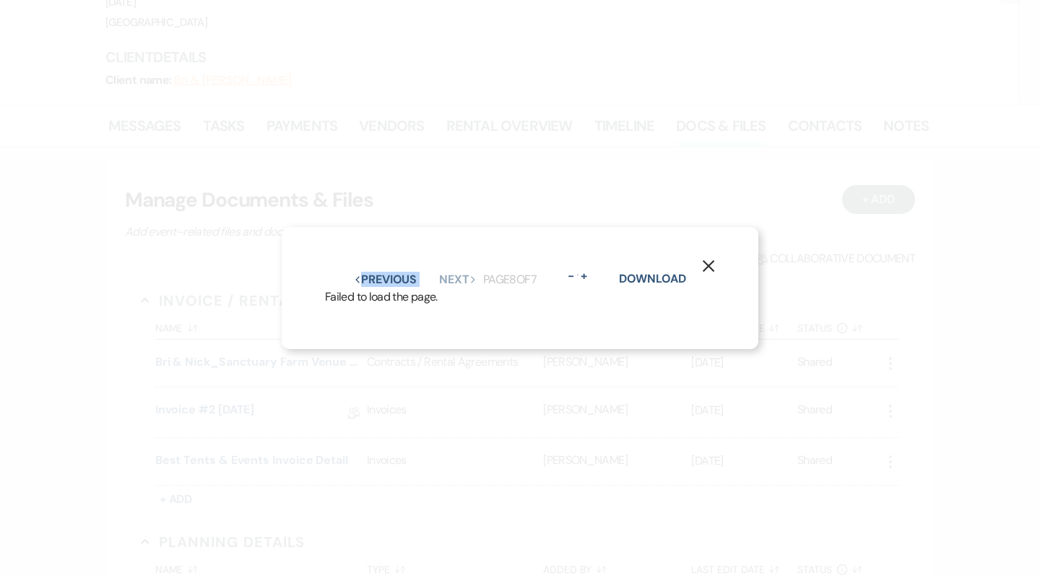
click at [415, 55] on div "X Previous Previous Next Next Page 8 of 7 - Zoom + Download Failed to load the …" at bounding box center [520, 288] width 1040 height 576
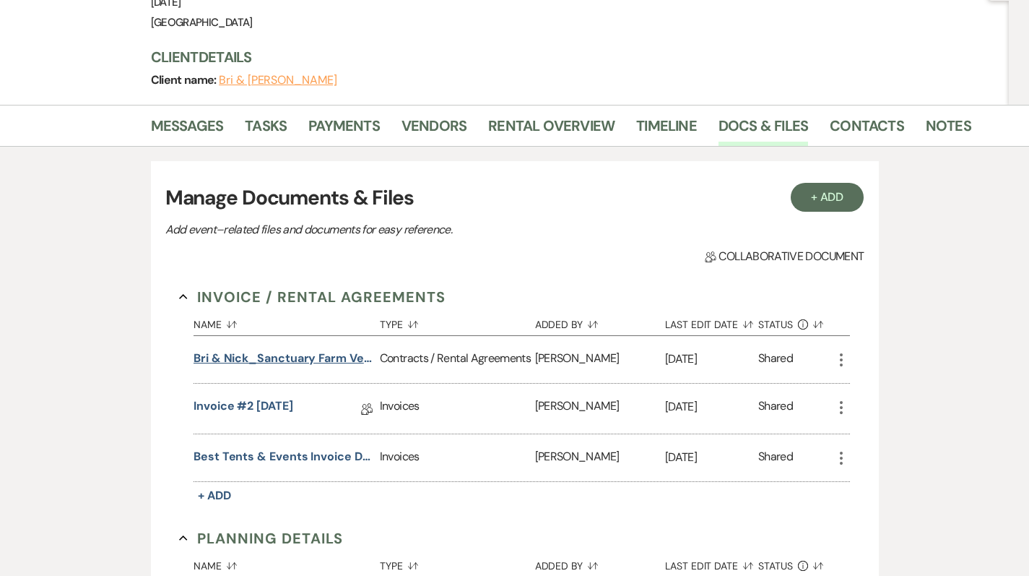
click at [313, 350] on button "Bri & Nick_Sanctuary Farm Venue Rental Contract" at bounding box center [284, 358] width 181 height 17
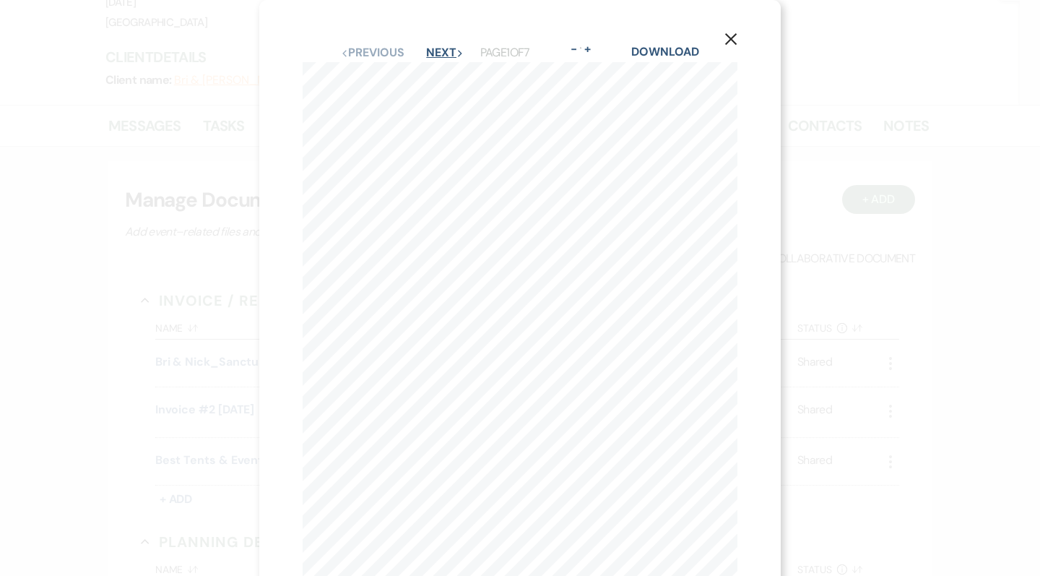
click at [426, 47] on button "Next Next" at bounding box center [445, 53] width 38 height 12
click at [425, 47] on button "Next Next" at bounding box center [444, 53] width 38 height 12
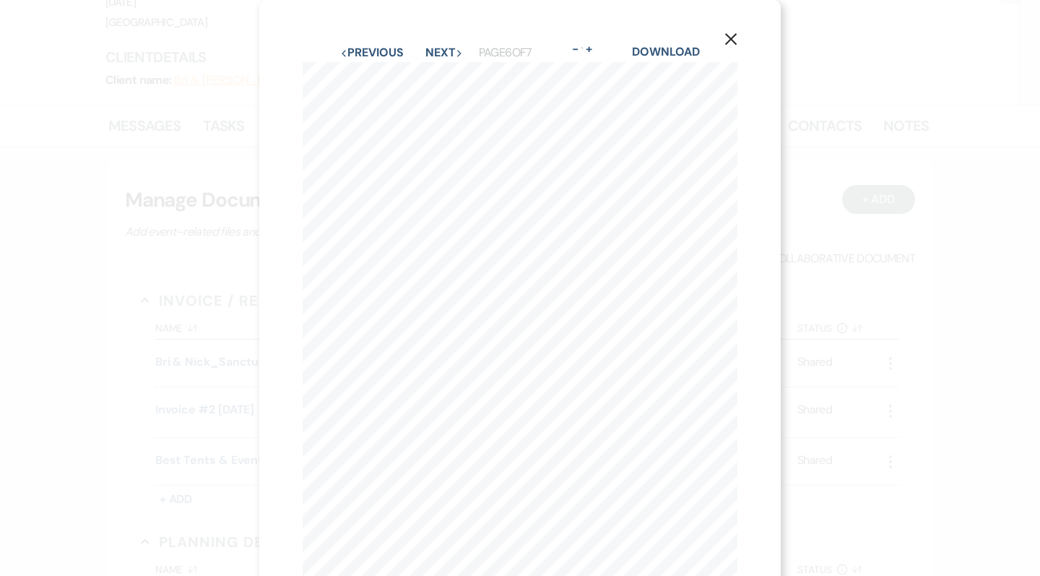
click at [425, 47] on button "Next Next" at bounding box center [444, 53] width 38 height 12
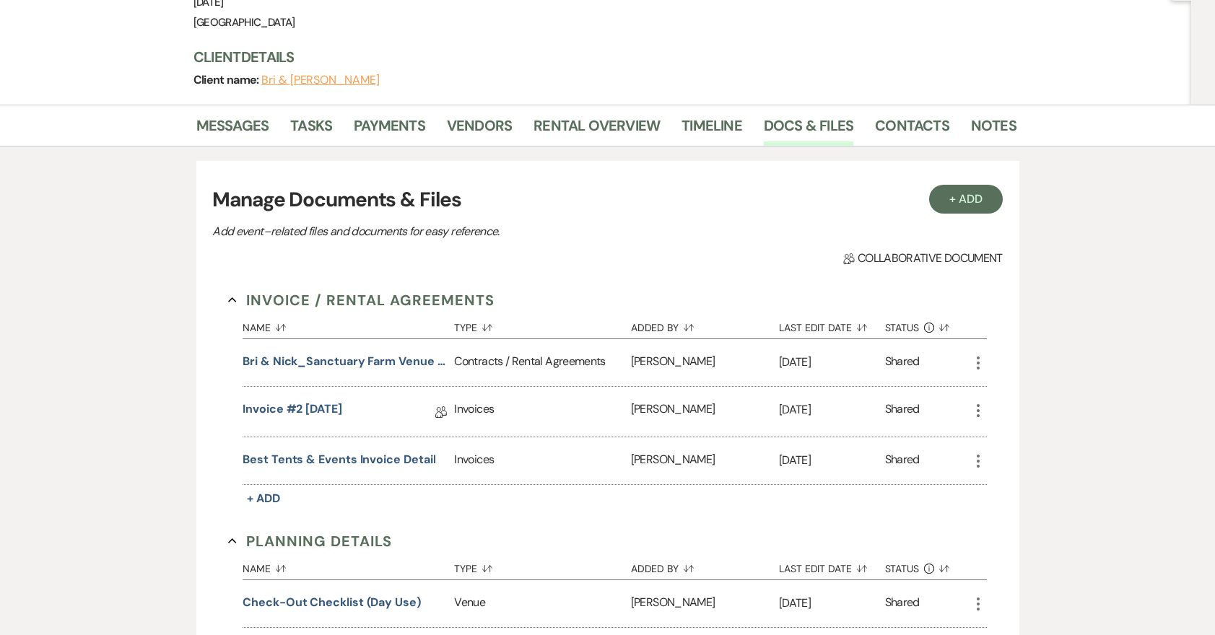
click at [401, 339] on div "Bri & Nick_Sanctuary Farm Venue Rental Contract" at bounding box center [349, 362] width 212 height 47
click at [400, 353] on button "Bri & Nick_Sanctuary Farm Venue Rental Contract" at bounding box center [346, 361] width 206 height 17
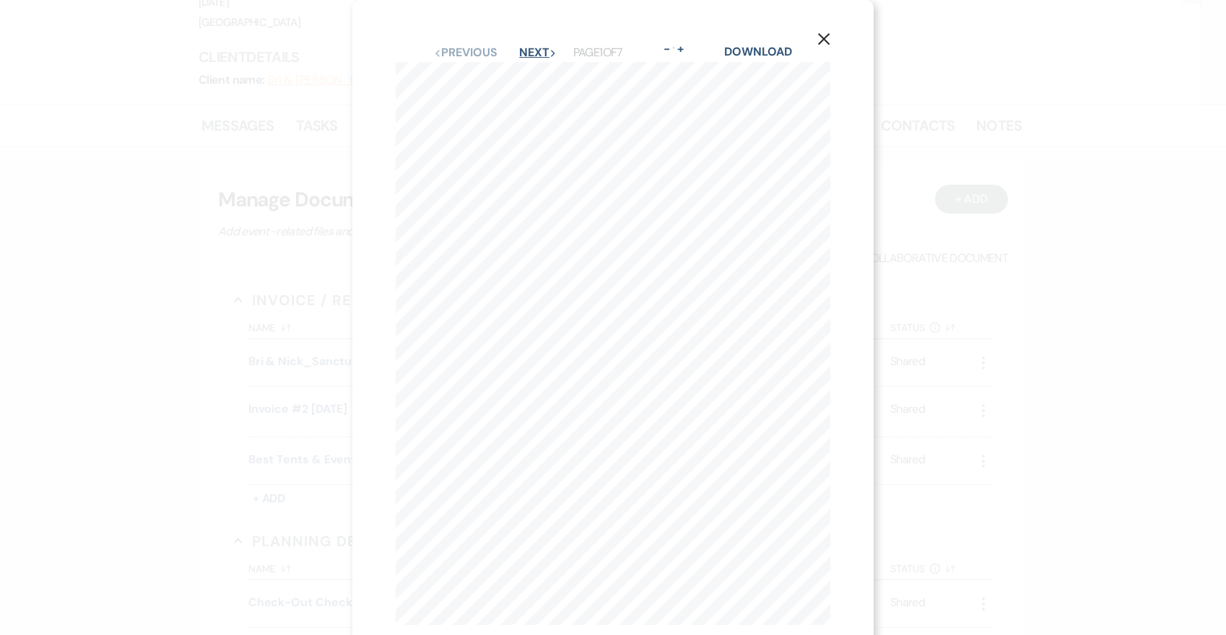
click at [521, 47] on button "Next Next" at bounding box center [538, 53] width 38 height 12
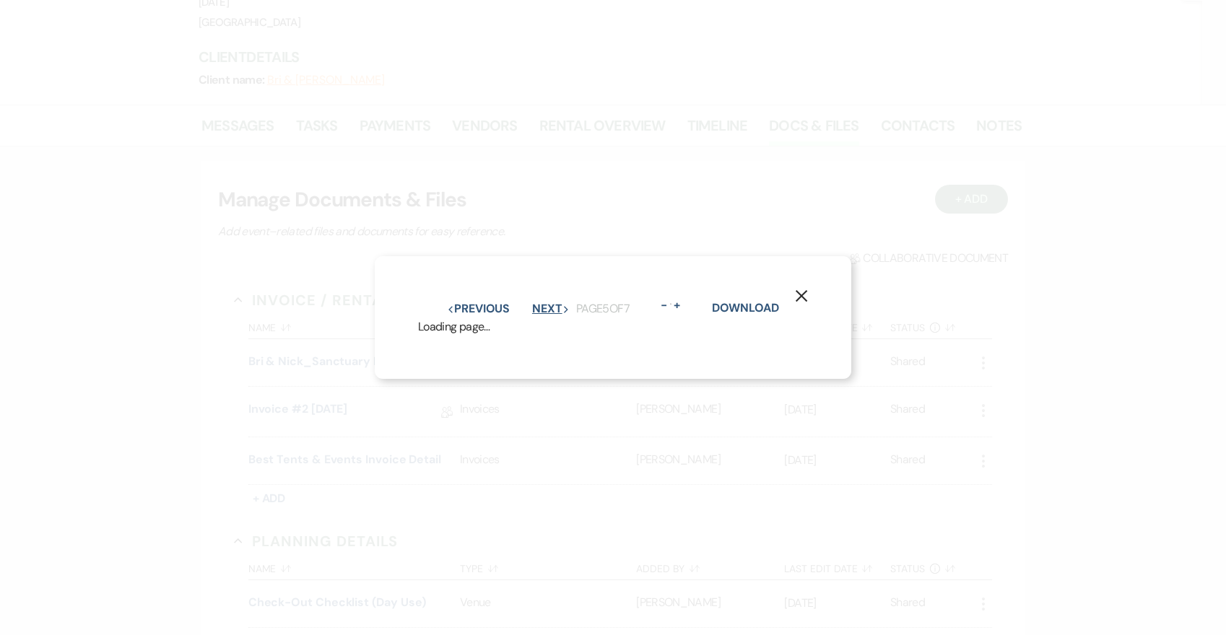
click at [532, 303] on button "Next Next" at bounding box center [551, 309] width 38 height 12
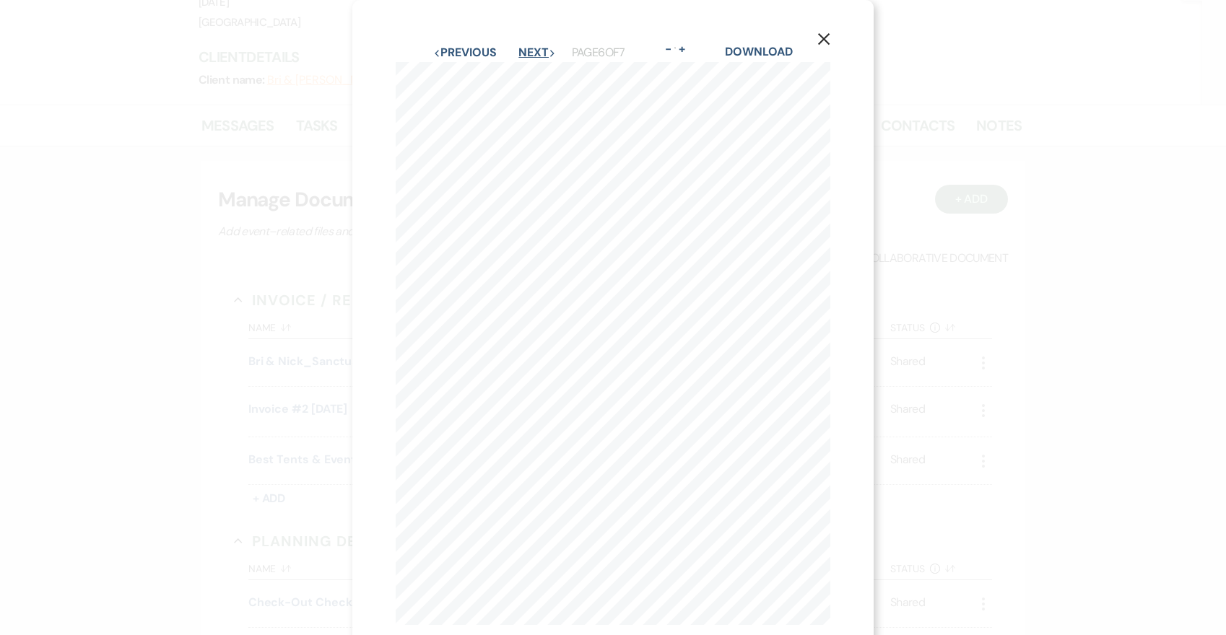
click at [521, 47] on button "Next Next" at bounding box center [538, 53] width 38 height 12
click at [448, 58] on button "Previous Previous" at bounding box center [465, 53] width 63 height 12
click at [821, 38] on icon "X" at bounding box center [823, 38] width 13 height 13
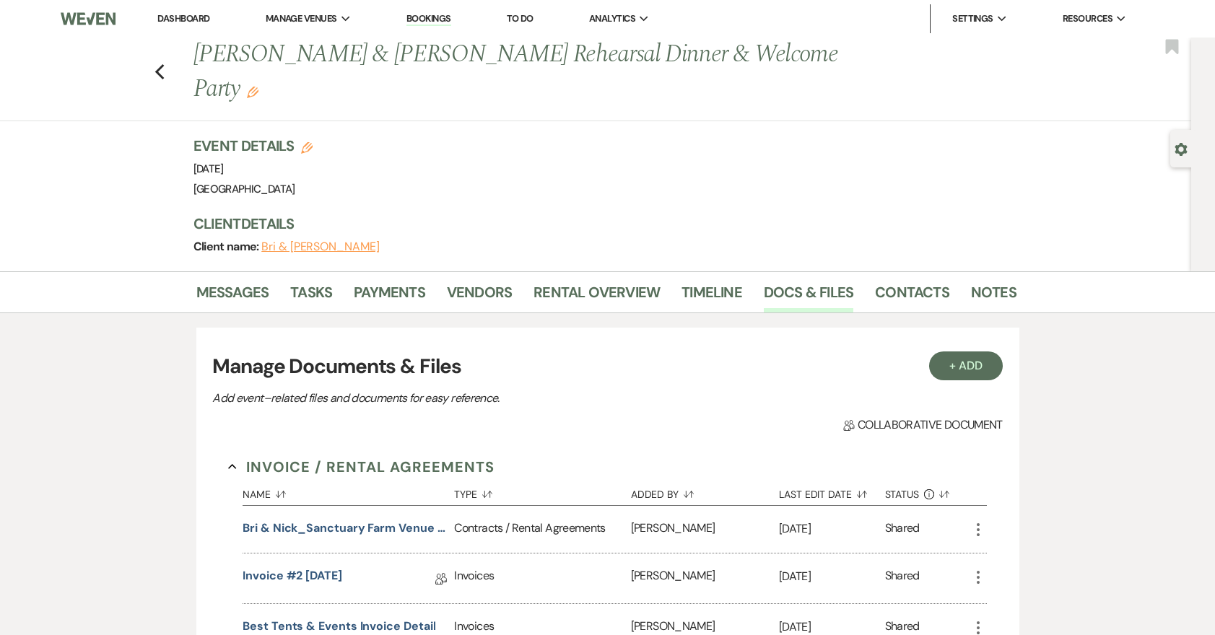
click at [181, 19] on link "Dashboard" at bounding box center [183, 18] width 52 height 12
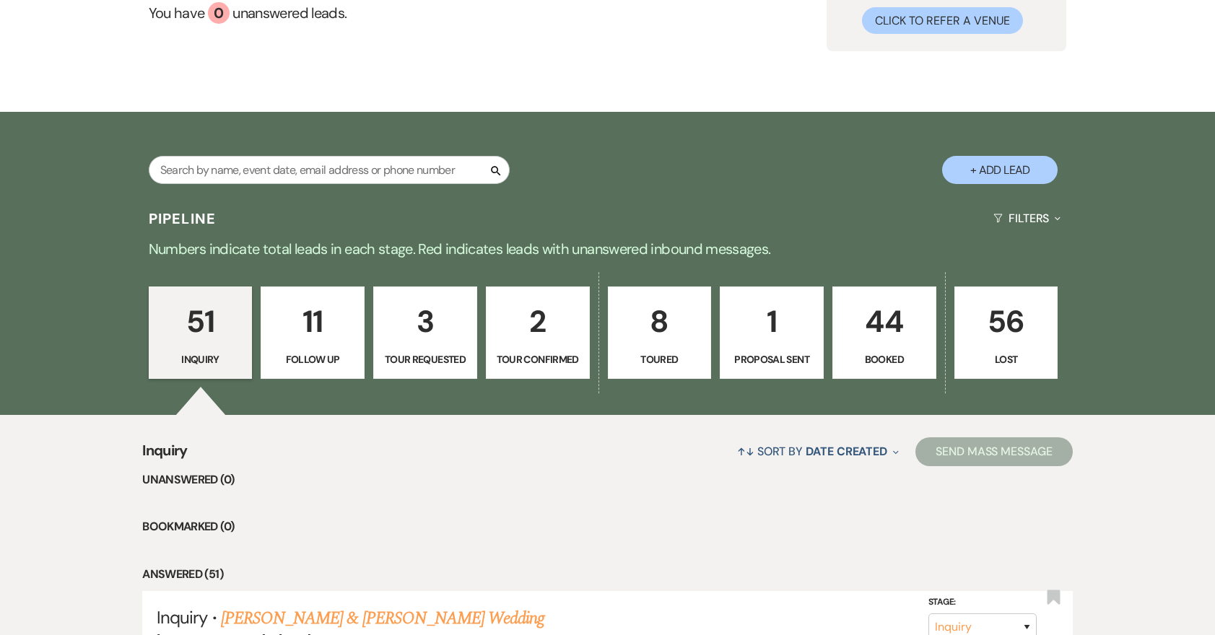
click at [913, 345] on p "44" at bounding box center [884, 322] width 85 height 48
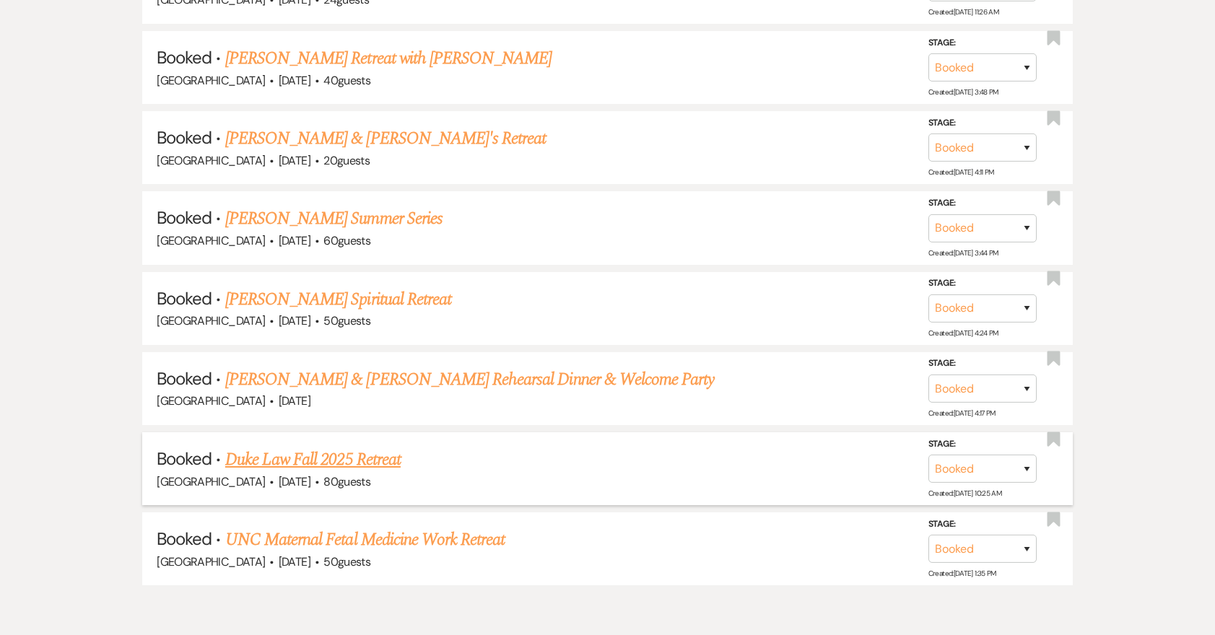
scroll to position [3732, 0]
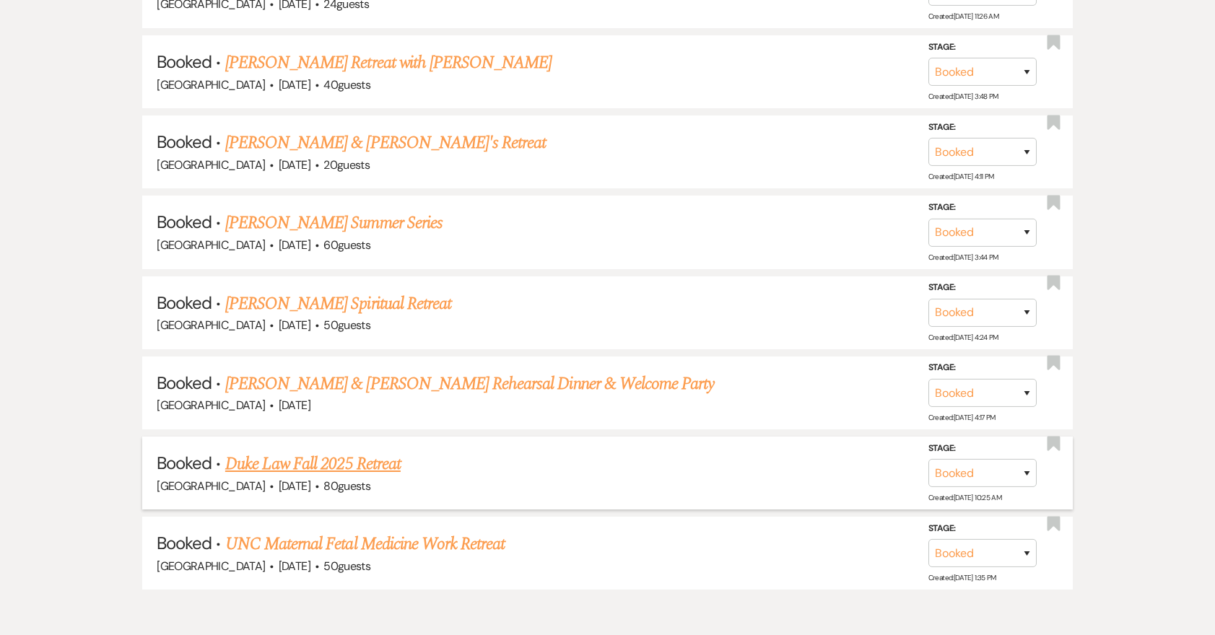
click at [347, 451] on link "Duke Law Fall 2025 Retreat" at bounding box center [312, 464] width 175 height 26
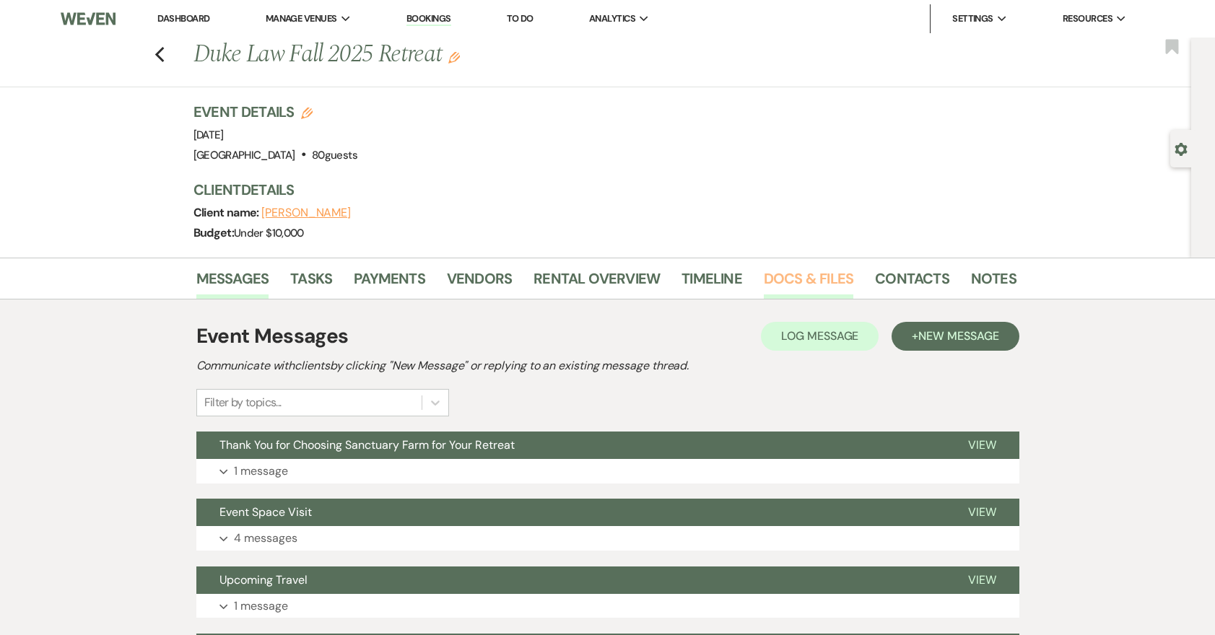
click at [794, 279] on link "Docs & Files" at bounding box center [809, 283] width 90 height 32
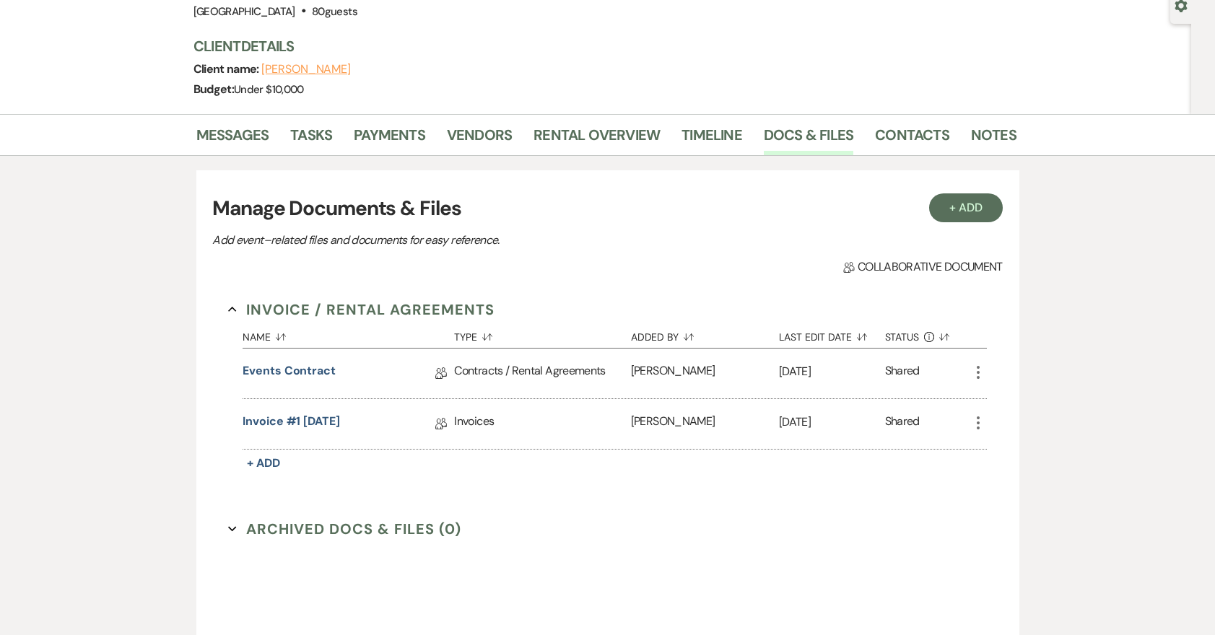
scroll to position [199, 0]
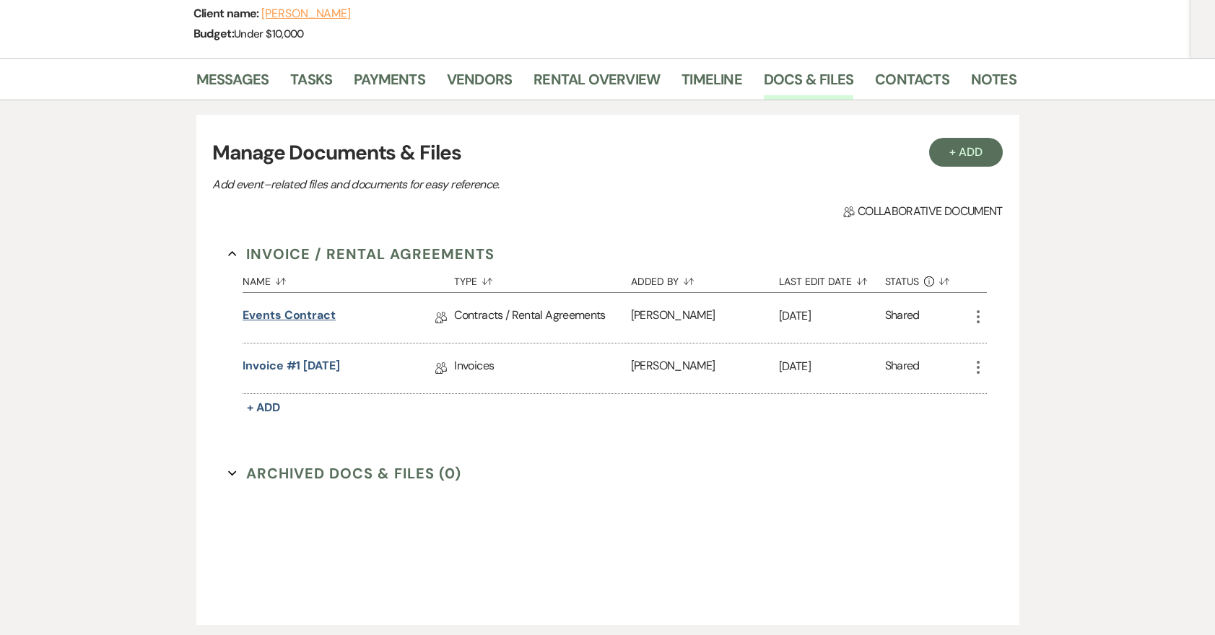
click at [311, 314] on link "Events Contract" at bounding box center [289, 318] width 93 height 22
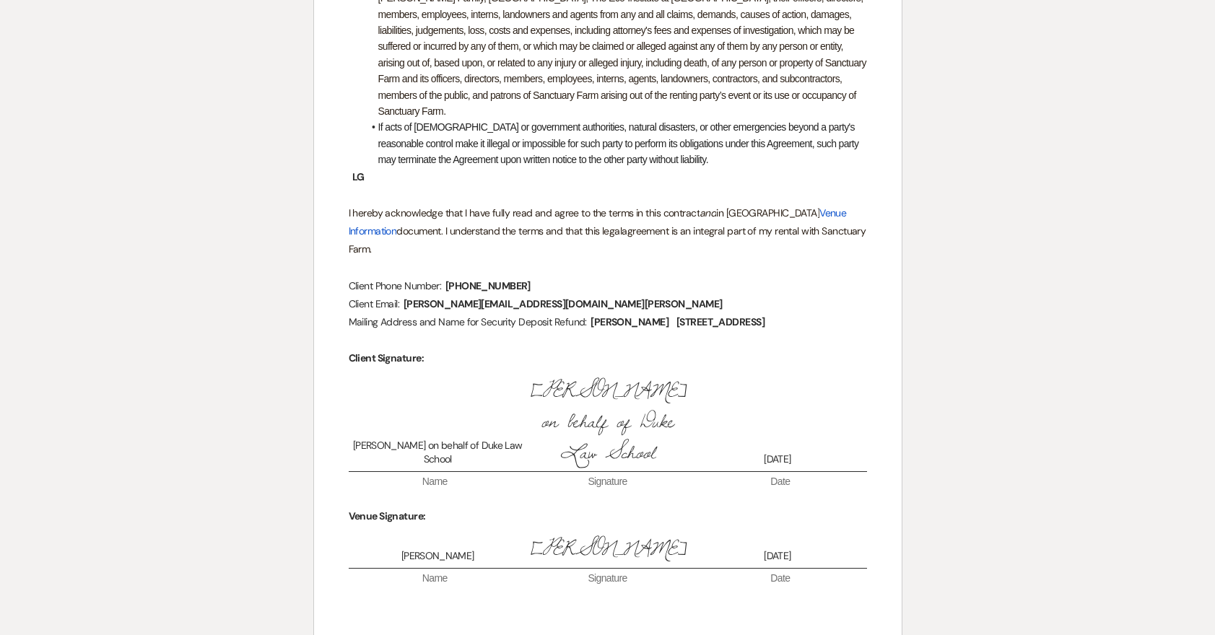
scroll to position [3407, 0]
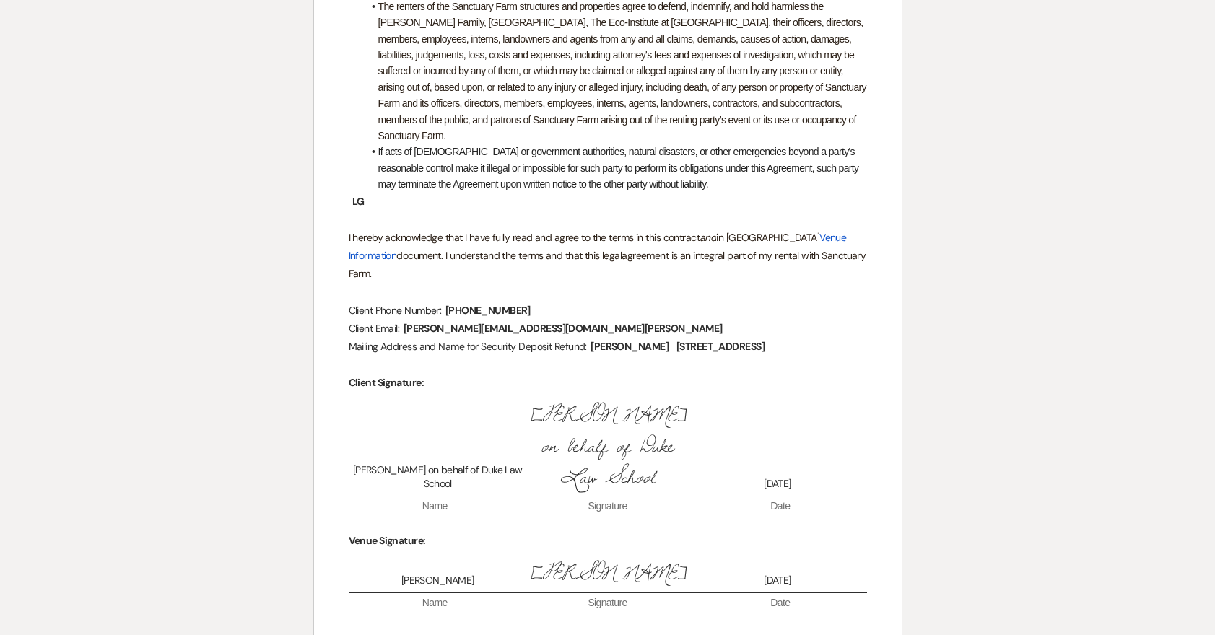
click at [592, 339] on span "Stella Boswell" at bounding box center [629, 347] width 81 height 17
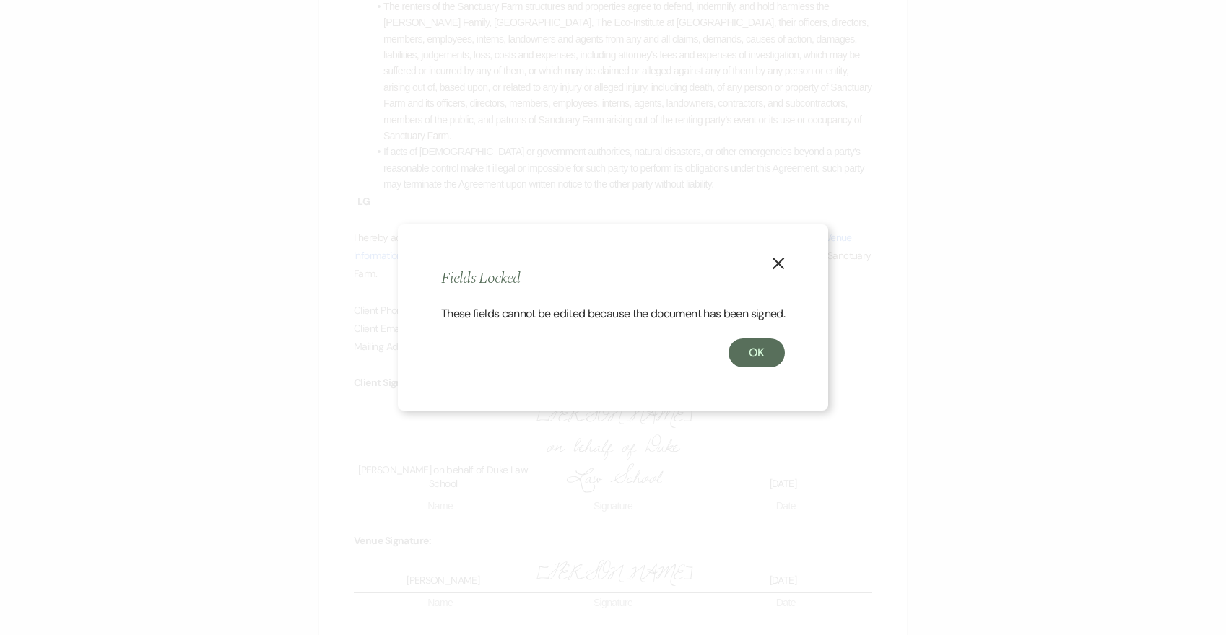
click at [757, 359] on button "OK" at bounding box center [757, 353] width 56 height 29
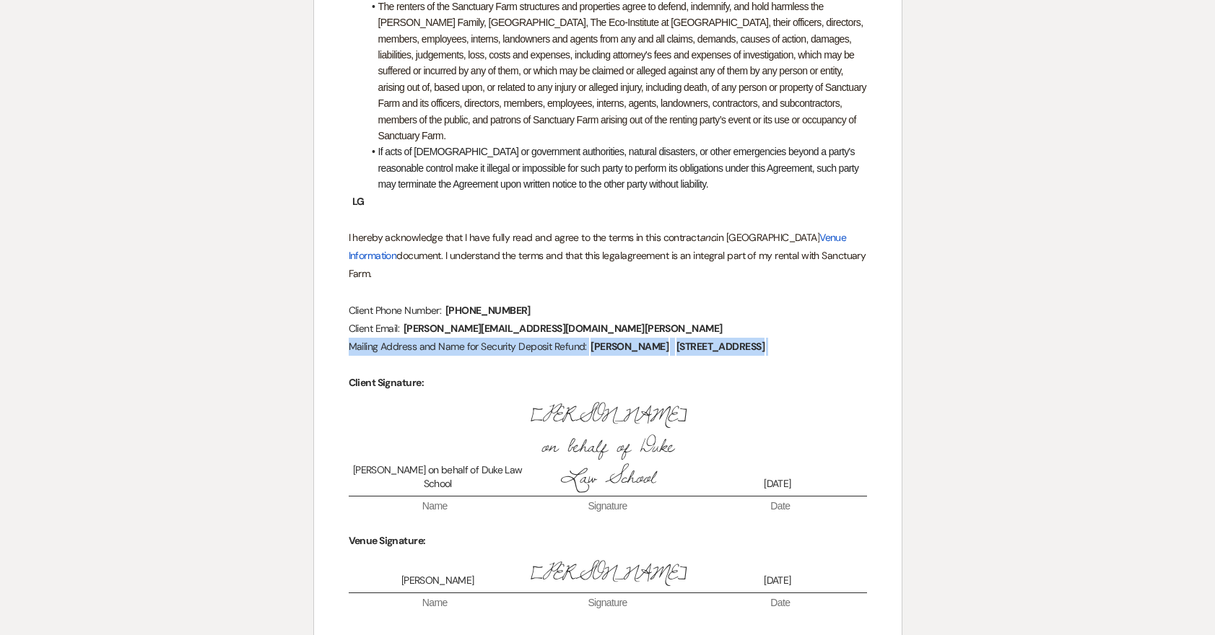
drag, startPoint x: 381, startPoint y: 318, endPoint x: 337, endPoint y: 302, distance: 47.8
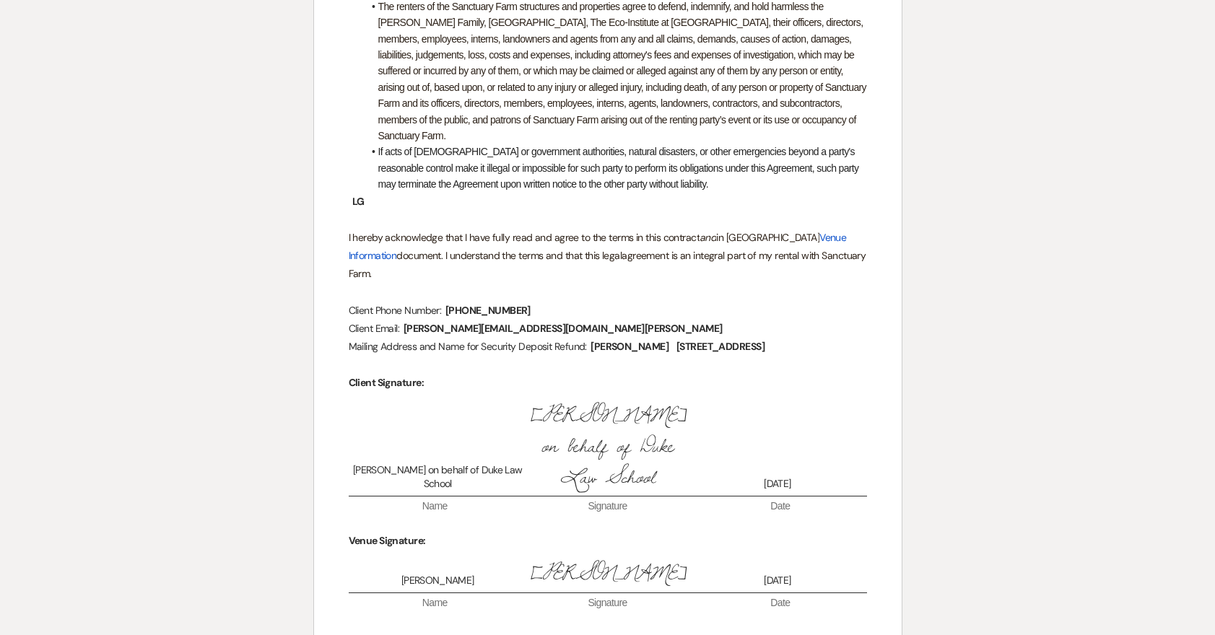
drag, startPoint x: 333, startPoint y: 292, endPoint x: 408, endPoint y: 293, distance: 75.1
click at [408, 338] on p "Mailing Address and Name for Security Deposit Refund: ﻿ Stella Boswell ﻿ ﻿ 210 …" at bounding box center [608, 347] width 519 height 18
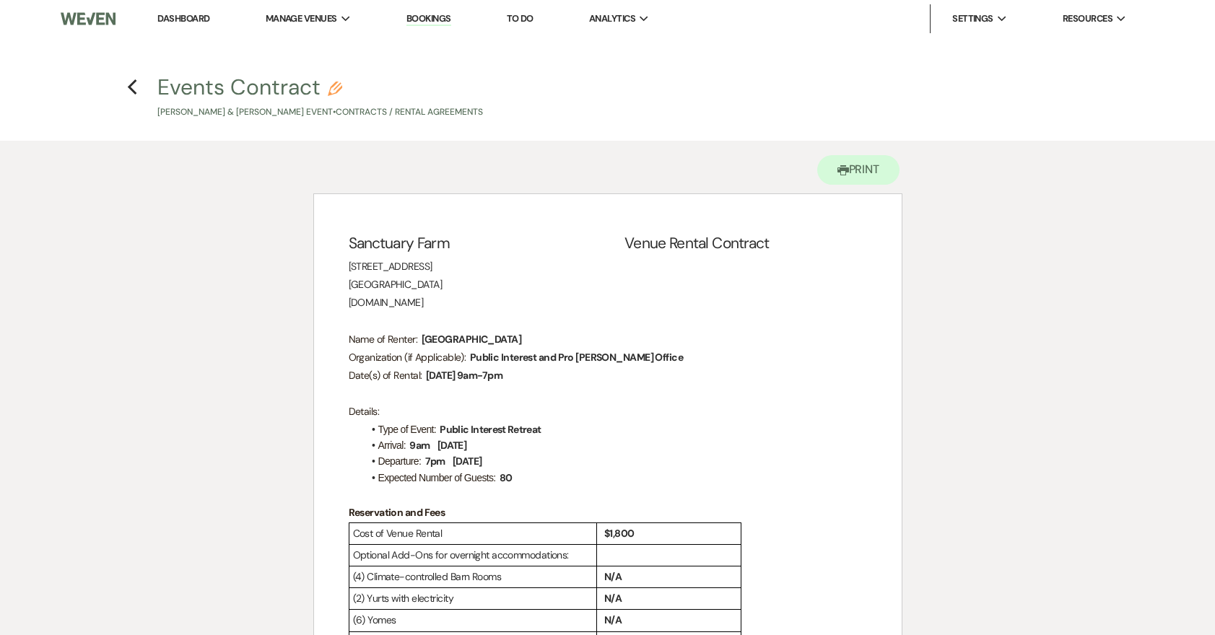
scroll to position [0, 0]
click at [136, 86] on icon "Previous" at bounding box center [132, 87] width 11 height 17
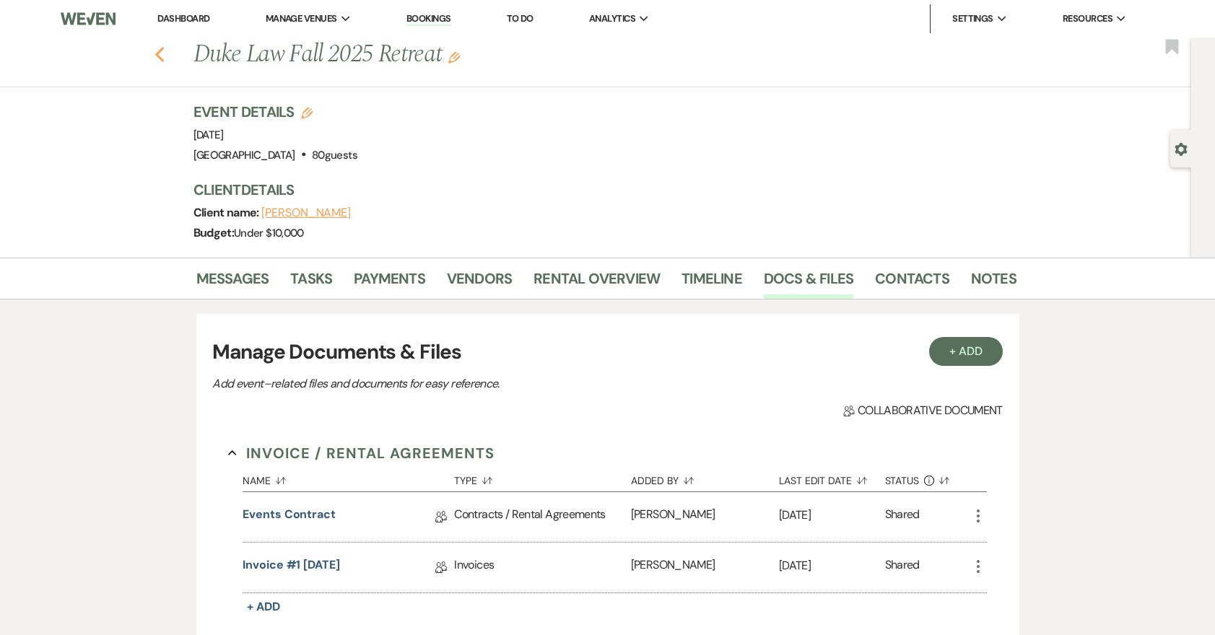
click at [165, 57] on icon "Previous" at bounding box center [160, 54] width 11 height 17
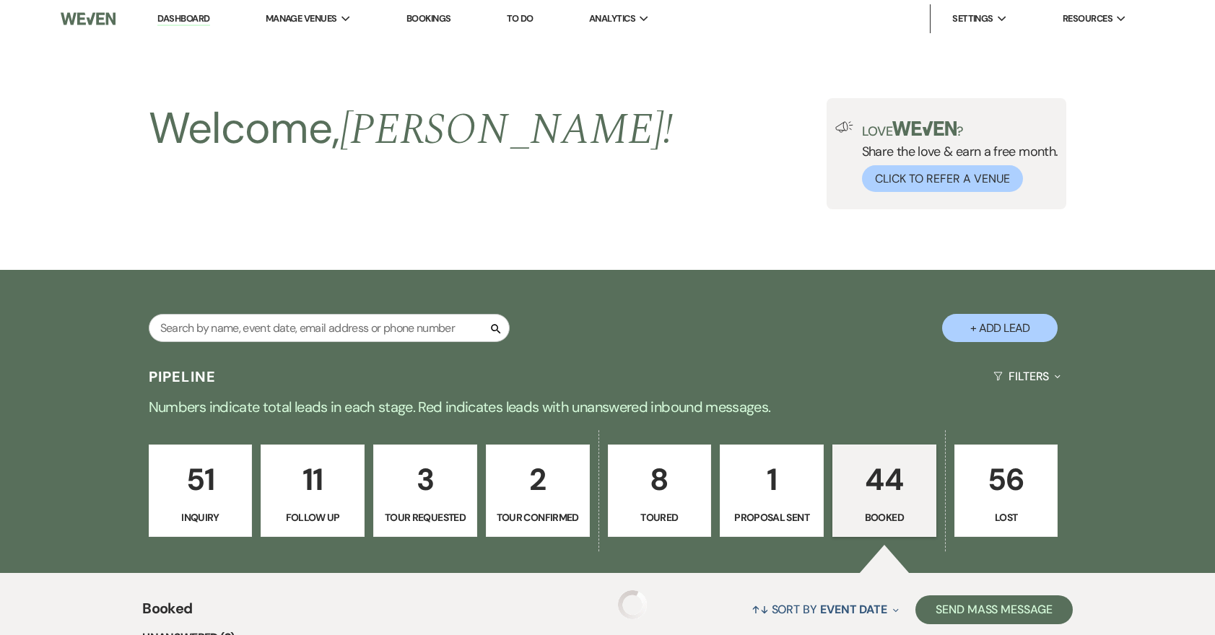
scroll to position [3732, 0]
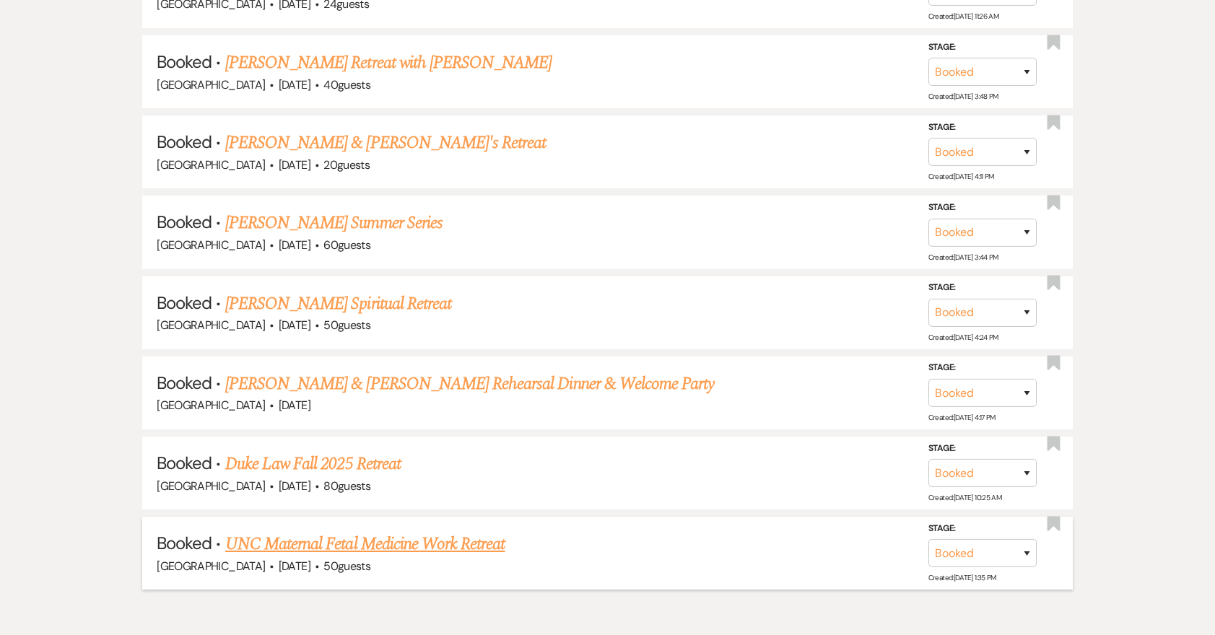
click at [342, 532] on link "UNC Maternal Fetal Medicine Work Retreat" at bounding box center [365, 545] width 280 height 26
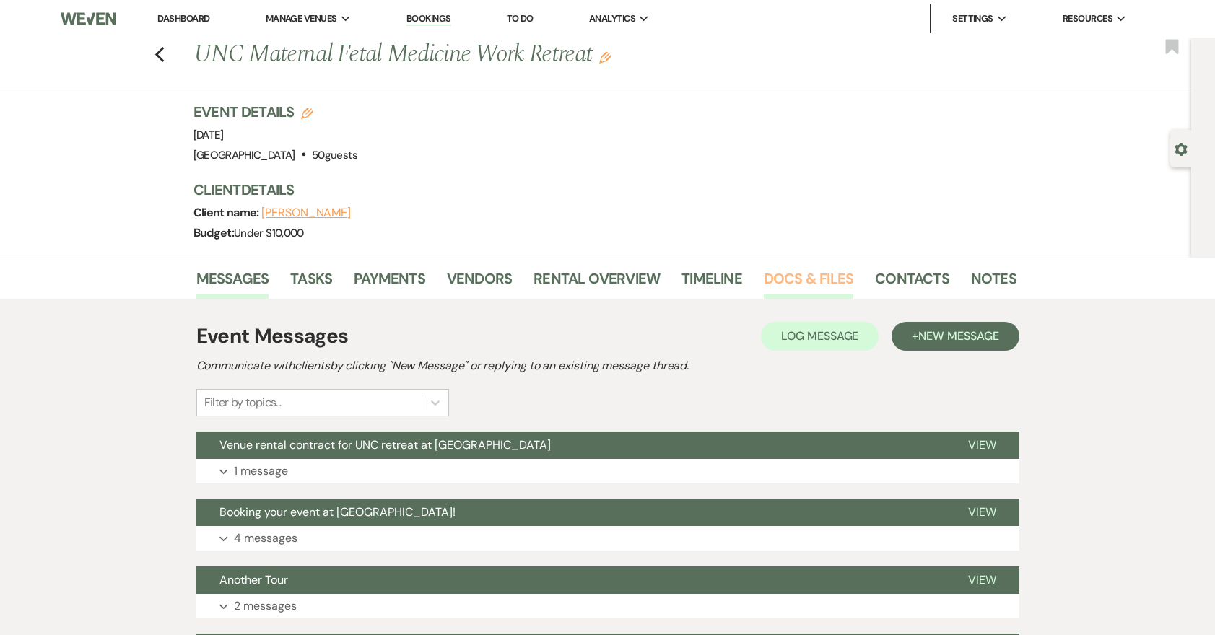
click at [817, 277] on link "Docs & Files" at bounding box center [809, 283] width 90 height 32
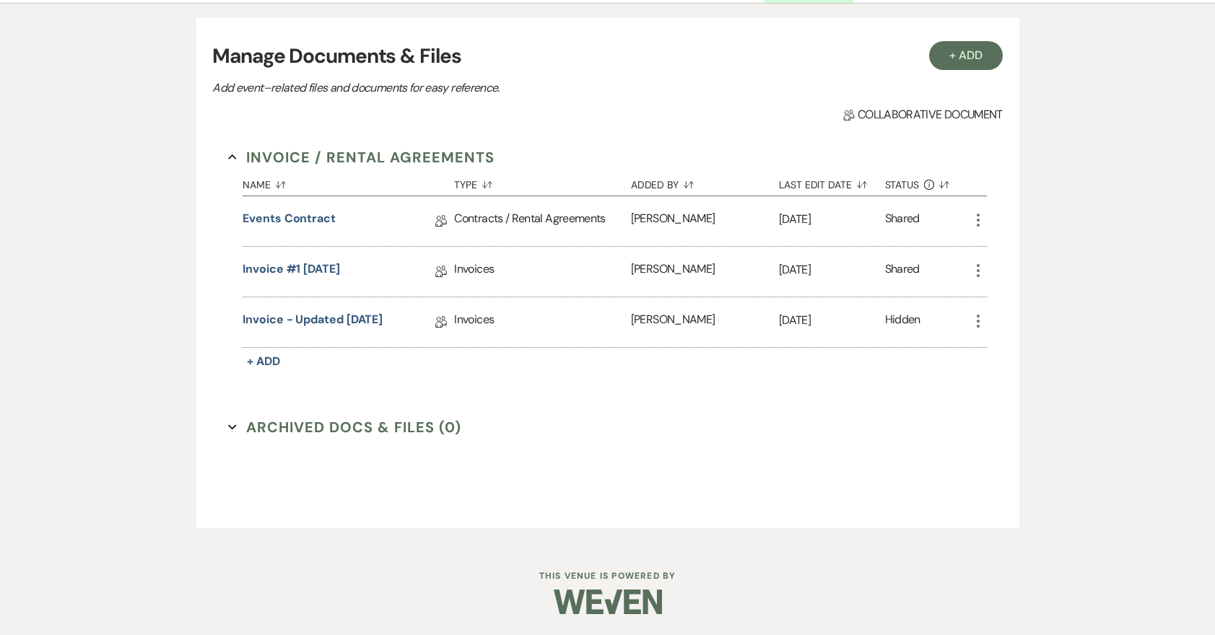
scroll to position [295, 0]
click at [307, 223] on link "Events Contract" at bounding box center [289, 222] width 93 height 22
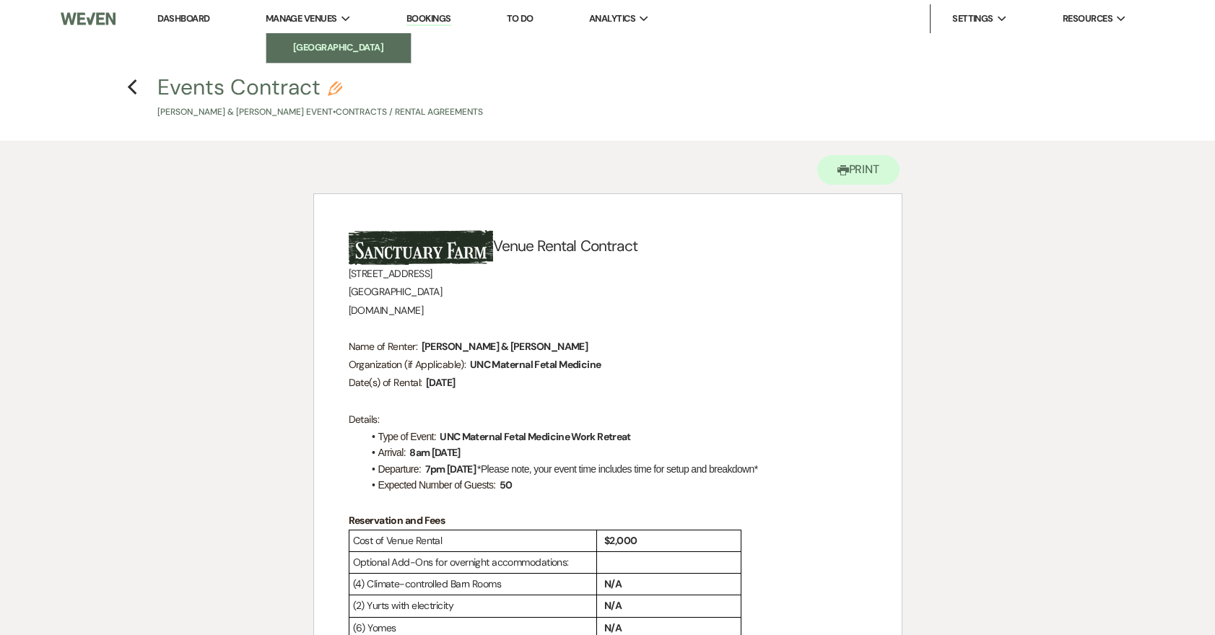
click at [309, 44] on li "[GEOGRAPHIC_DATA]" at bounding box center [339, 47] width 130 height 14
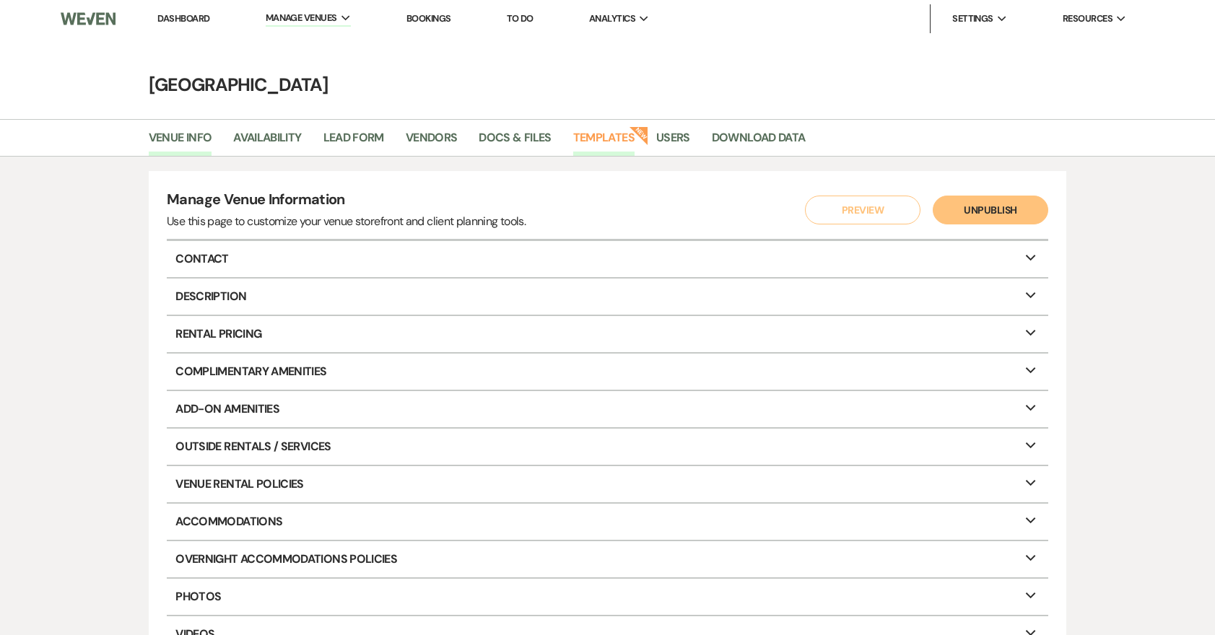
click at [615, 134] on link "Templates" at bounding box center [603, 142] width 61 height 27
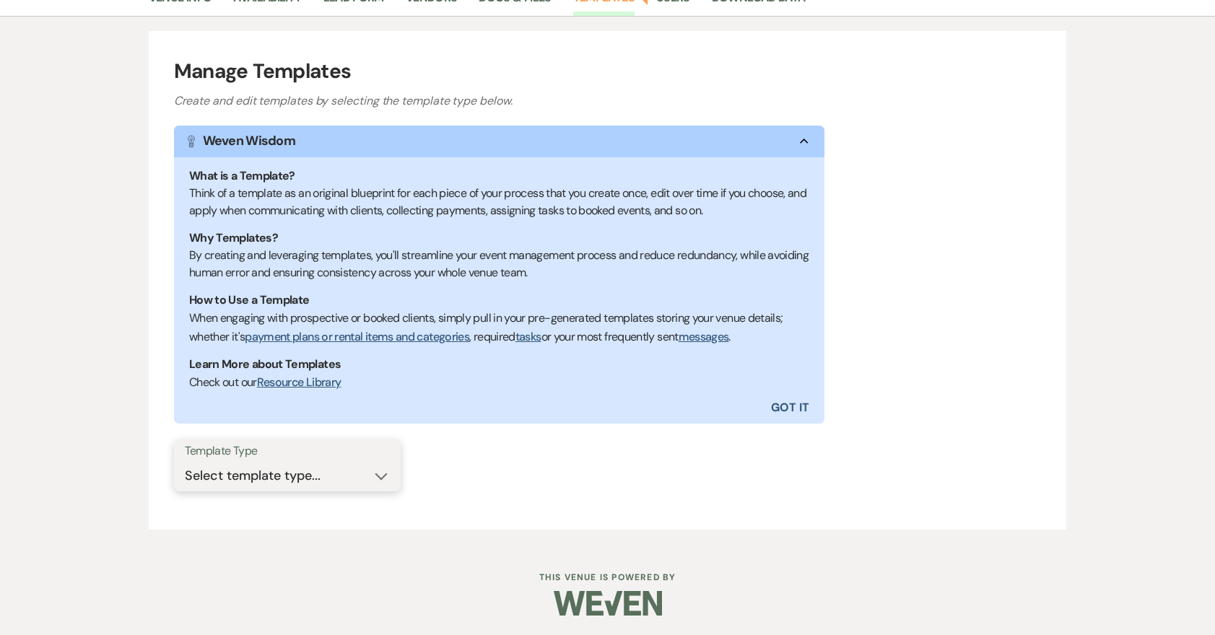
scroll to position [139, 0]
select select "Message Templates"
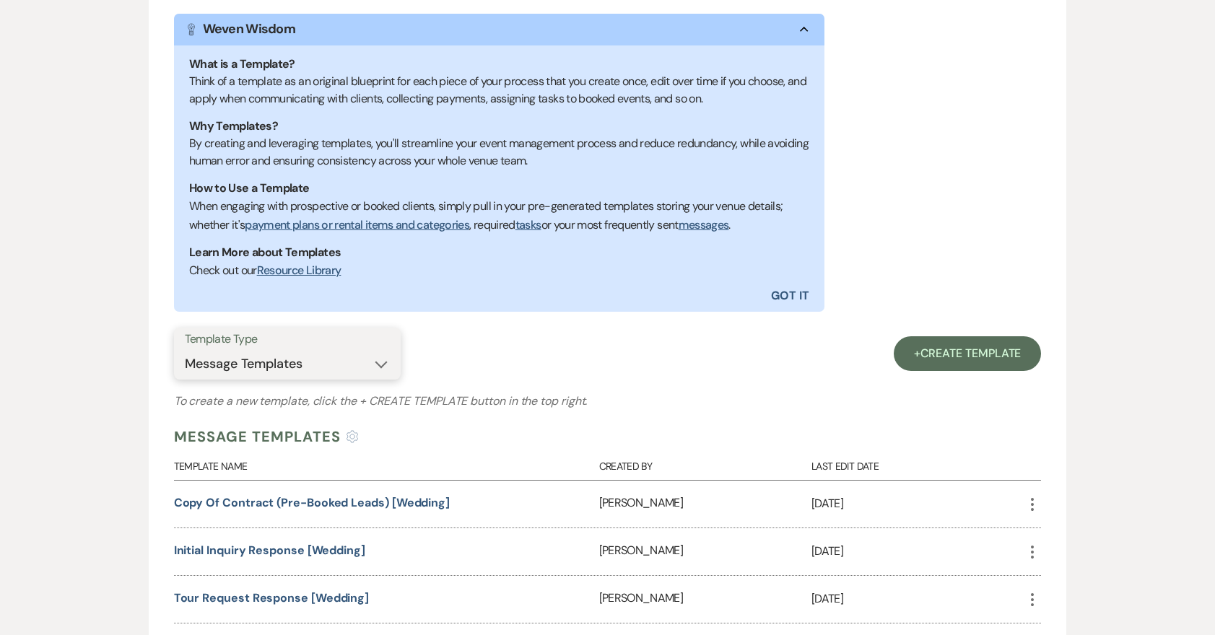
scroll to position [261, 0]
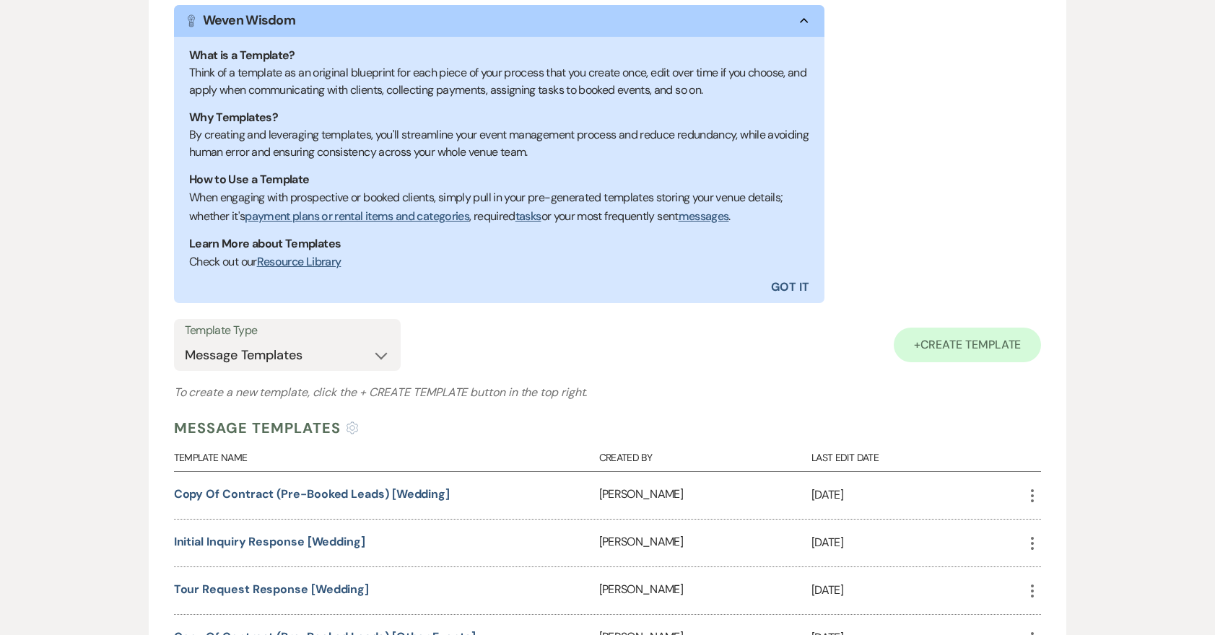
click at [1005, 337] on span "Create Template" at bounding box center [971, 344] width 101 height 15
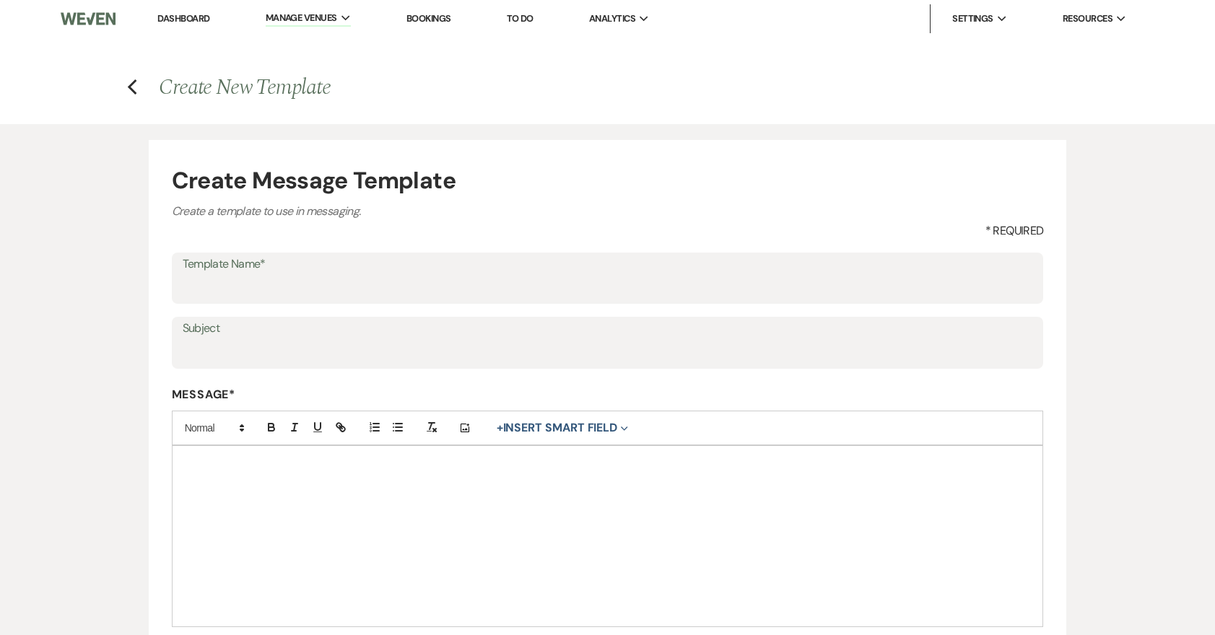
click at [363, 474] on div at bounding box center [608, 536] width 871 height 181
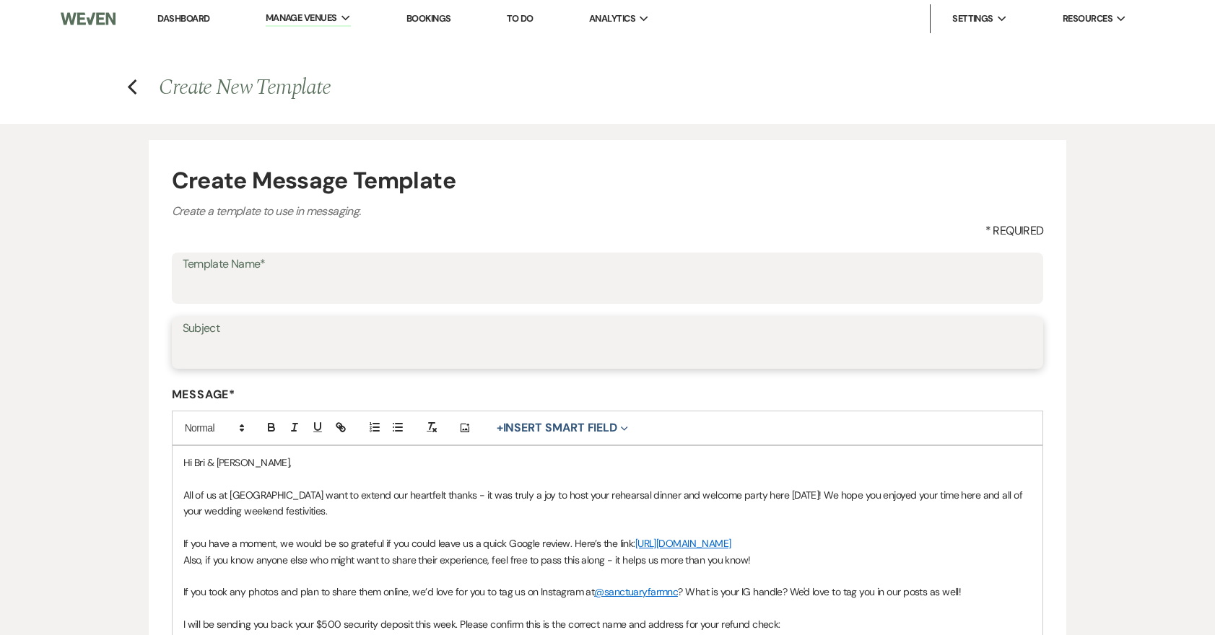
click at [247, 352] on input "Subject" at bounding box center [608, 353] width 851 height 28
click at [245, 352] on input "Subject" at bounding box center [608, 353] width 851 height 28
type input "Thank You! We'd Love Your Feedback + Security Deposit Refund"
click at [202, 285] on input "Template Name*" at bounding box center [608, 288] width 851 height 28
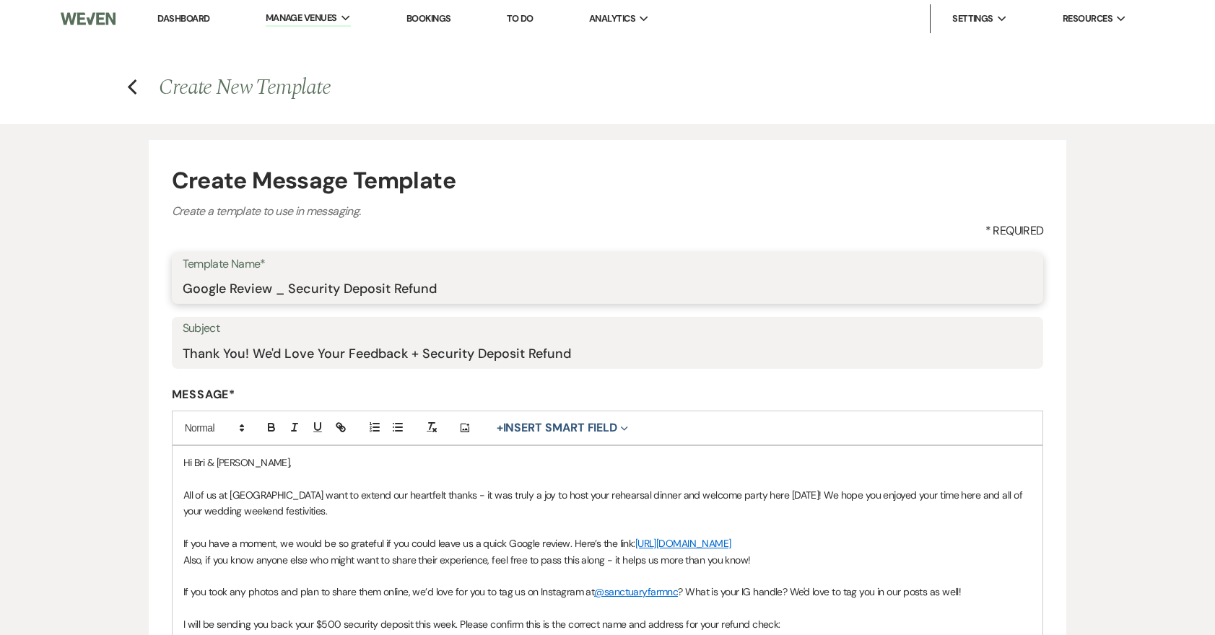
click at [282, 294] on input "Google Review _ Security Deposit Refund" at bounding box center [608, 288] width 851 height 28
type input "Google Review + Security Deposit Refund"
click at [374, 560] on span "Also, if you know anyone else who might want to share their experience, feel fr…" at bounding box center [467, 560] width 568 height 13
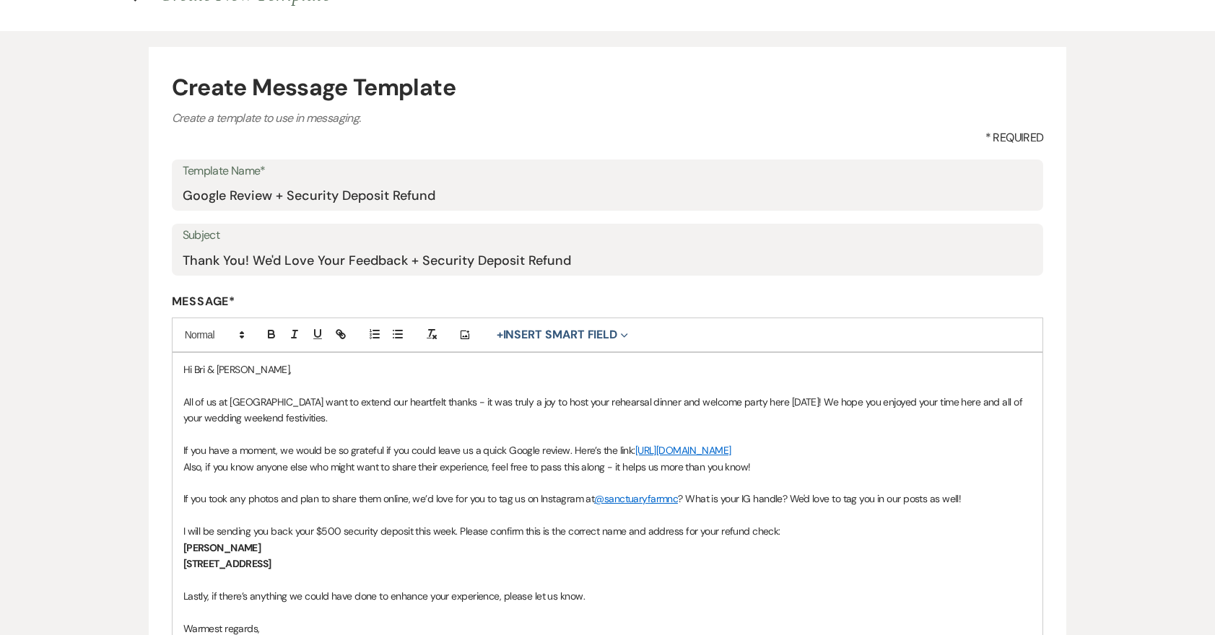
scroll to position [105, 0]
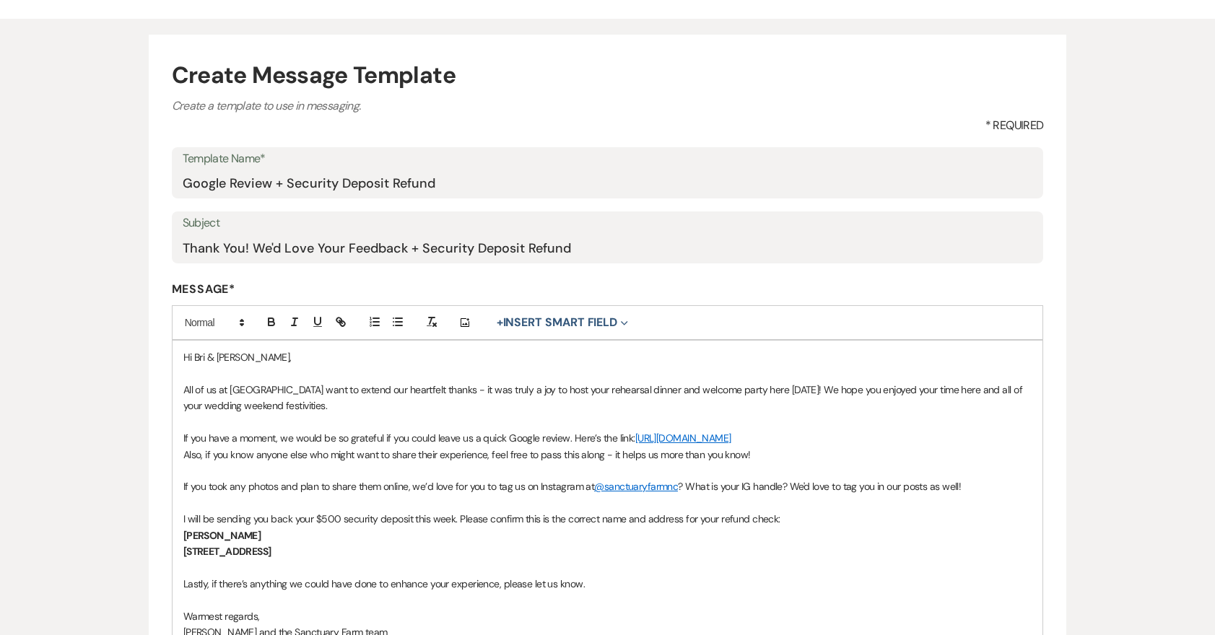
click at [231, 357] on span "Hi Bri & [PERSON_NAME]," at bounding box center [237, 357] width 108 height 13
click at [233, 357] on span "Hi Bri & [PERSON_NAME]," at bounding box center [237, 357] width 108 height 13
click at [571, 319] on button "+ Insert Smart Field Expand" at bounding box center [563, 322] width 142 height 17
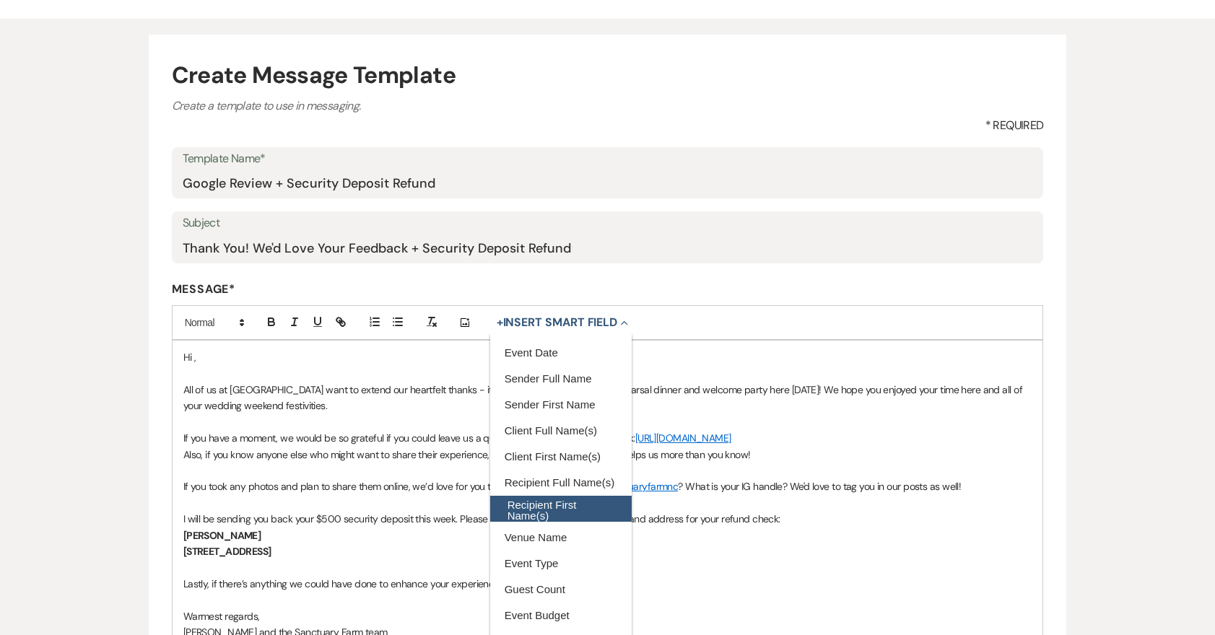
click at [588, 508] on button "Recipient First Name(s)" at bounding box center [561, 509] width 142 height 26
click at [398, 369] on p at bounding box center [607, 374] width 849 height 16
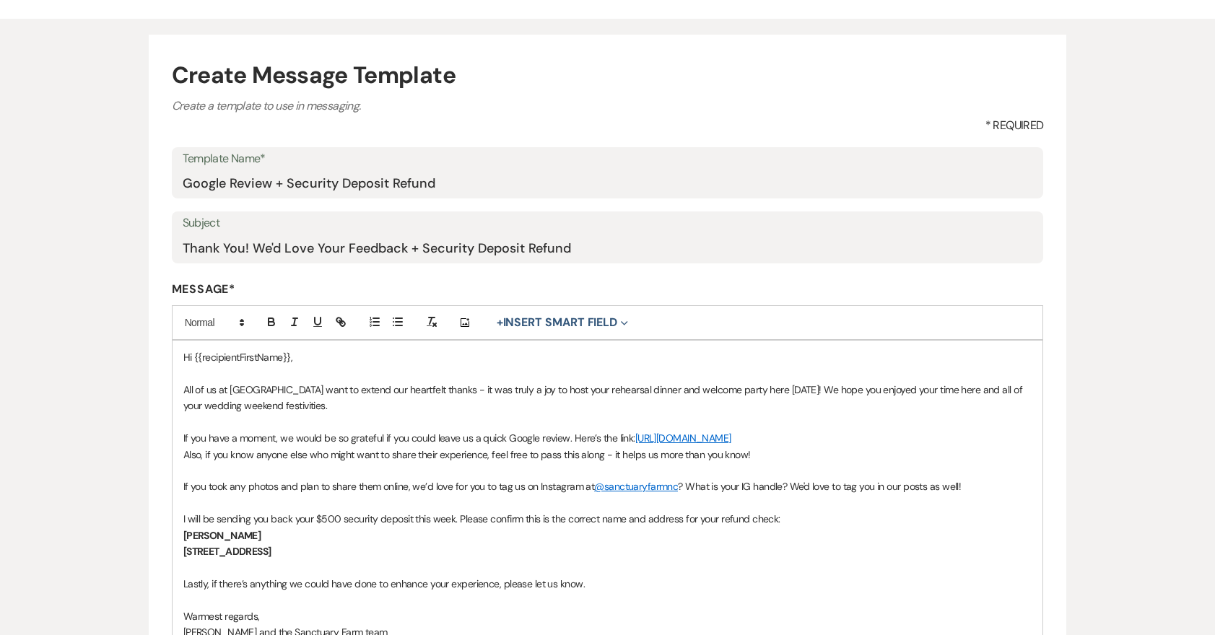
click at [395, 366] on p at bounding box center [607, 374] width 849 height 16
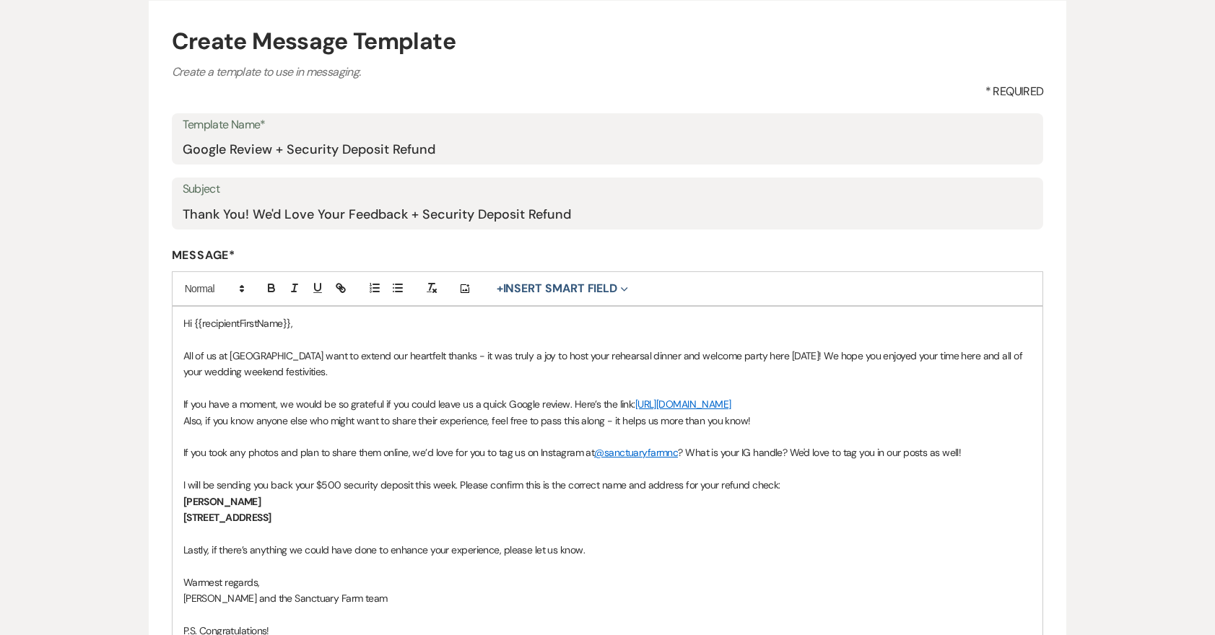
scroll to position [162, 0]
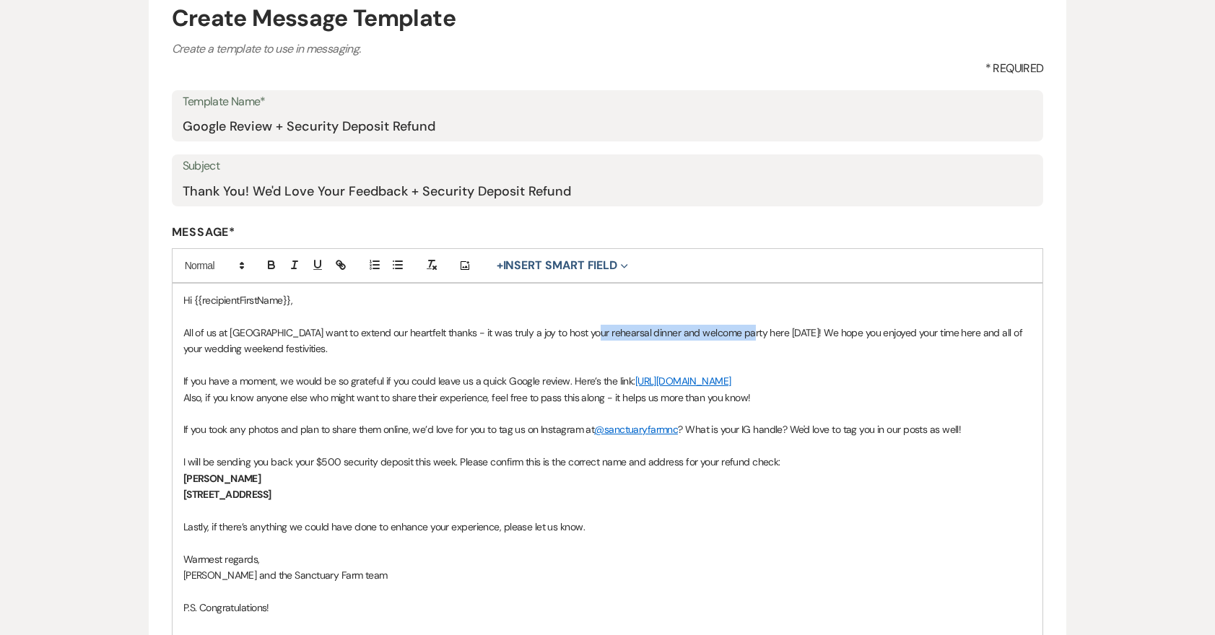
drag, startPoint x: 738, startPoint y: 329, endPoint x: 586, endPoint y: 329, distance: 151.7
click at [586, 329] on span "All of us at [GEOGRAPHIC_DATA] want to extend our heartfelt thanks - it was tru…" at bounding box center [604, 340] width 842 height 29
drag, startPoint x: 684, startPoint y: 331, endPoint x: 660, endPoint y: 331, distance: 23.8
click at [660, 331] on span "All of us at [GEOGRAPHIC_DATA] want to extend our heartfelt thanks - it was tru…" at bounding box center [596, 340] width 826 height 29
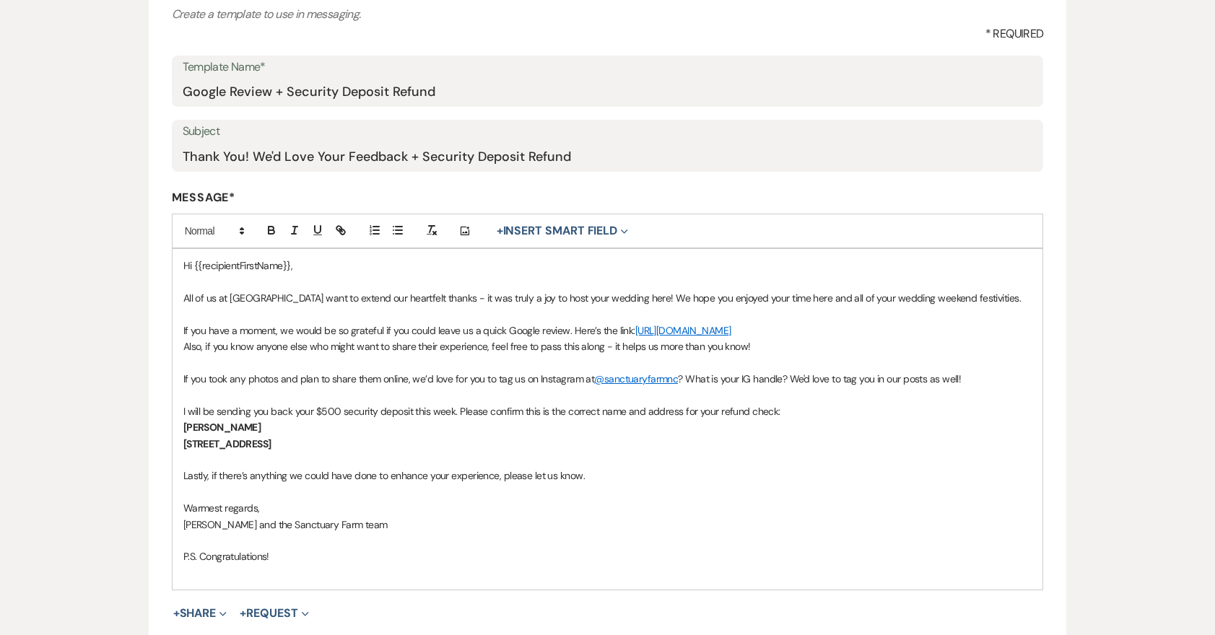
scroll to position [207, 0]
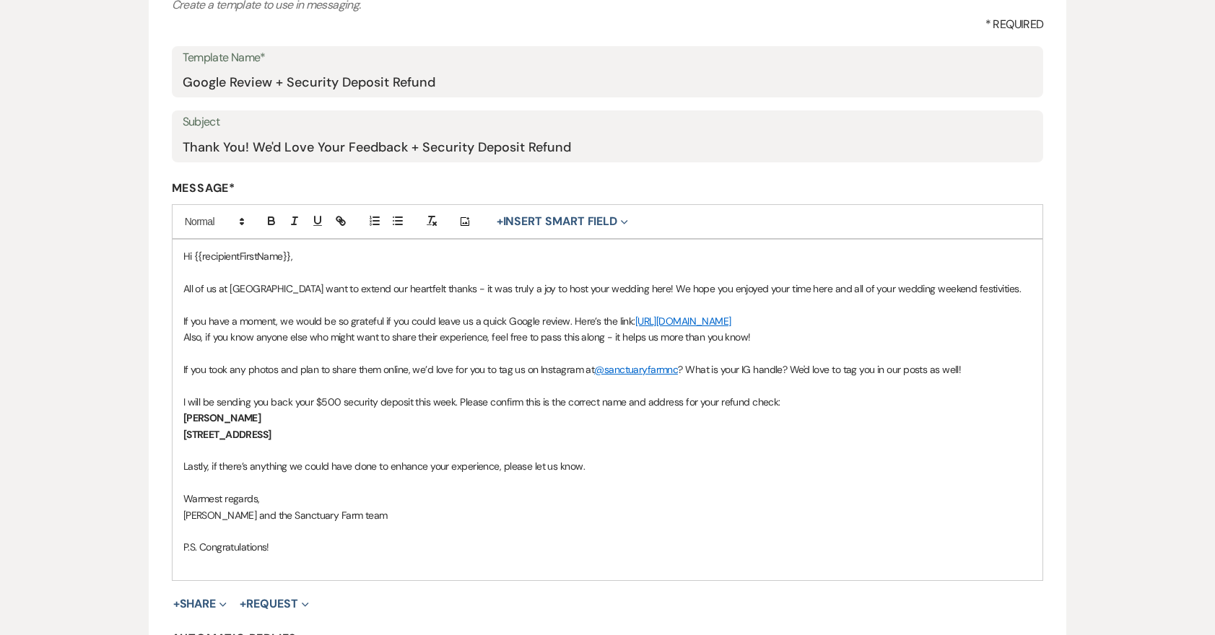
drag, startPoint x: 329, startPoint y: 428, endPoint x: 178, endPoint y: 417, distance: 150.6
click at [178, 417] on div "Hi {{recipientFirstName}}, All of us at [GEOGRAPHIC_DATA] want to extend our he…" at bounding box center [608, 410] width 871 height 341
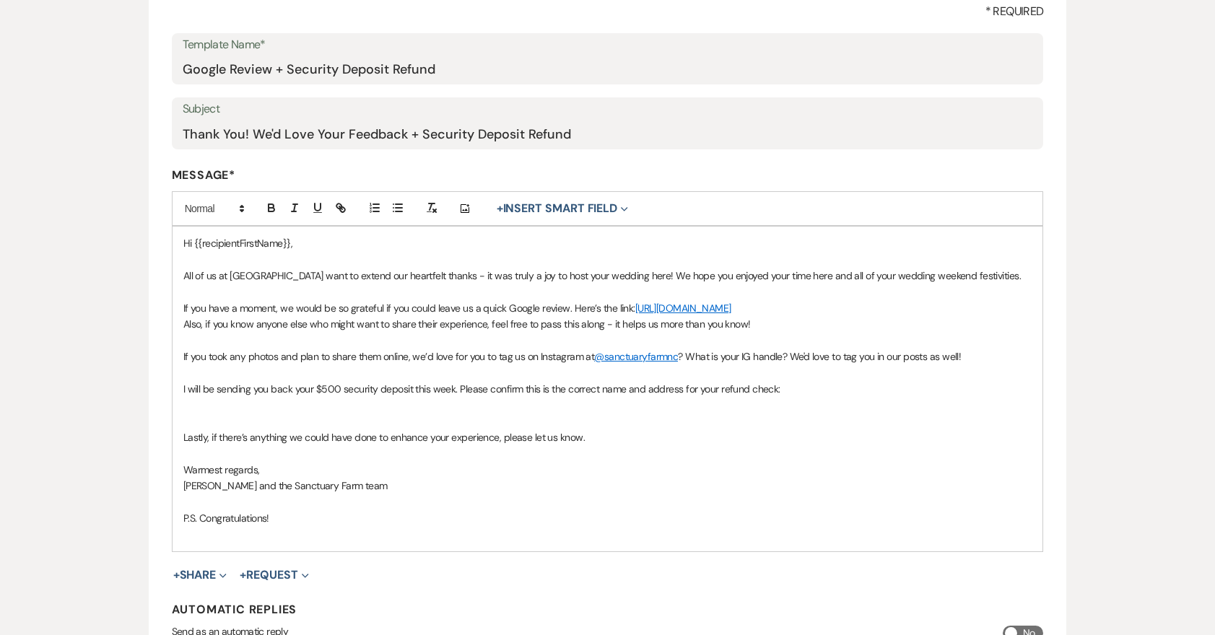
scroll to position [222, 0]
drag, startPoint x: 339, startPoint y: 382, endPoint x: 321, endPoint y: 380, distance: 17.5
click at [321, 381] on span "I will be sending you back your $500 security deposit this week. Please confirm…" at bounding box center [481, 387] width 597 height 13
click at [371, 429] on span "Lastly, if there’s anything we could have done to enhance your experience, plea…" at bounding box center [384, 435] width 402 height 13
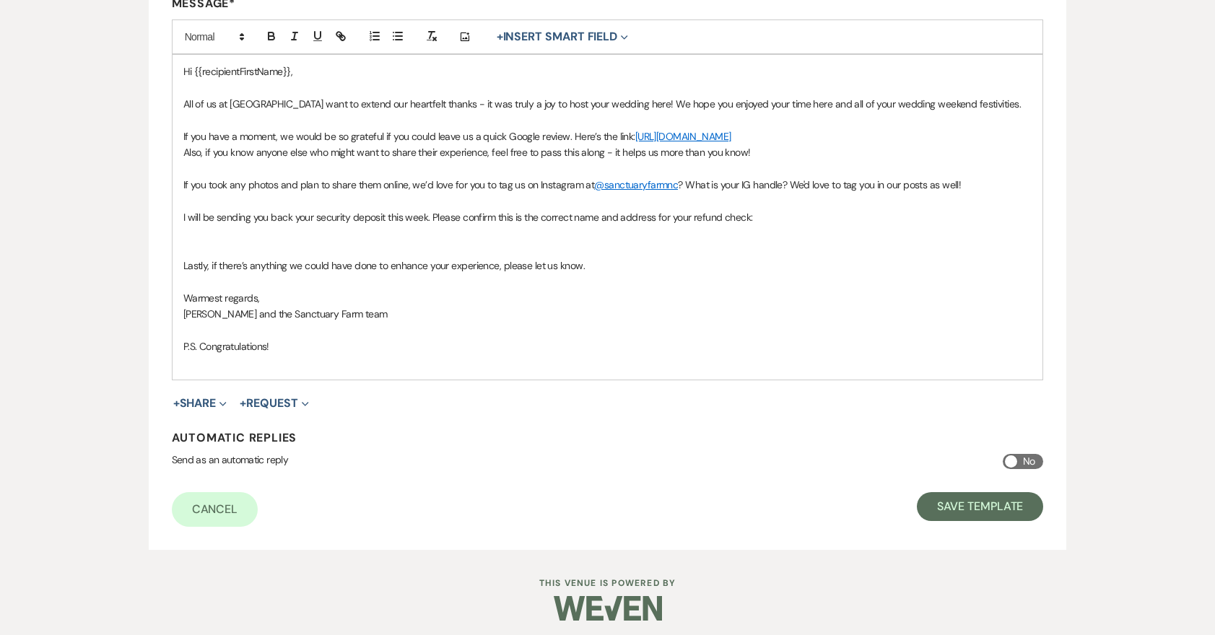
scroll to position [391, 0]
click at [942, 495] on button "Save Template" at bounding box center [980, 507] width 126 height 29
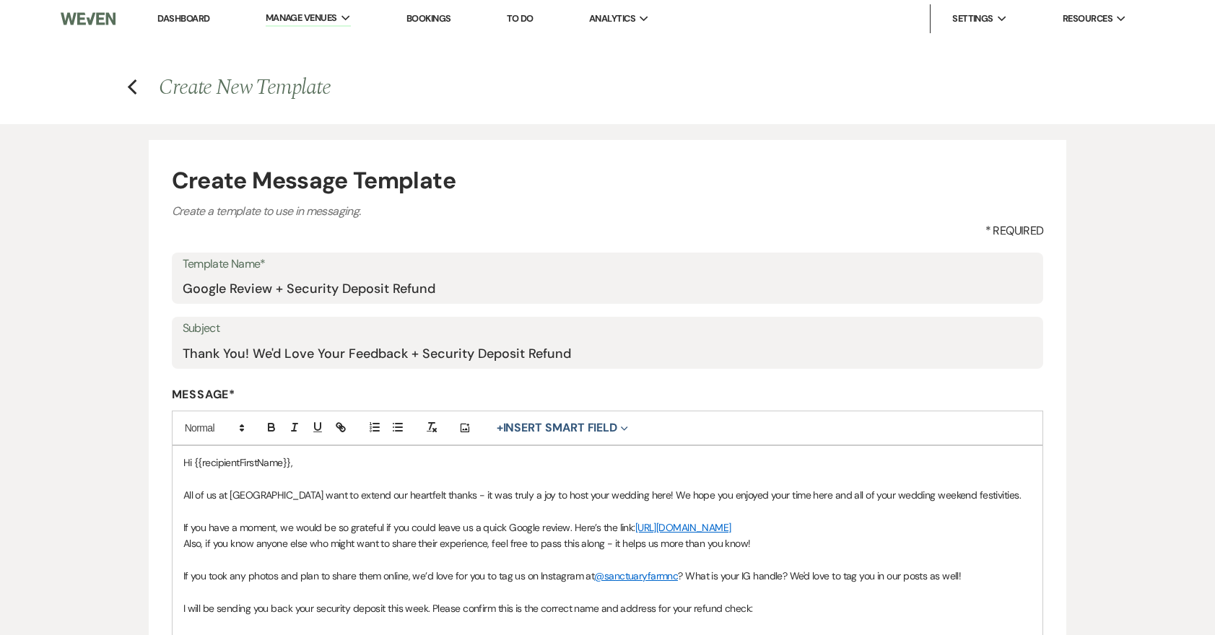
select select "Message Templates"
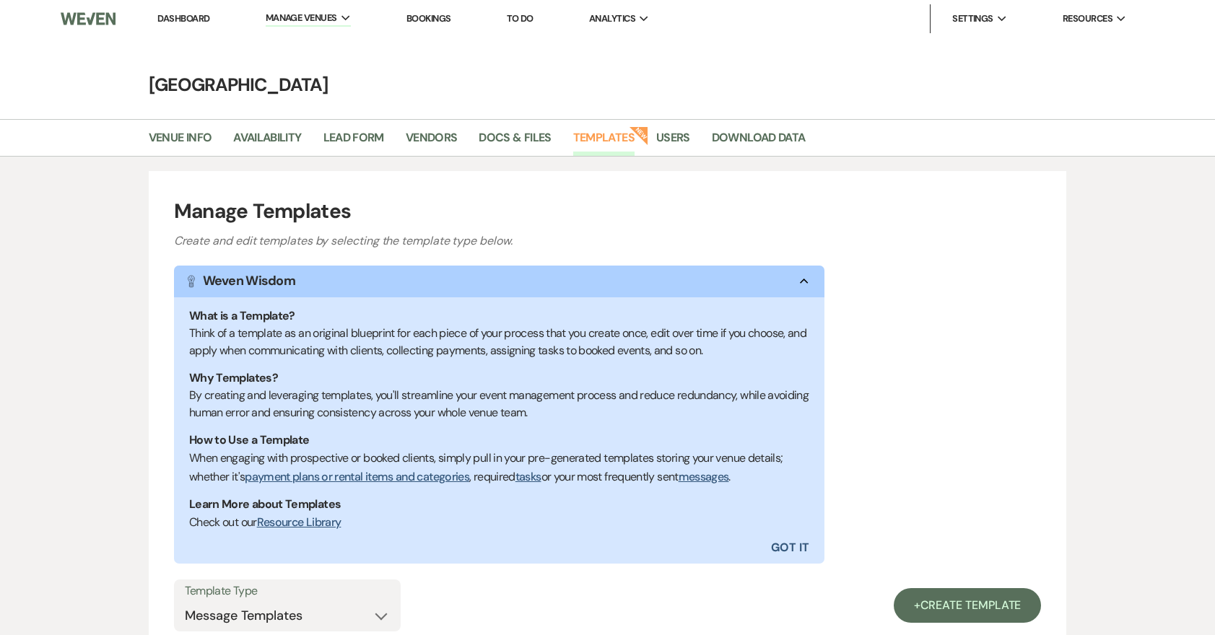
click at [171, 21] on link "Dashboard" at bounding box center [183, 18] width 52 height 12
